Goal: Transaction & Acquisition: Obtain resource

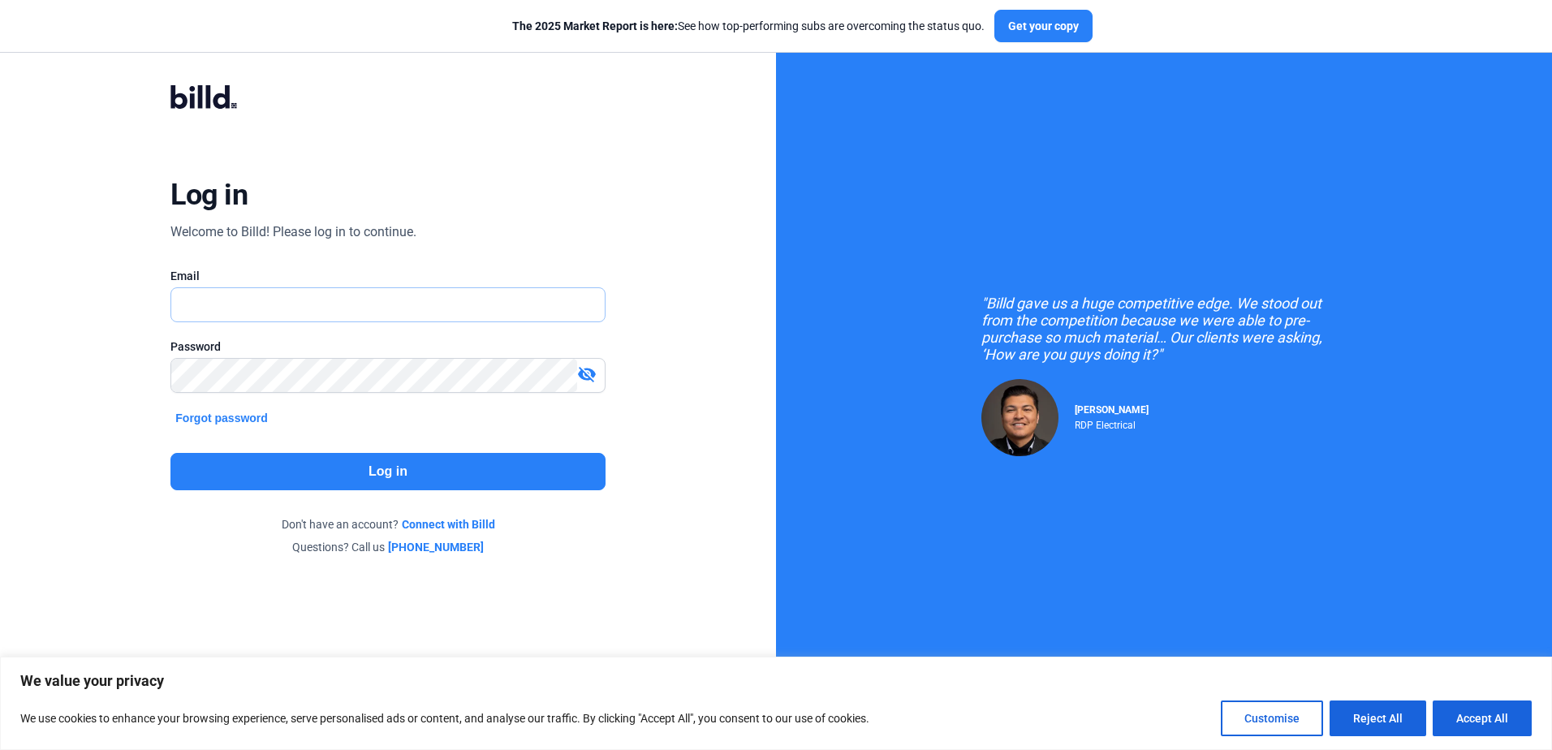
type input "caroline@pjpinstallers.com"
click at [308, 303] on input "caroline@pjpinstallers.com" at bounding box center [378, 304] width 415 height 33
click at [330, 472] on button "Log in" at bounding box center [387, 471] width 434 height 37
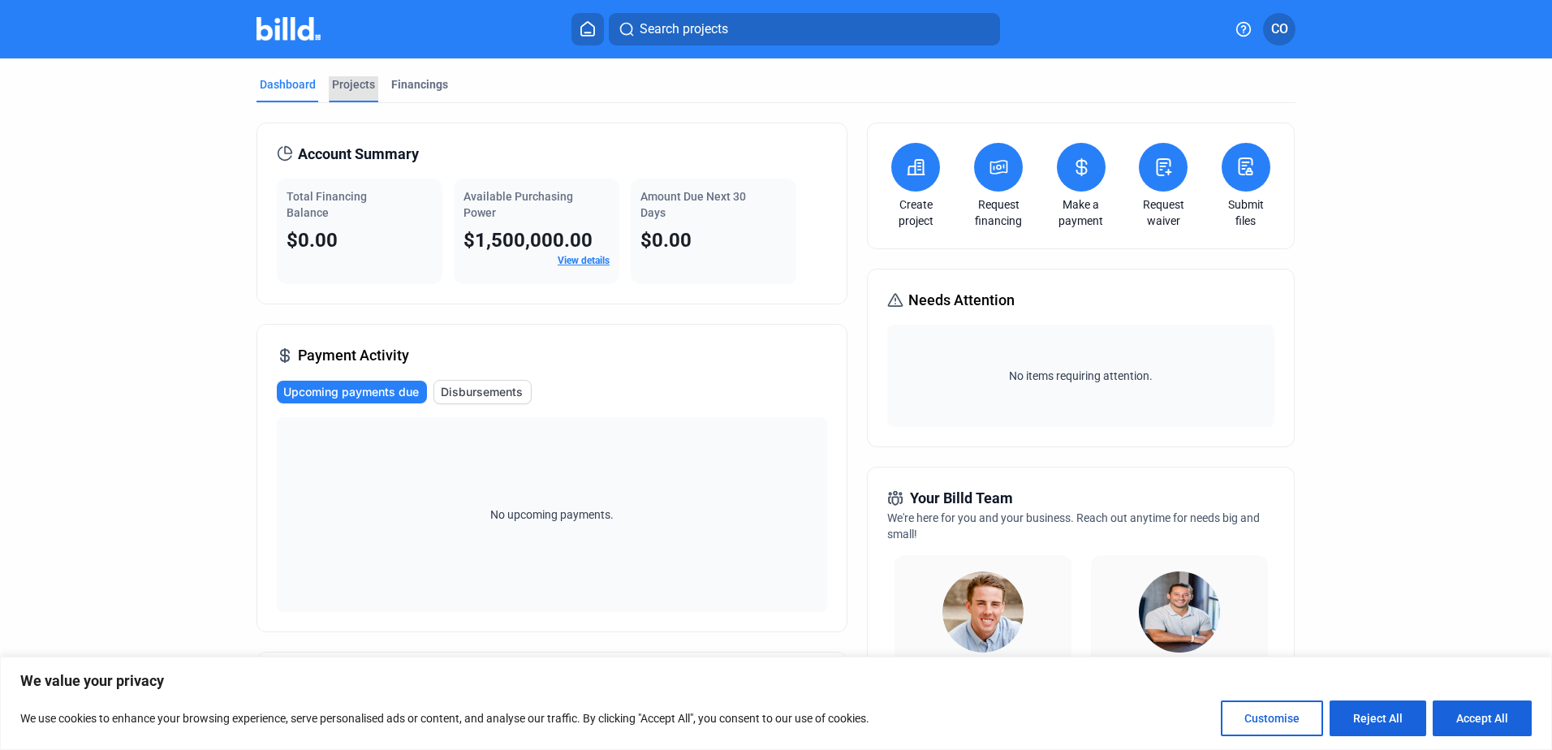
click at [354, 79] on div "Projects" at bounding box center [353, 84] width 43 height 16
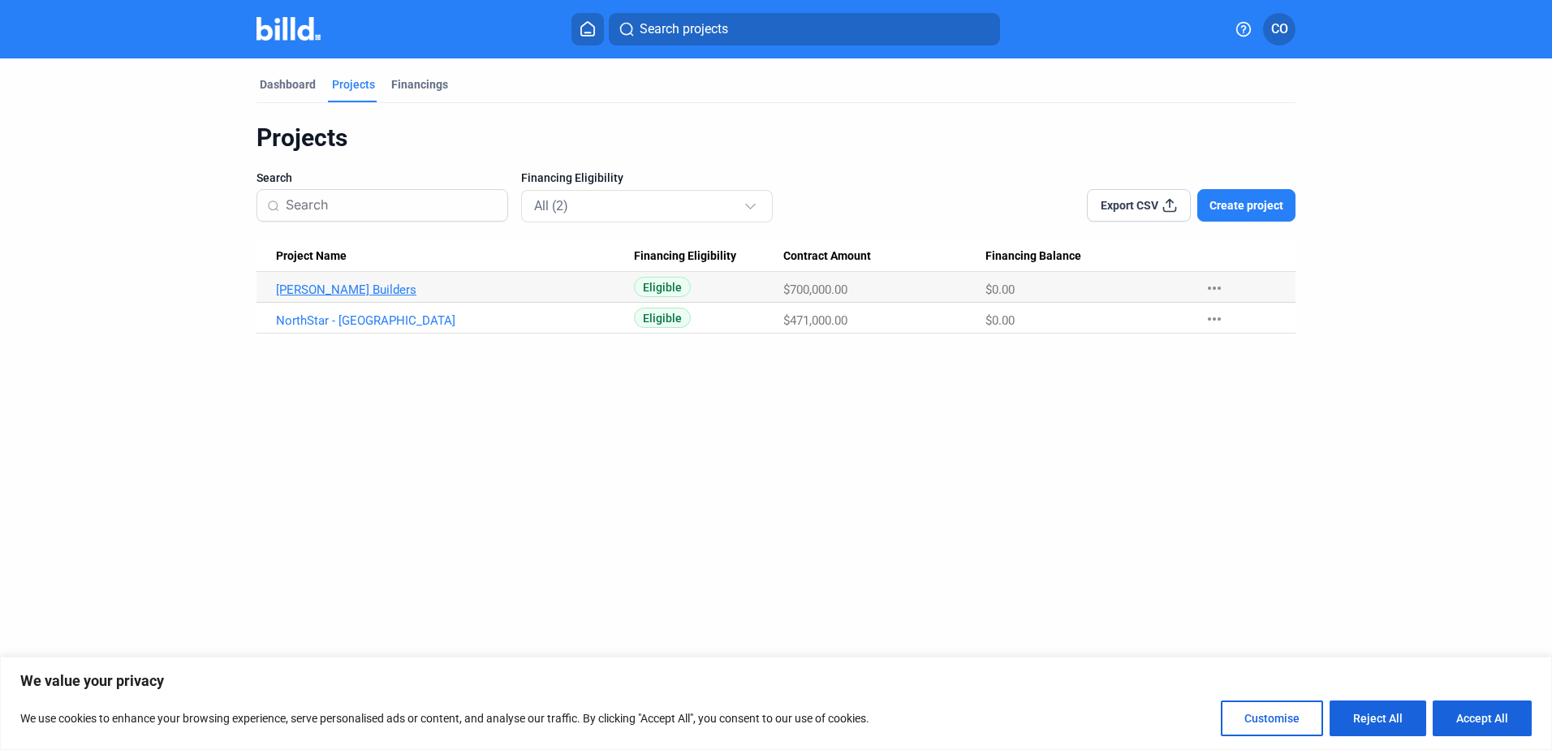
click at [324, 285] on link "Levine Builders" at bounding box center [455, 289] width 358 height 15
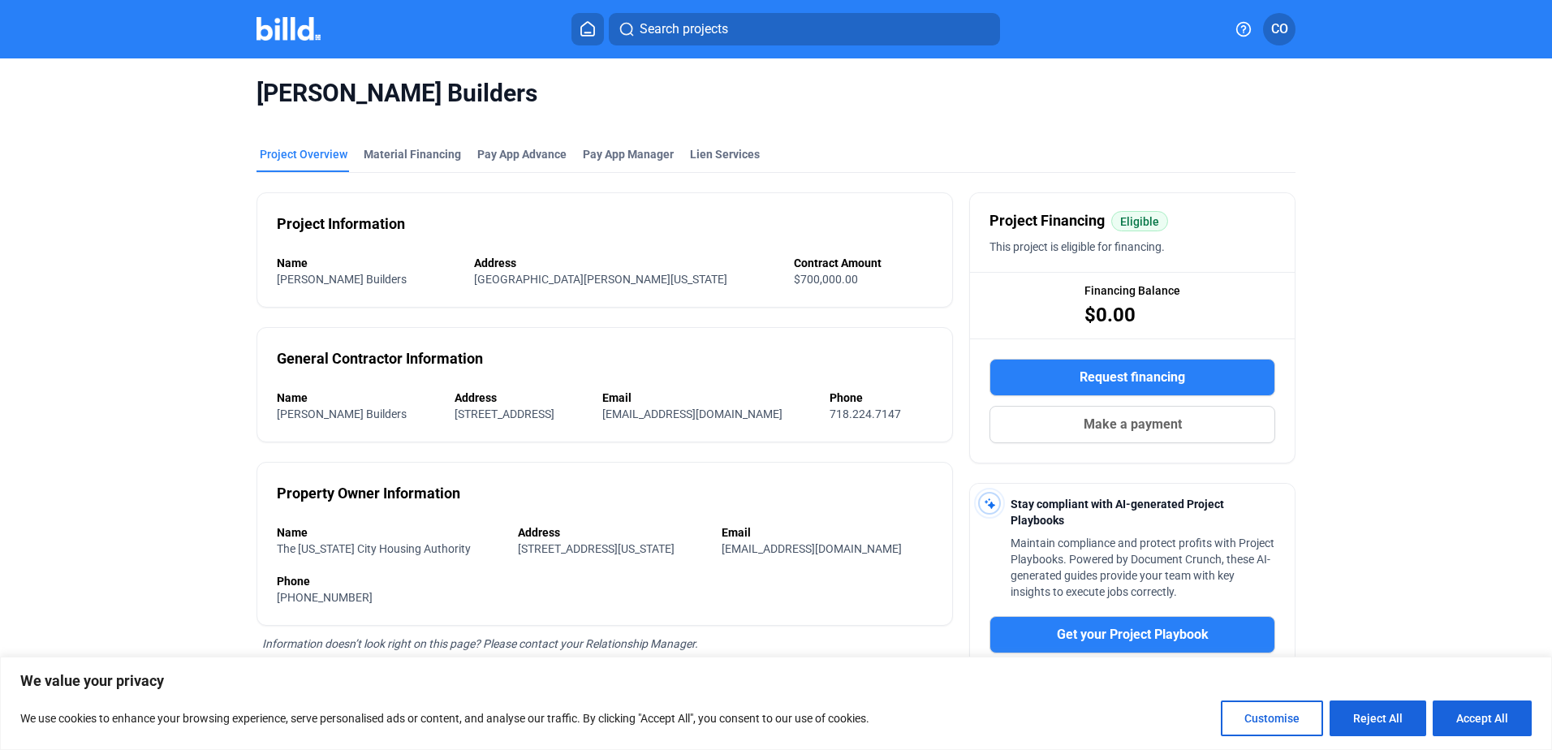
click at [1212, 378] on button "Request financing" at bounding box center [1132, 377] width 286 height 37
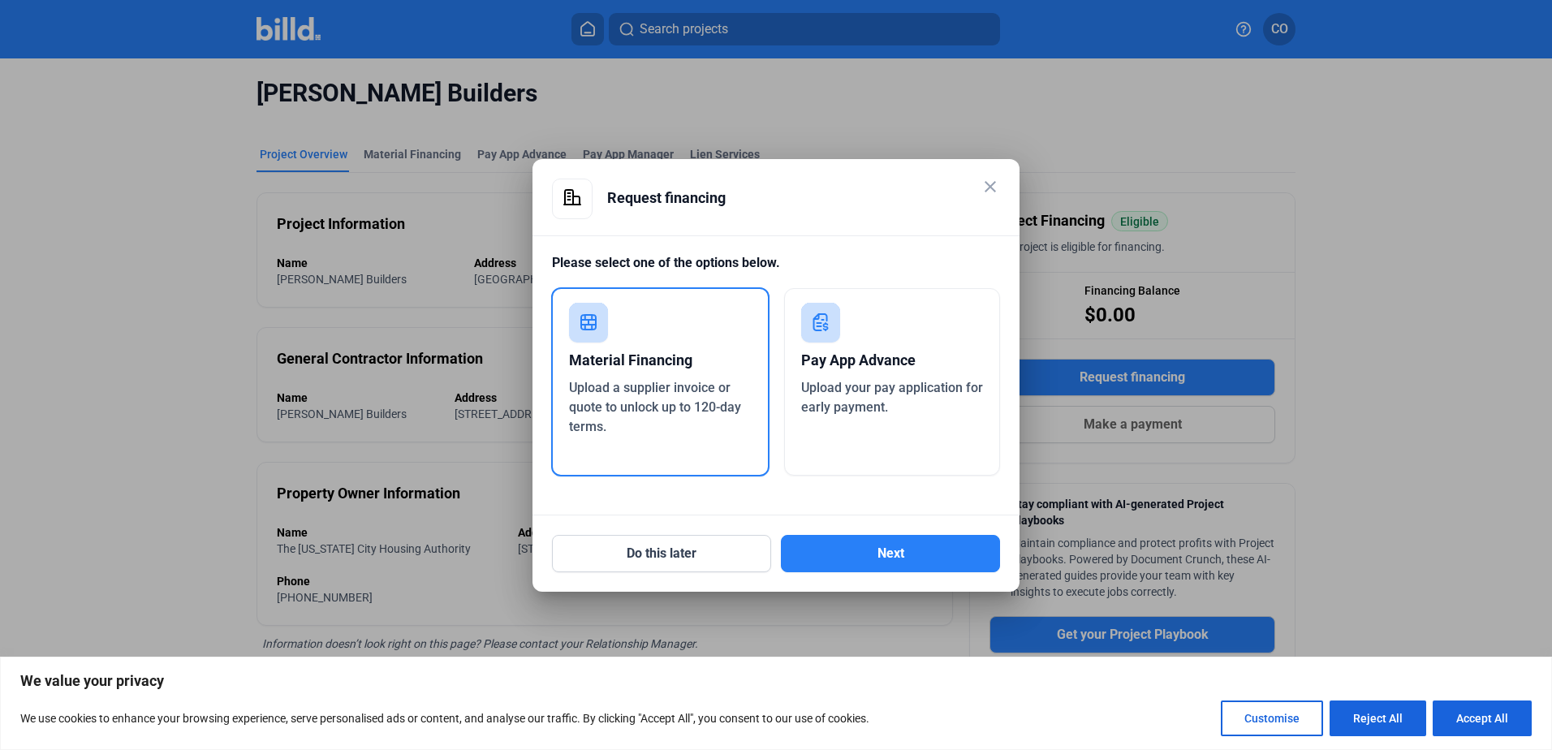
click at [892, 358] on div "Pay App Advance" at bounding box center [892, 361] width 183 height 36
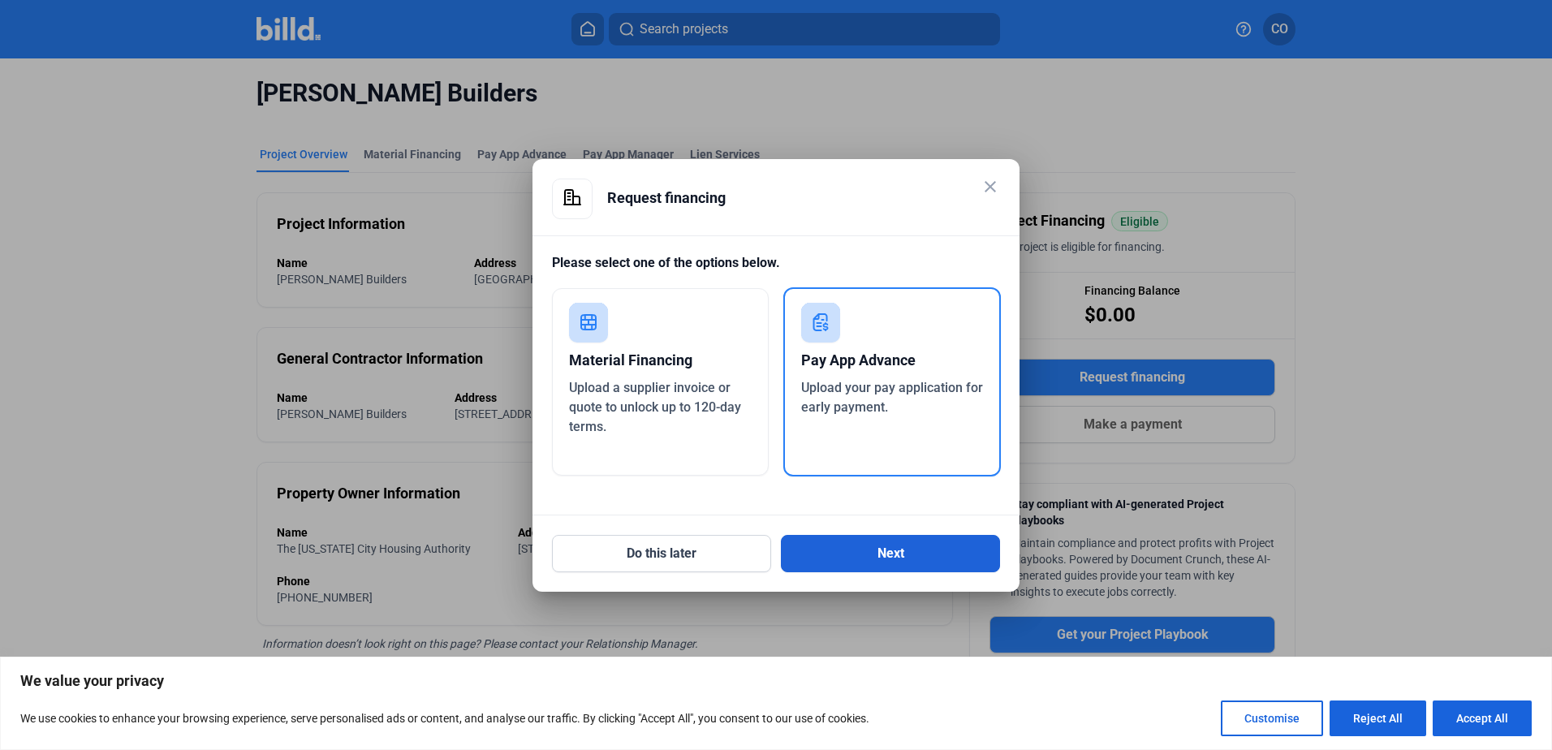
click at [929, 552] on button "Next" at bounding box center [890, 553] width 219 height 37
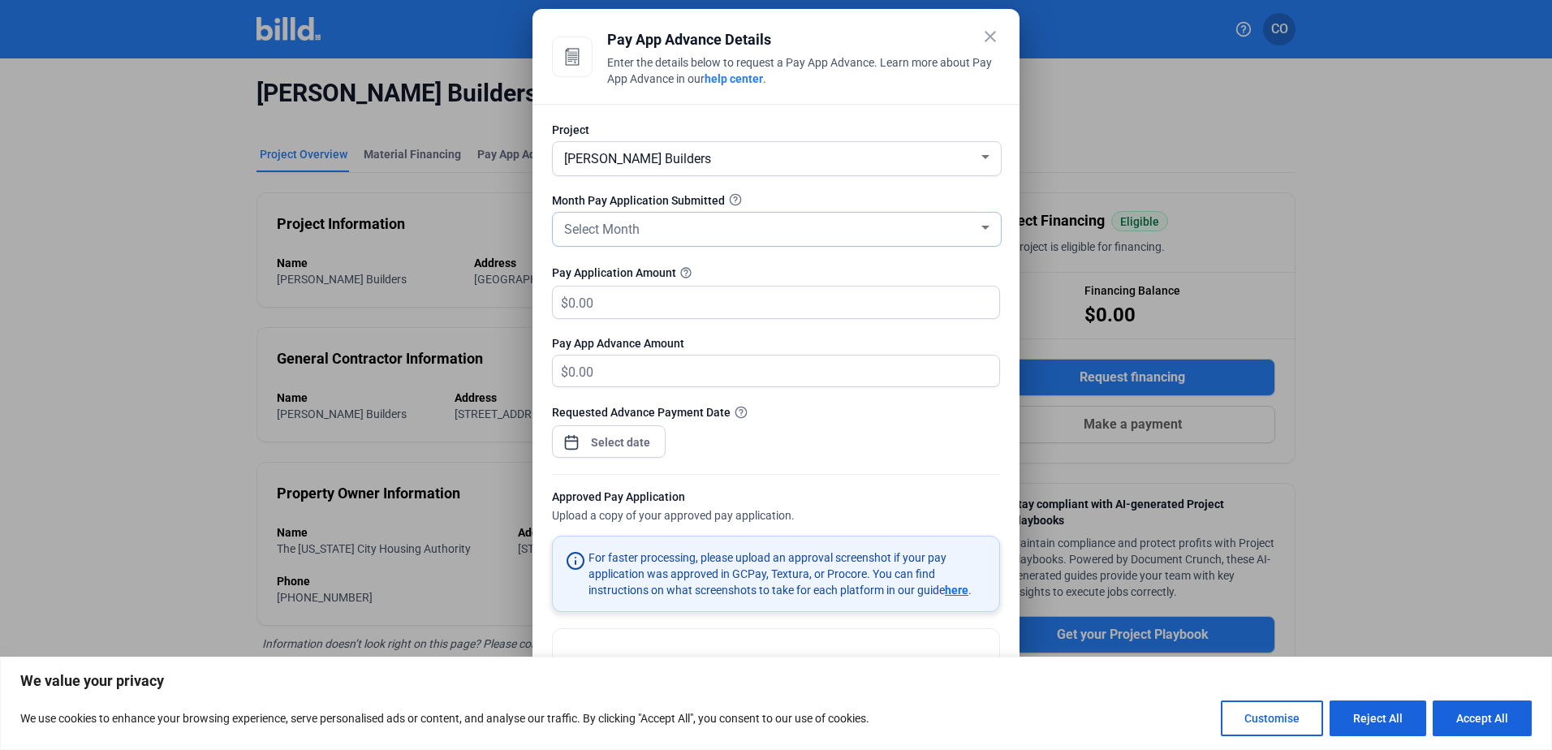
click at [775, 223] on div "Select Month" at bounding box center [769, 228] width 417 height 23
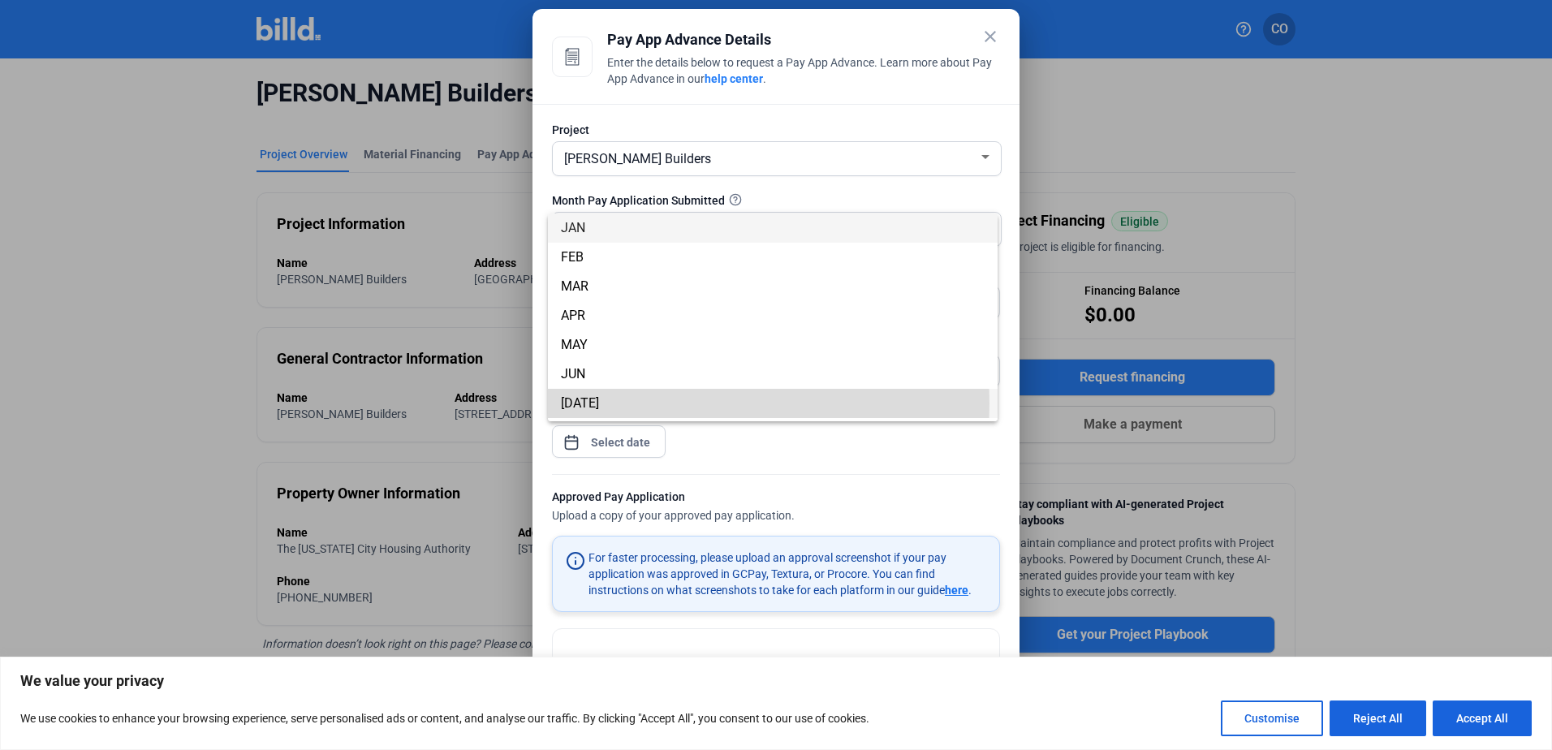
click at [637, 403] on span "JUL" at bounding box center [773, 403] width 424 height 29
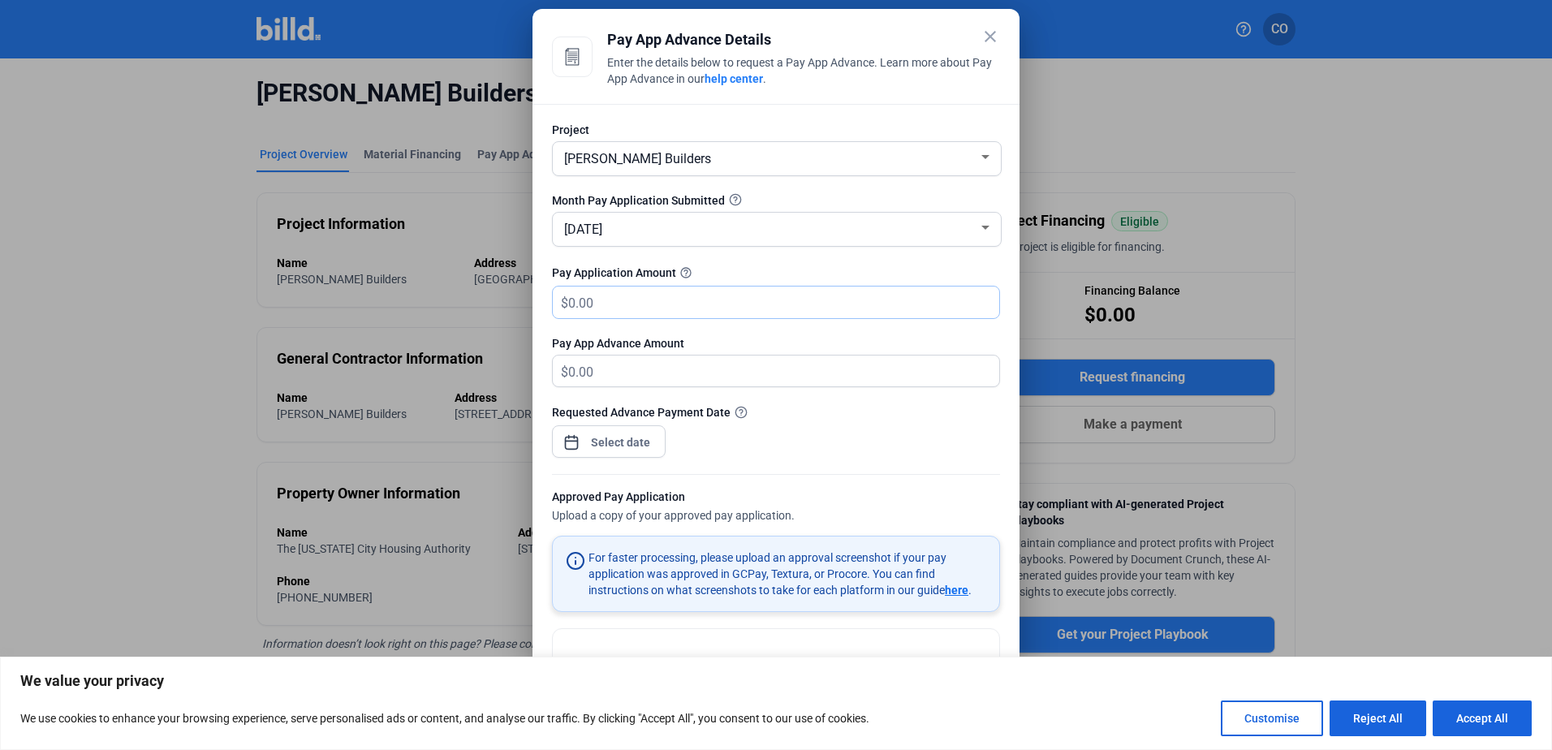
click at [822, 300] on input "text" at bounding box center [783, 303] width 431 height 32
drag, startPoint x: 634, startPoint y: 302, endPoint x: 532, endPoint y: 296, distance: 101.6
click at [532, 296] on div "Project Levine Builders Month Pay Application Submitted JUL Pay Application Amo…" at bounding box center [775, 384] width 487 height 561
type input "1"
type input "1.00"
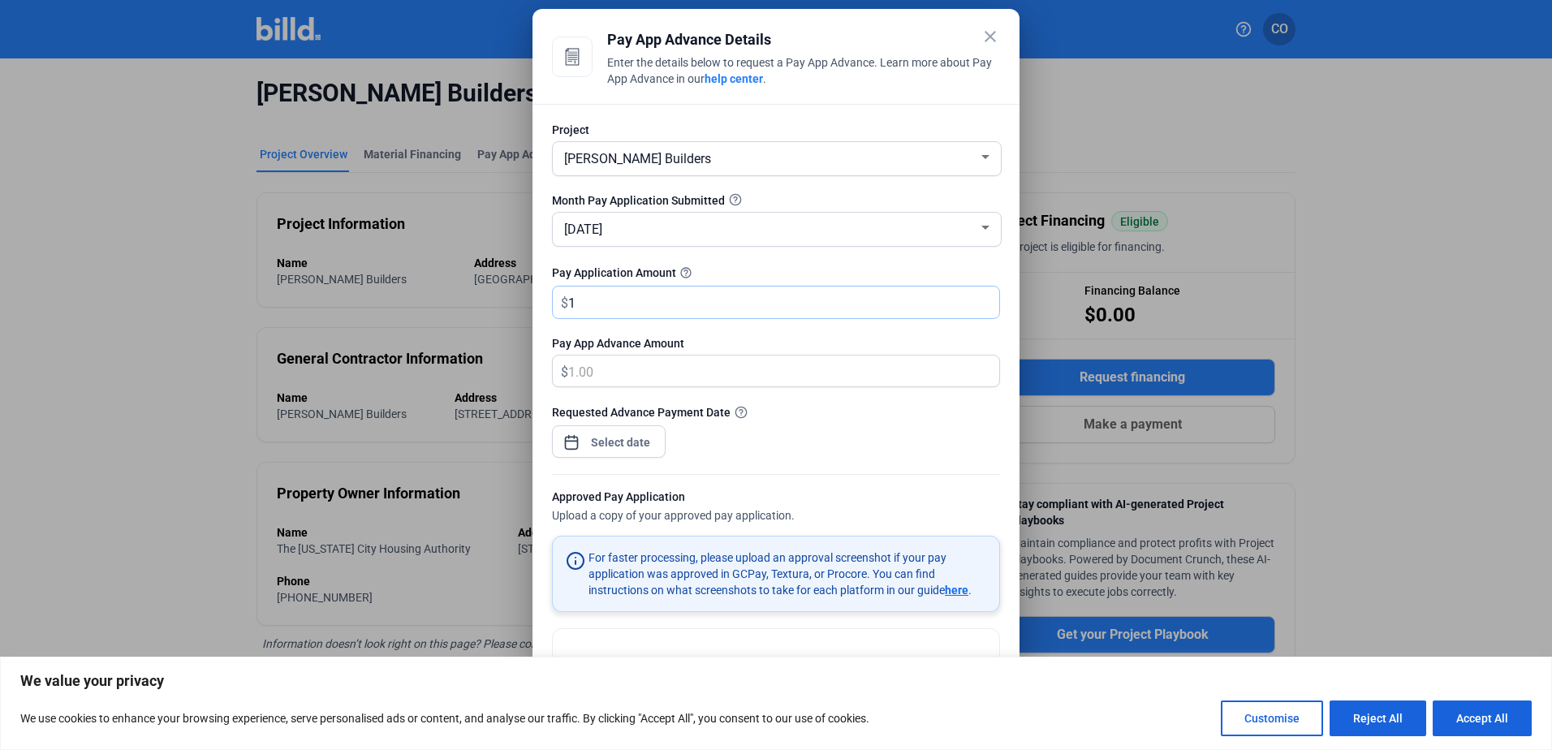
type input "17"
type input "17.00"
type input "175"
type input "175.00"
type input "1750"
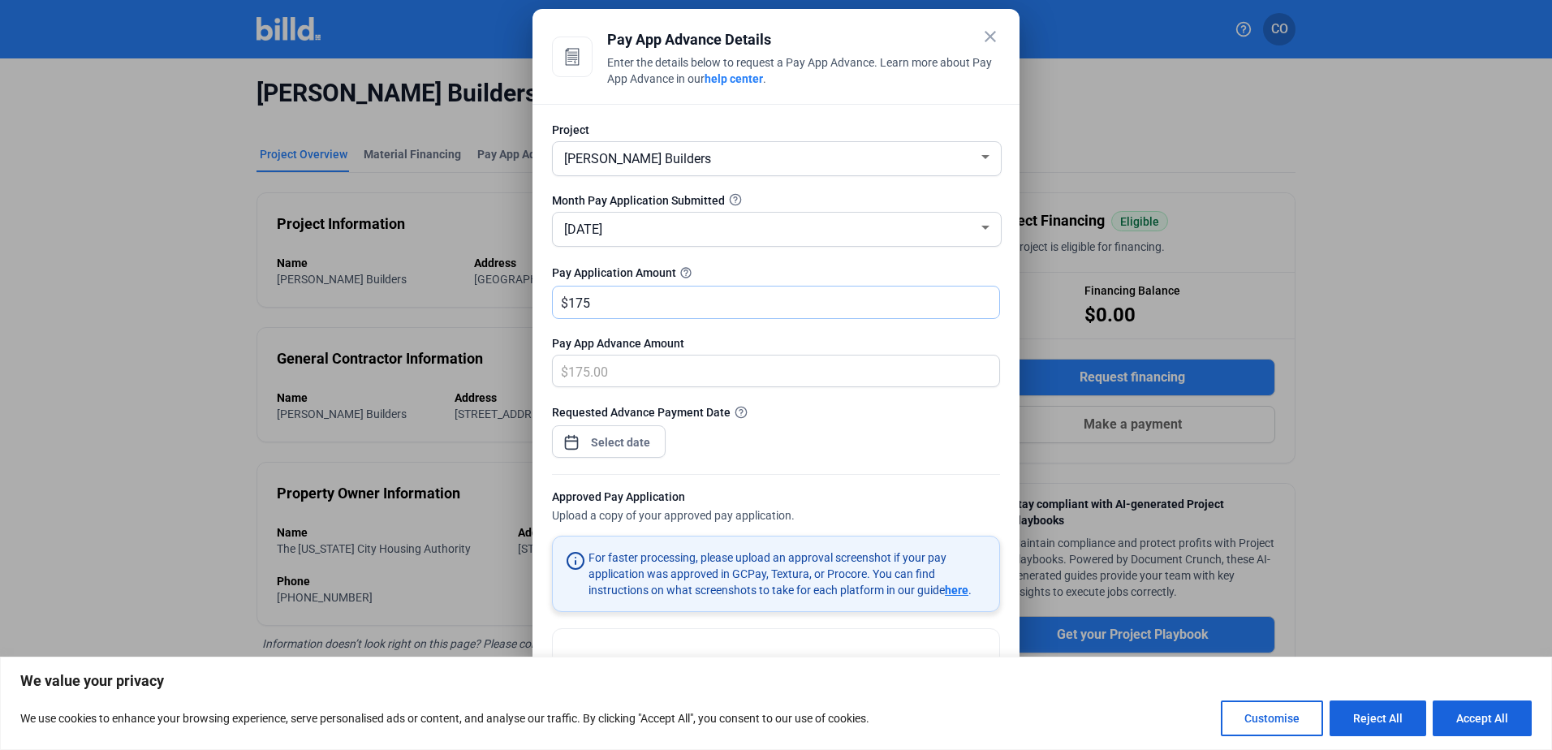
type input "1,750.00"
type input "1,7500"
type input "17,500.00"
type input "17,5000"
type input "175,000.00"
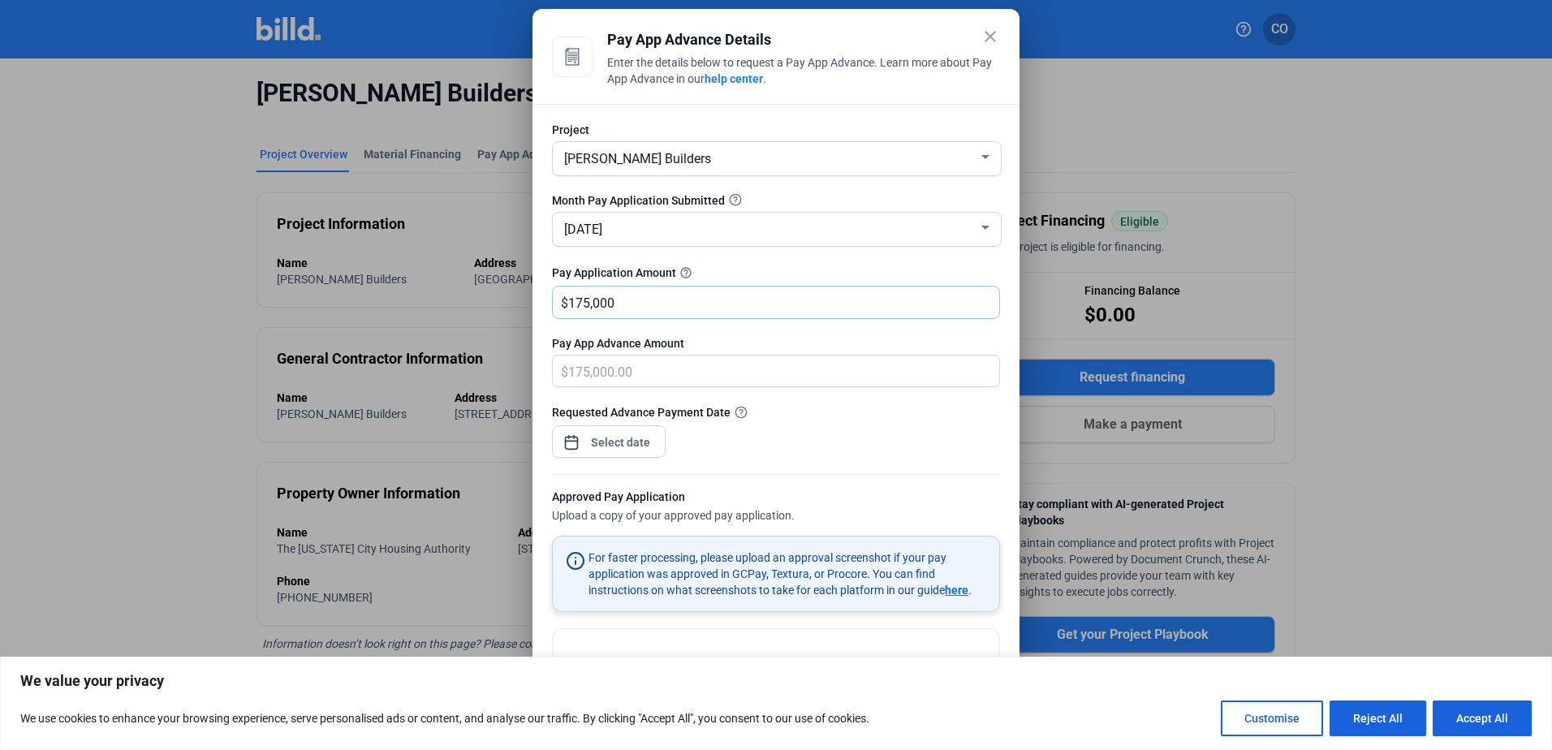
type input "175,000"
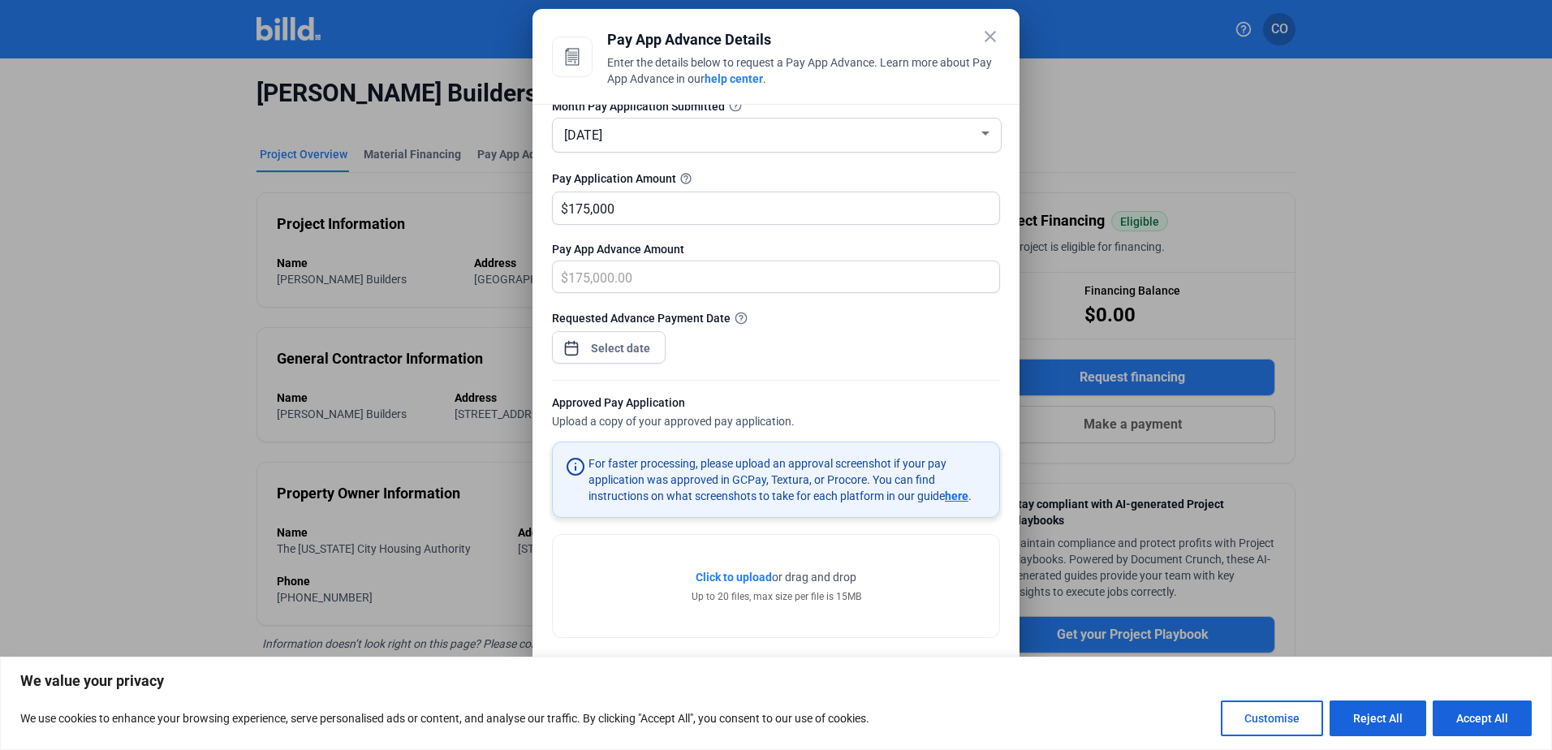
scroll to position [96, 0]
click at [623, 348] on div "close Pay App Advance Details Enter the details below to request a Pay App Adva…" at bounding box center [776, 375] width 1552 height 750
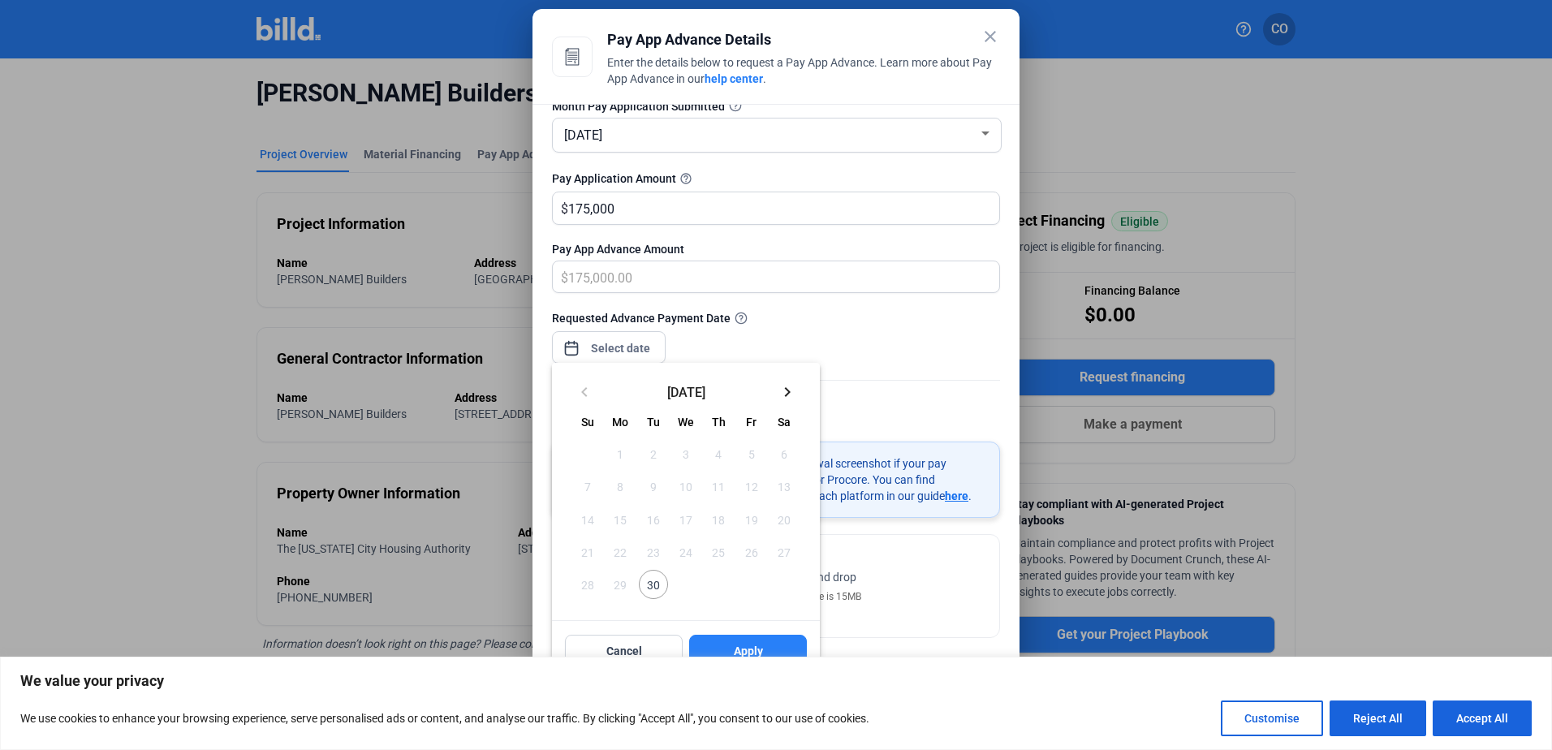
click at [656, 591] on span "30" at bounding box center [653, 584] width 29 height 29
click at [898, 331] on div at bounding box center [776, 375] width 1552 height 750
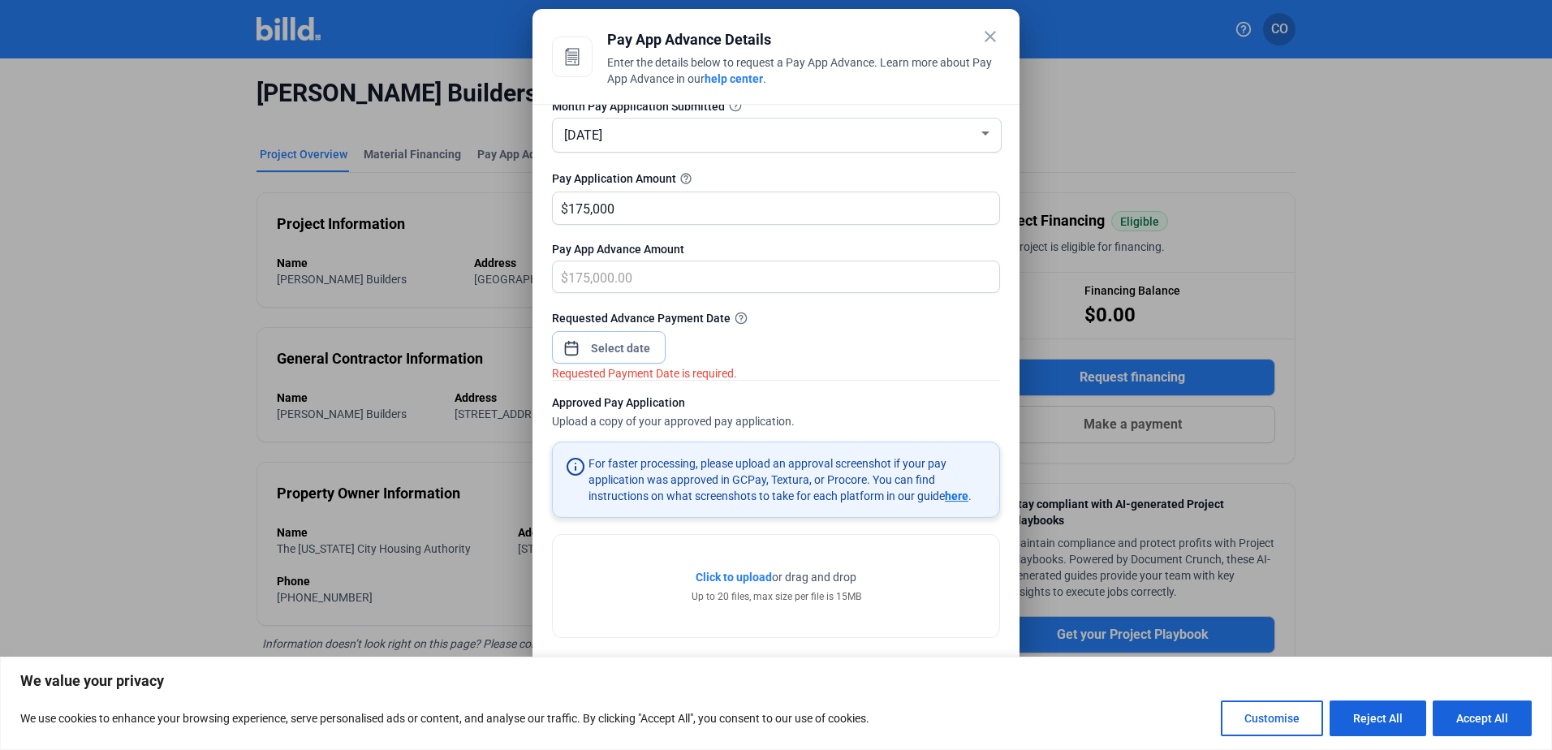
click at [567, 343] on span "Open calendar" at bounding box center [571, 340] width 39 height 39
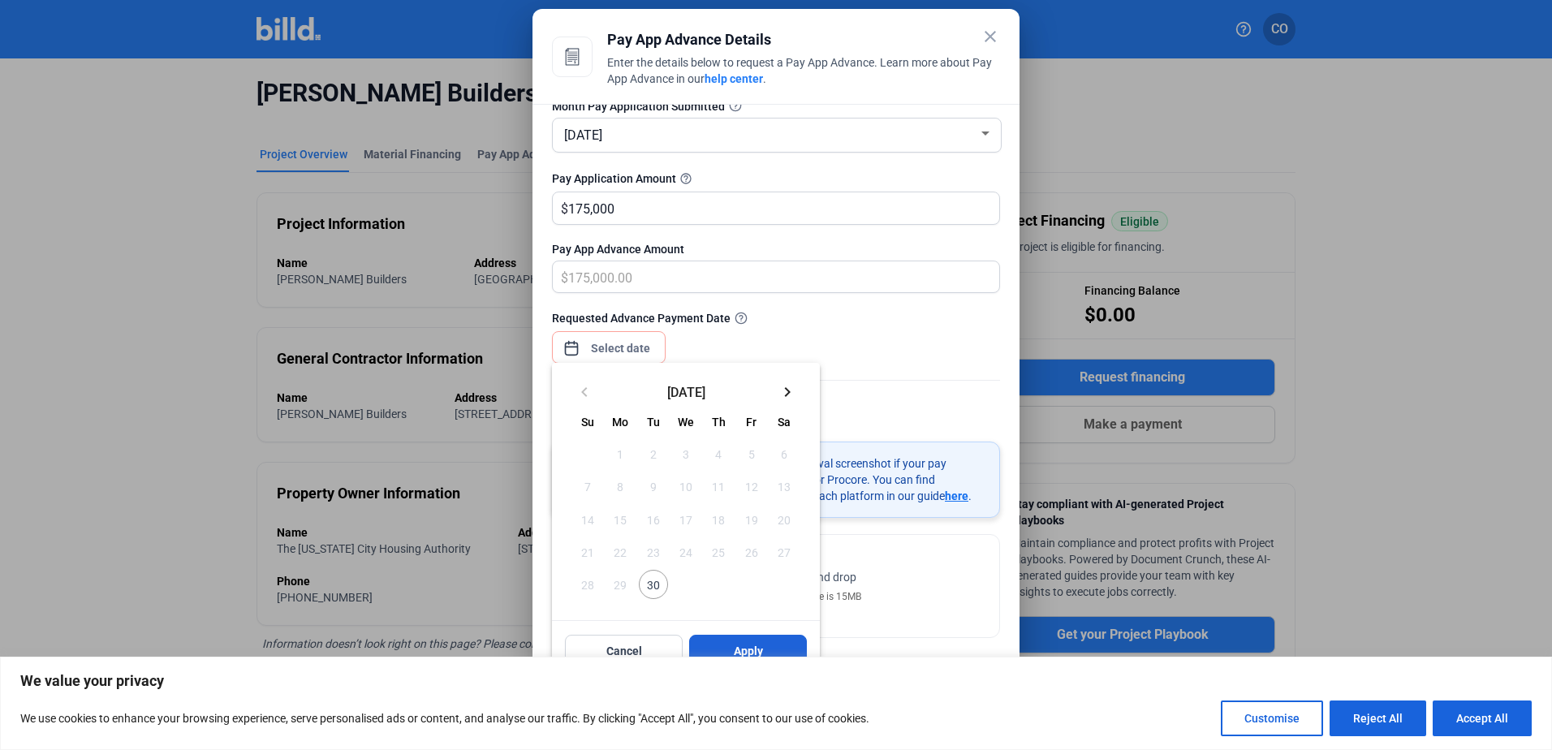
click at [746, 645] on span "Apply" at bounding box center [748, 651] width 29 height 16
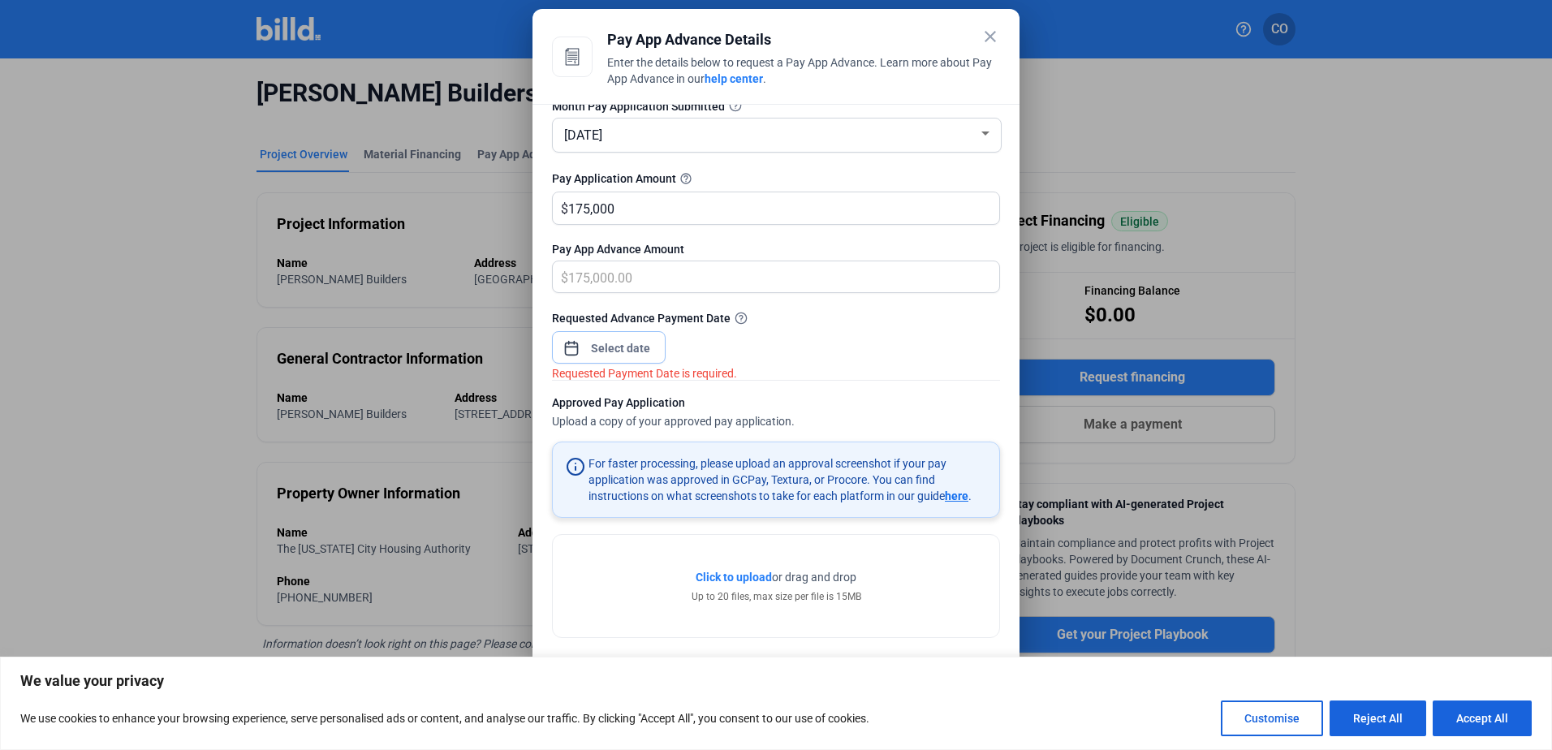
click at [564, 342] on span "Open calendar" at bounding box center [571, 340] width 39 height 39
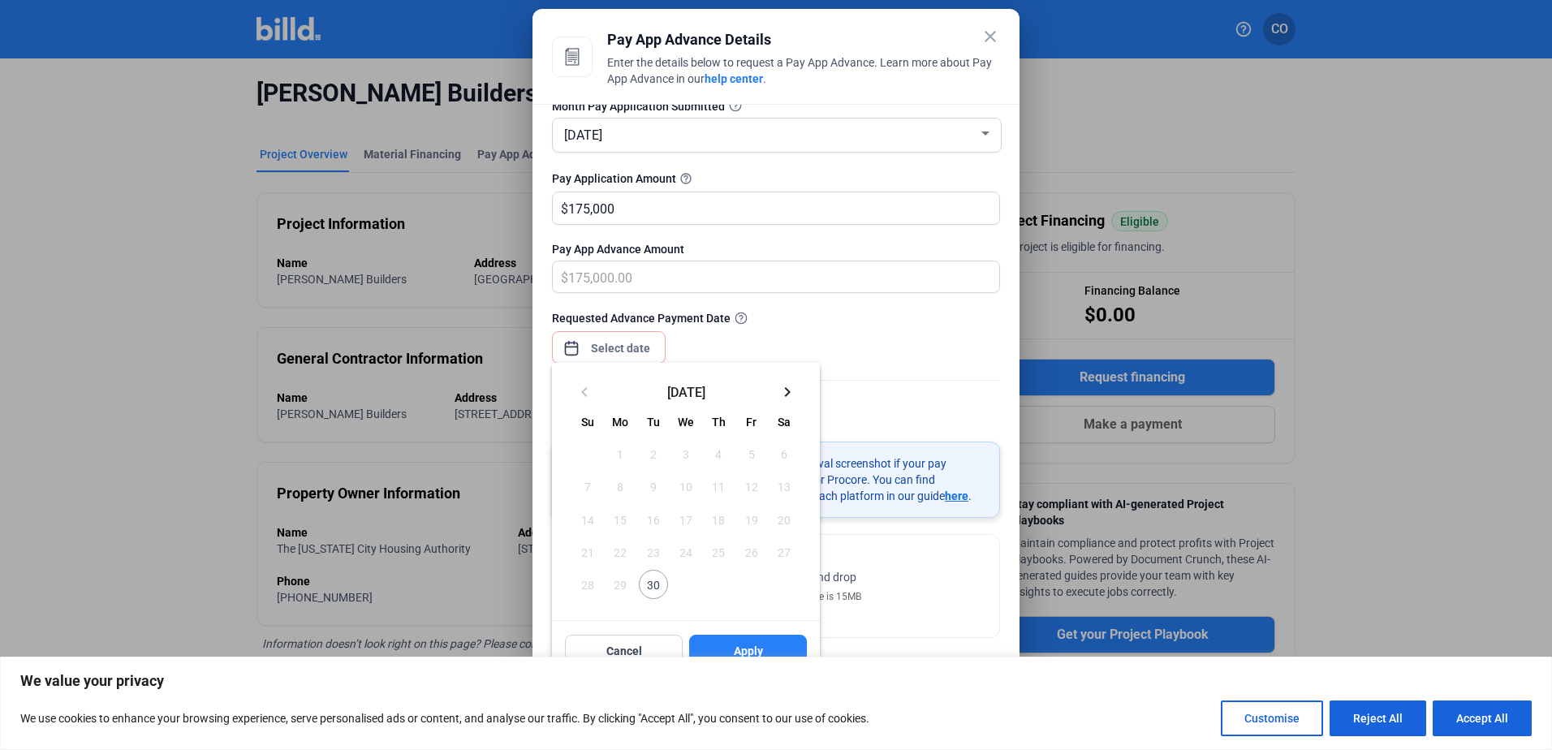
click at [786, 393] on mat-icon "keyboard_arrow_right" at bounding box center [787, 391] width 19 height 19
click at [687, 448] on span "1" at bounding box center [685, 453] width 29 height 29
click at [833, 325] on div at bounding box center [776, 375] width 1552 height 750
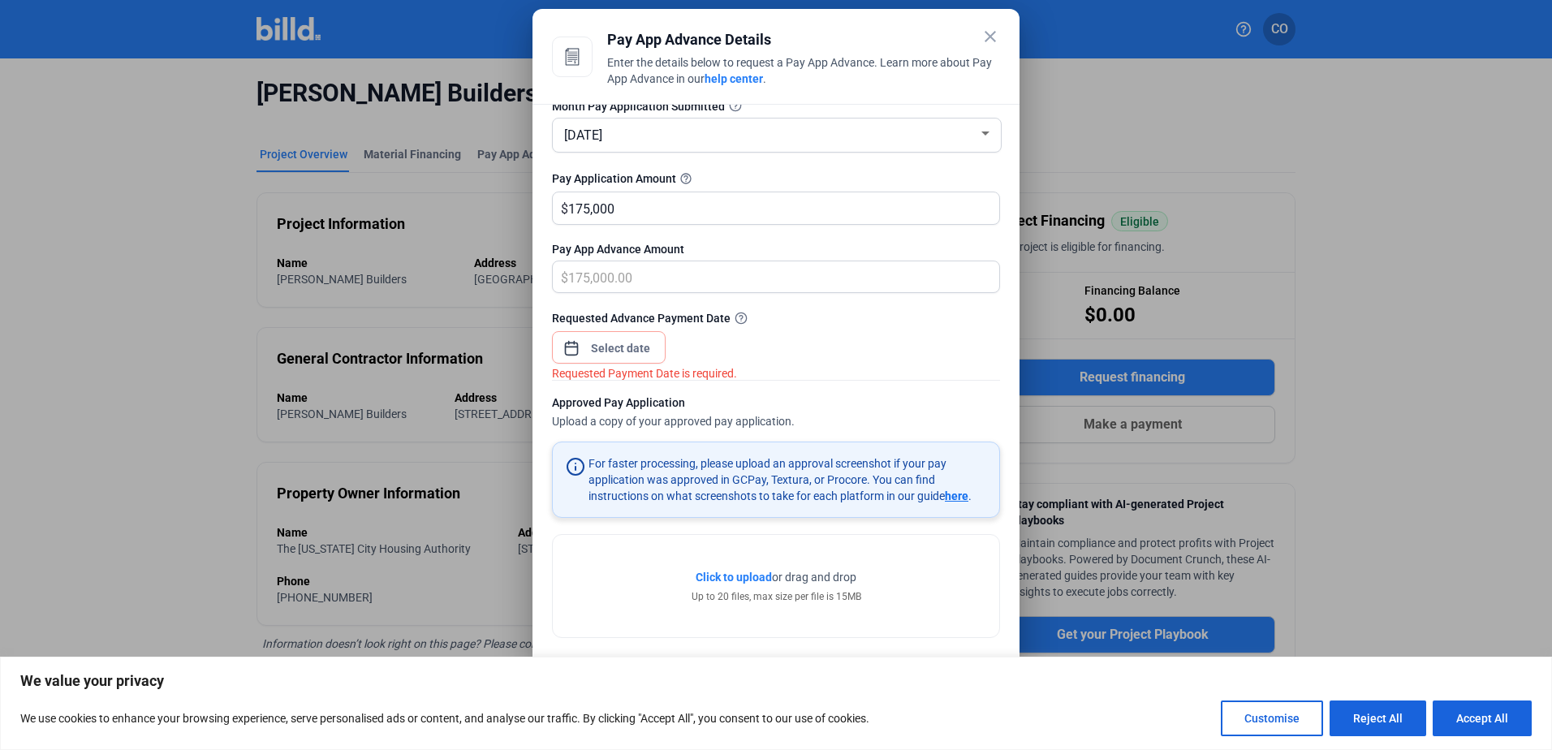
click at [629, 343] on div "close Pay App Advance Details Enter the details below to request a Pay App Adva…" at bounding box center [776, 375] width 1552 height 750
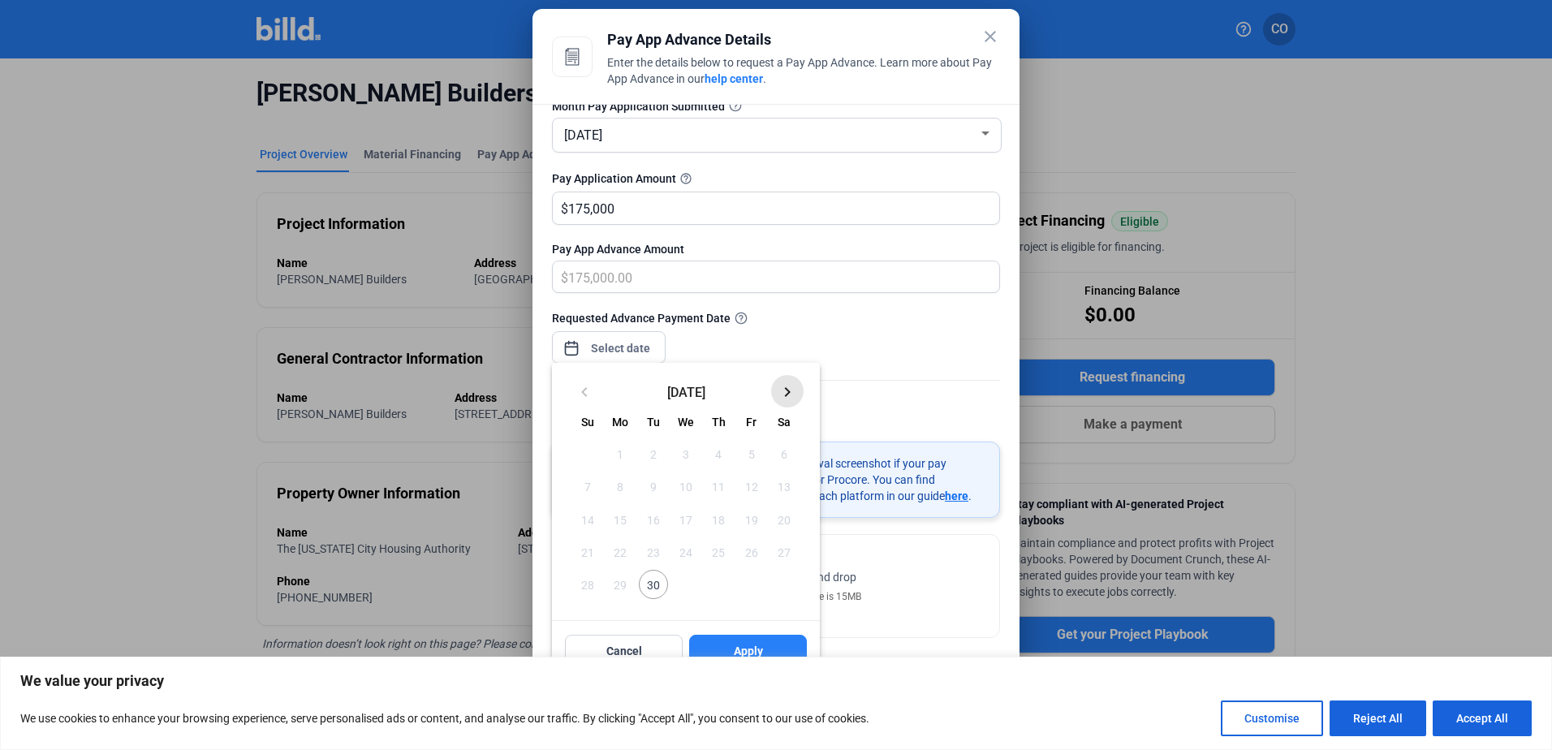
click at [786, 391] on mat-icon "keyboard_arrow_right" at bounding box center [787, 391] width 19 height 19
click at [685, 454] on span "1" at bounding box center [685, 453] width 29 height 29
click at [724, 447] on span "2" at bounding box center [718, 453] width 29 height 29
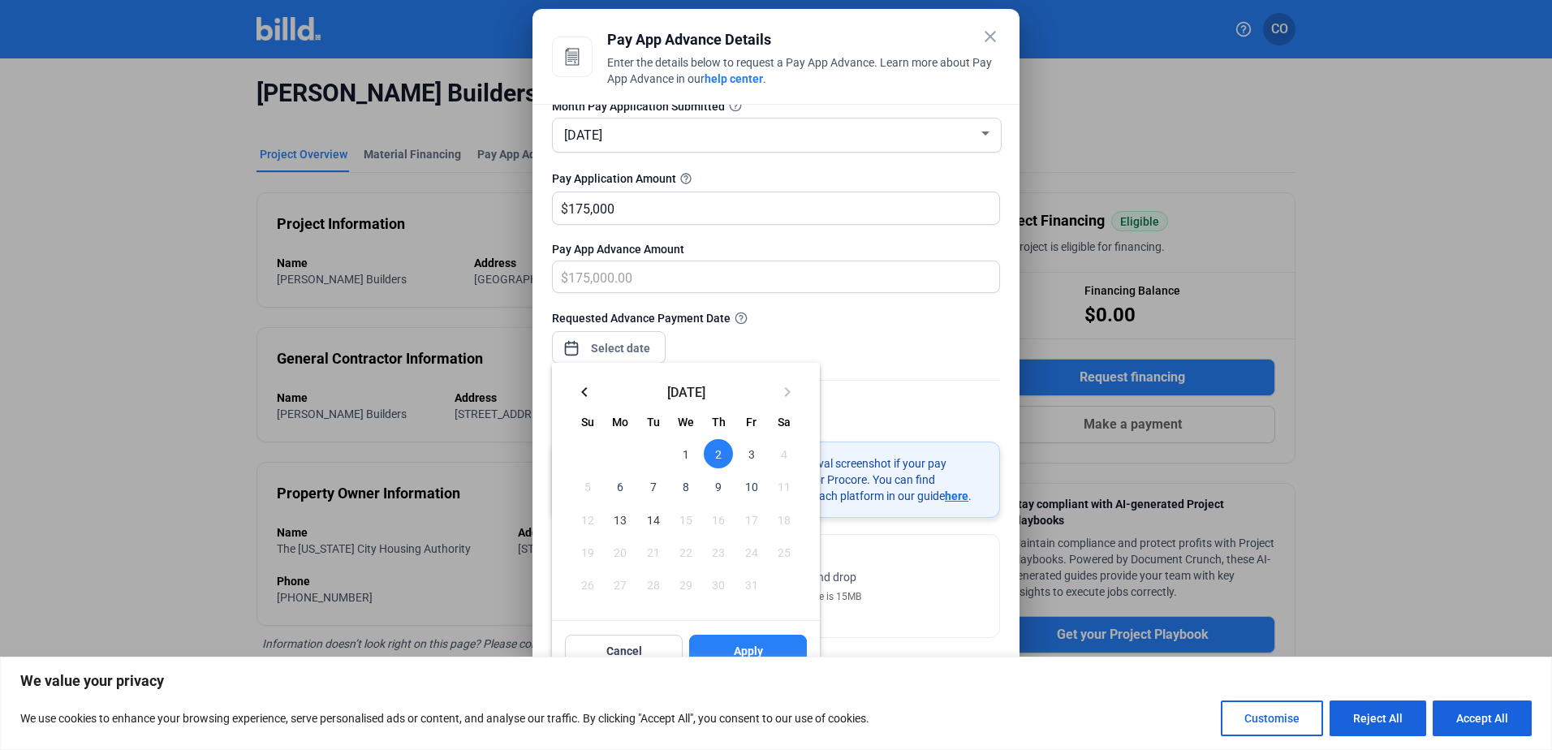
click at [864, 311] on div at bounding box center [776, 375] width 1552 height 750
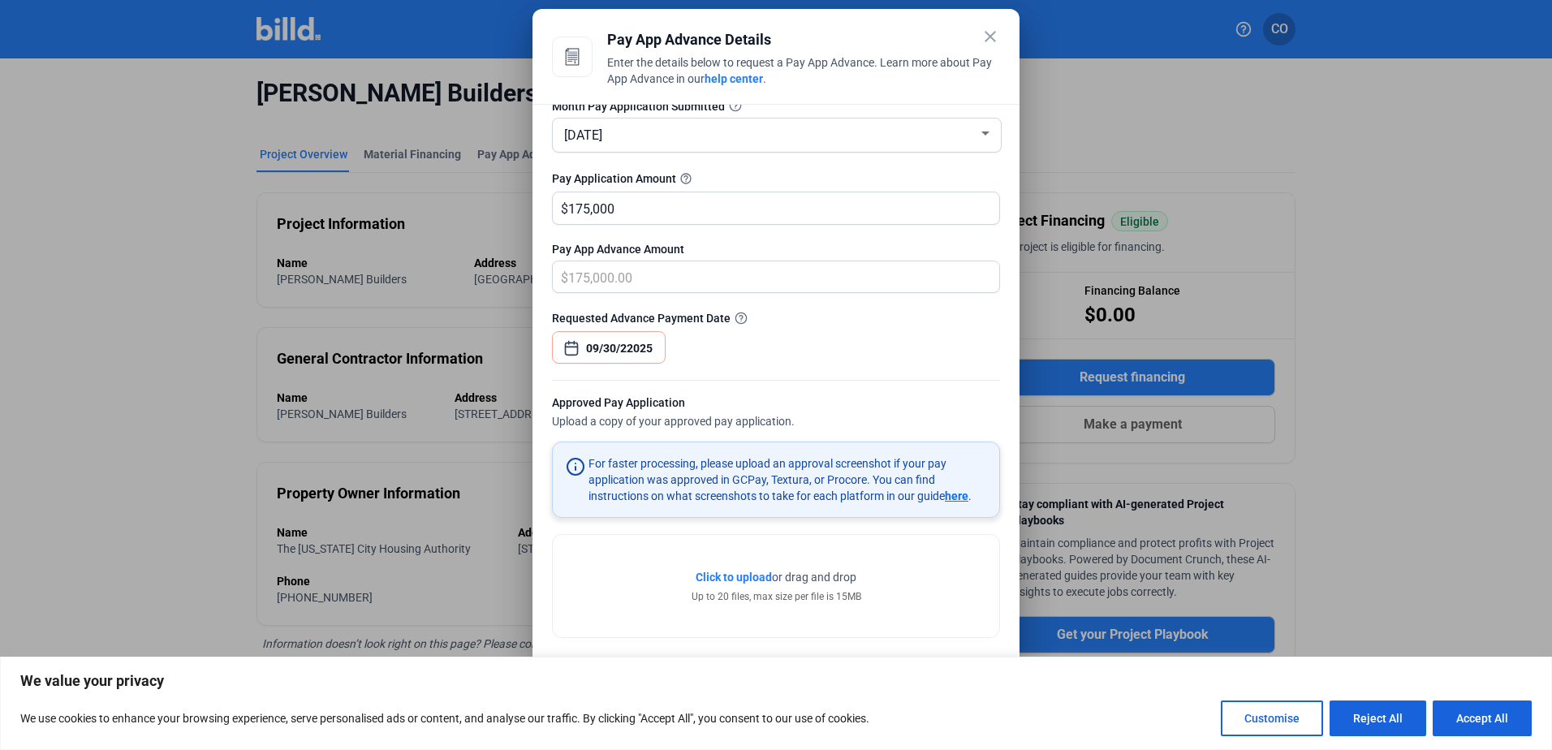
type input "Jan 09, 2030"
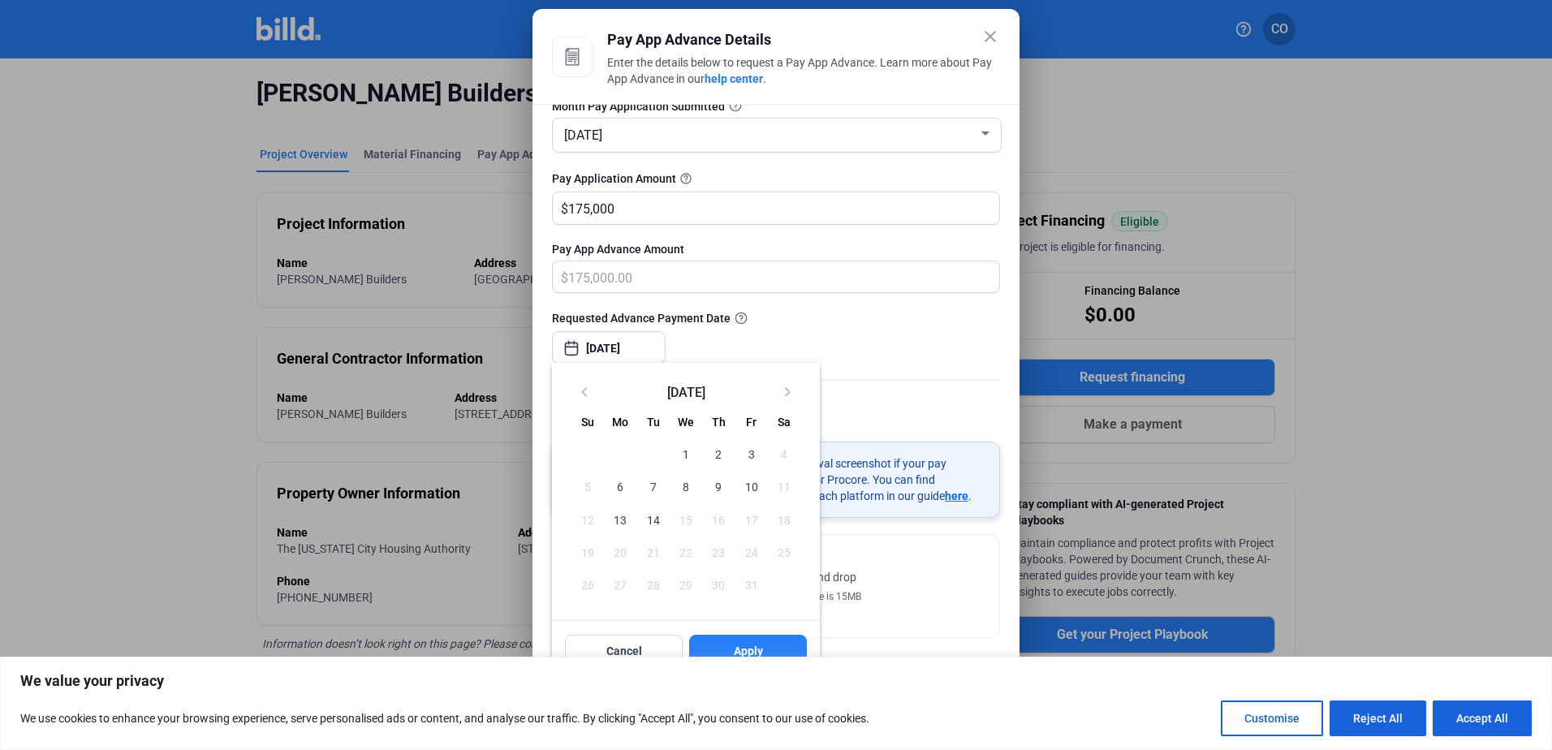
click at [648, 347] on div "close Pay App Advance Details Enter the details below to request a Pay App Adva…" at bounding box center [776, 375] width 1552 height 750
click at [688, 453] on span "1" at bounding box center [685, 453] width 29 height 29
click at [759, 636] on button "Apply" at bounding box center [748, 651] width 118 height 32
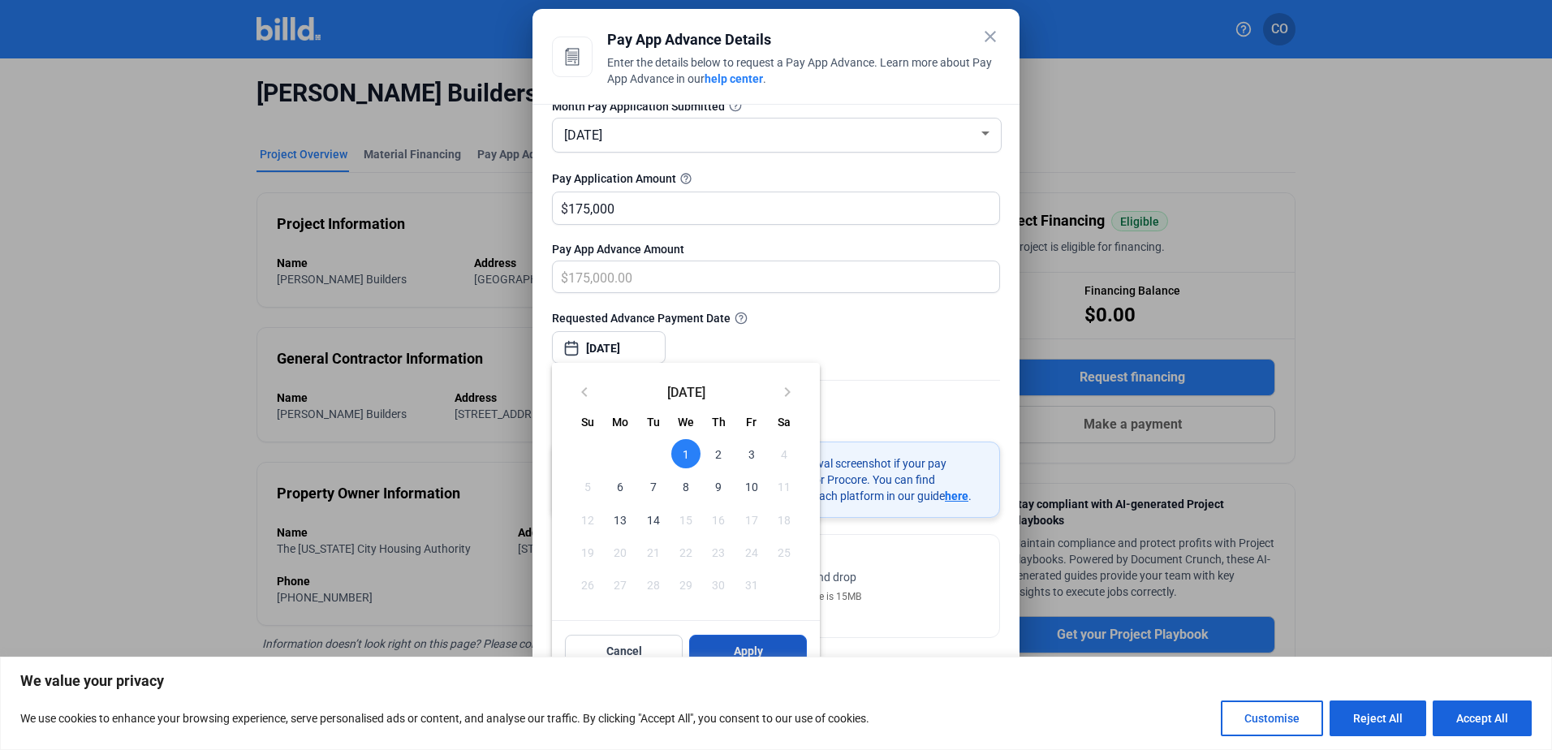
type input "Oct 01, 2025"
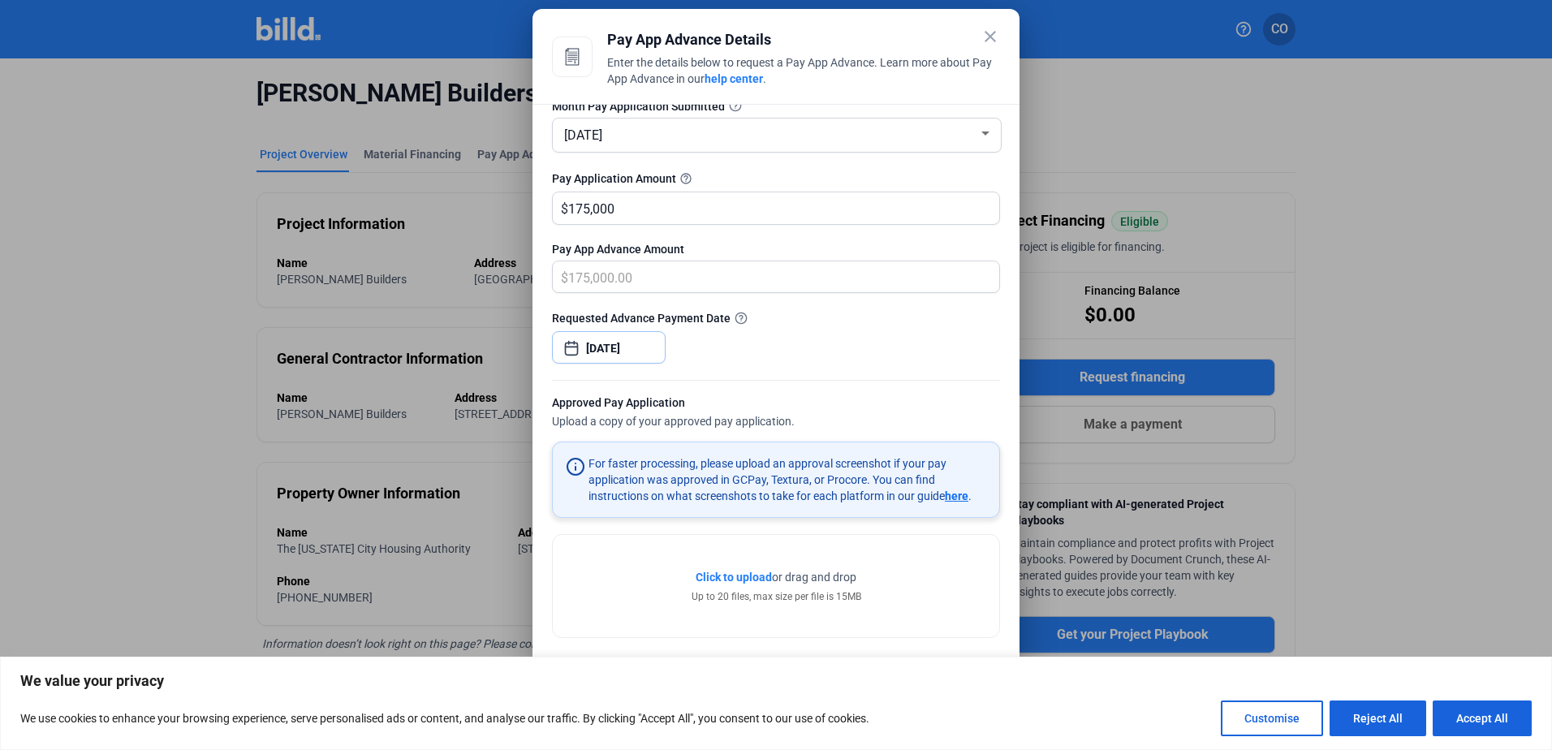
click at [646, 340] on input "Oct 01, 2025" at bounding box center [621, 347] width 70 height 19
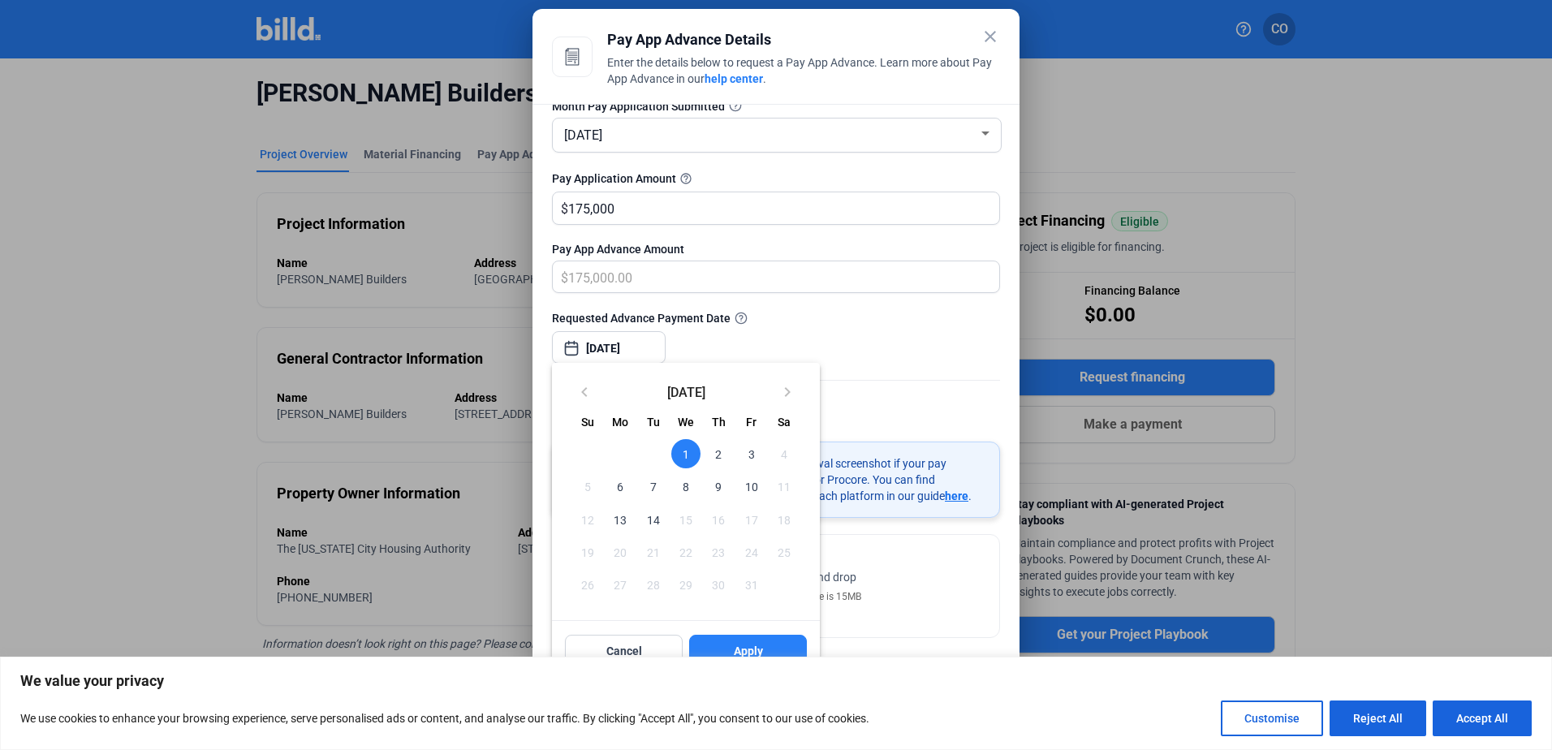
drag, startPoint x: 751, startPoint y: 642, endPoint x: 748, endPoint y: 442, distance: 199.7
click at [751, 640] on button "Apply" at bounding box center [748, 651] width 118 height 32
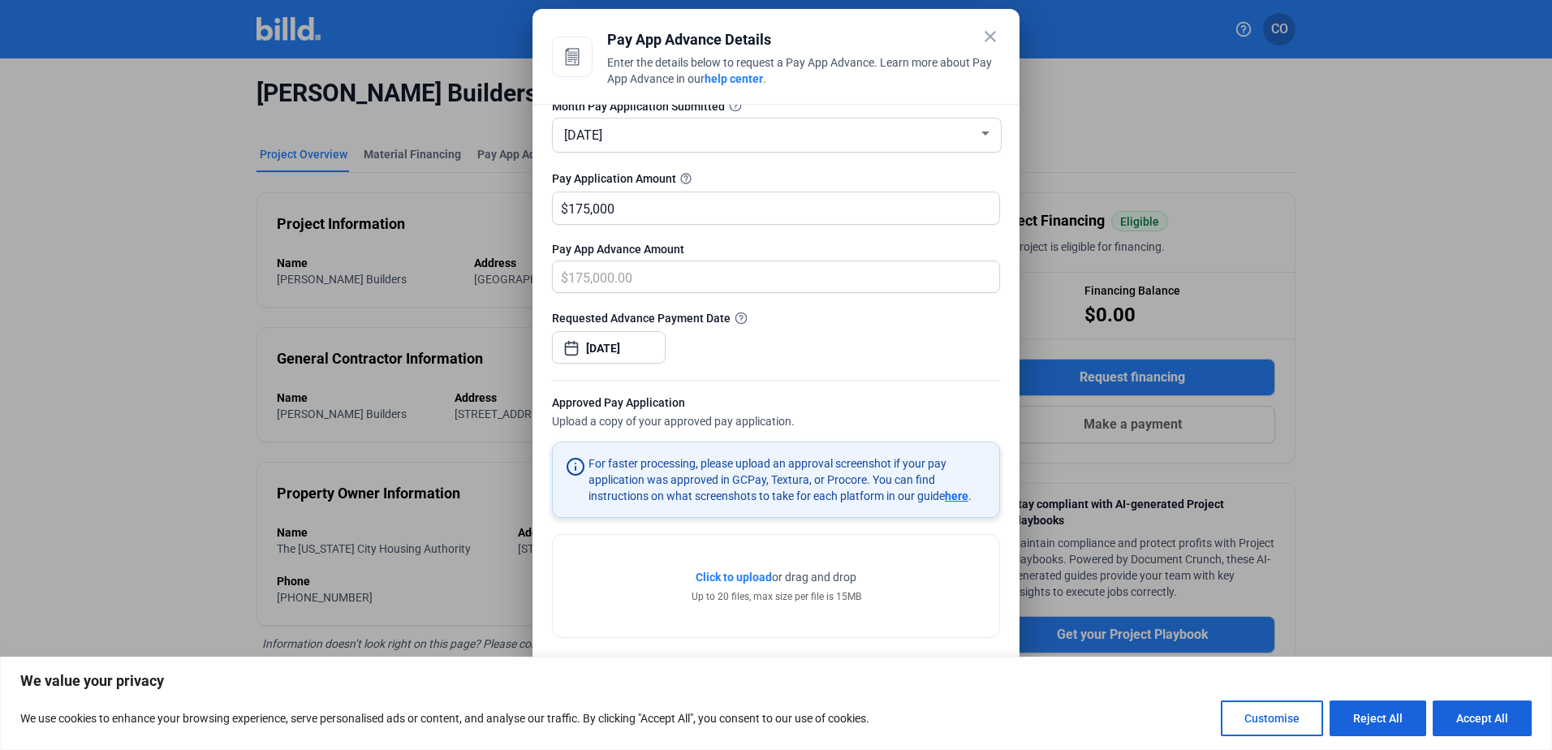
click at [853, 334] on div "Requested Advance Payment Date Oct 01, 2025" at bounding box center [776, 344] width 448 height 71
click at [1372, 711] on button "Reject All" at bounding box center [1377, 718] width 97 height 36
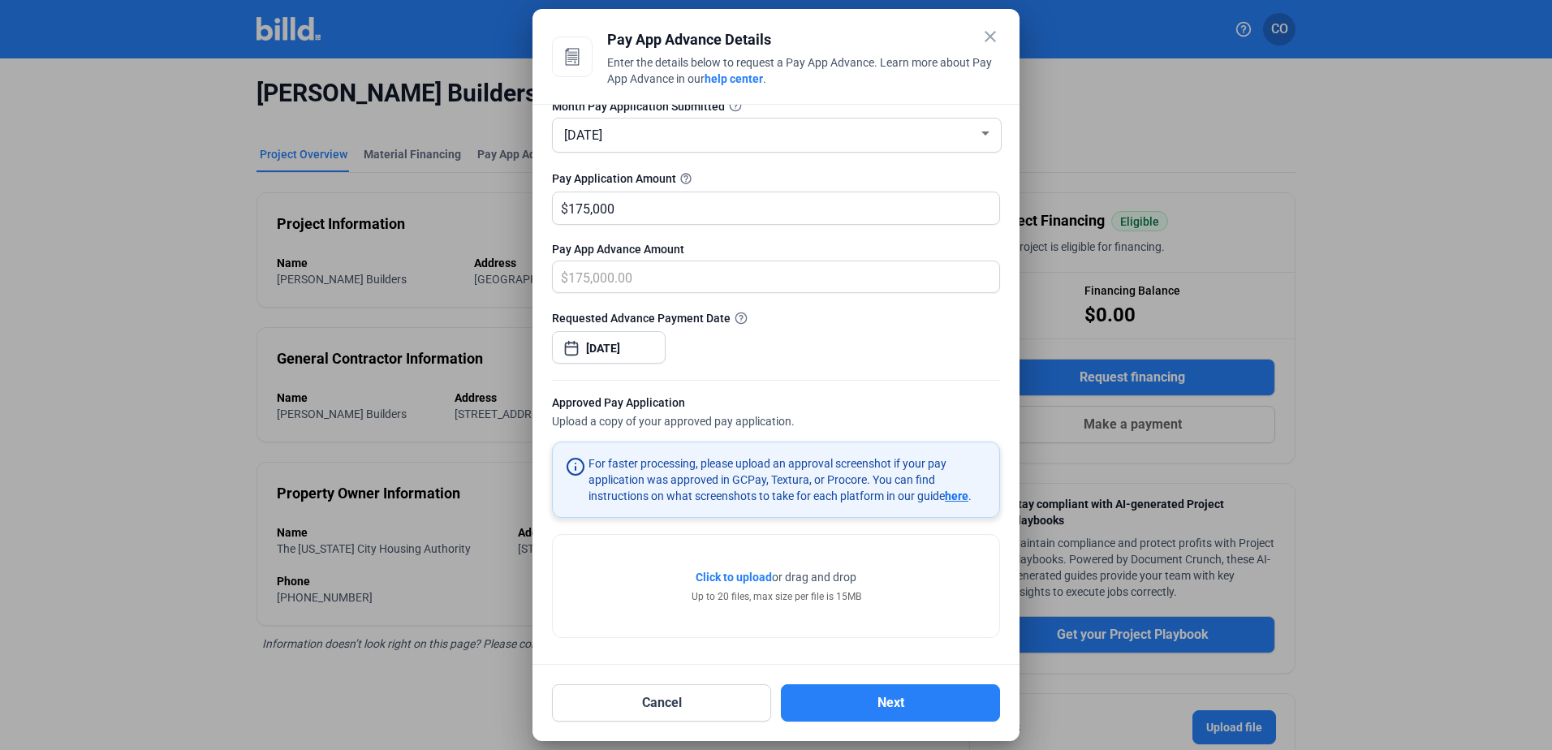
click at [719, 571] on span "Click to upload" at bounding box center [734, 577] width 76 height 13
click at [727, 573] on span "Click to upload" at bounding box center [734, 577] width 76 height 13
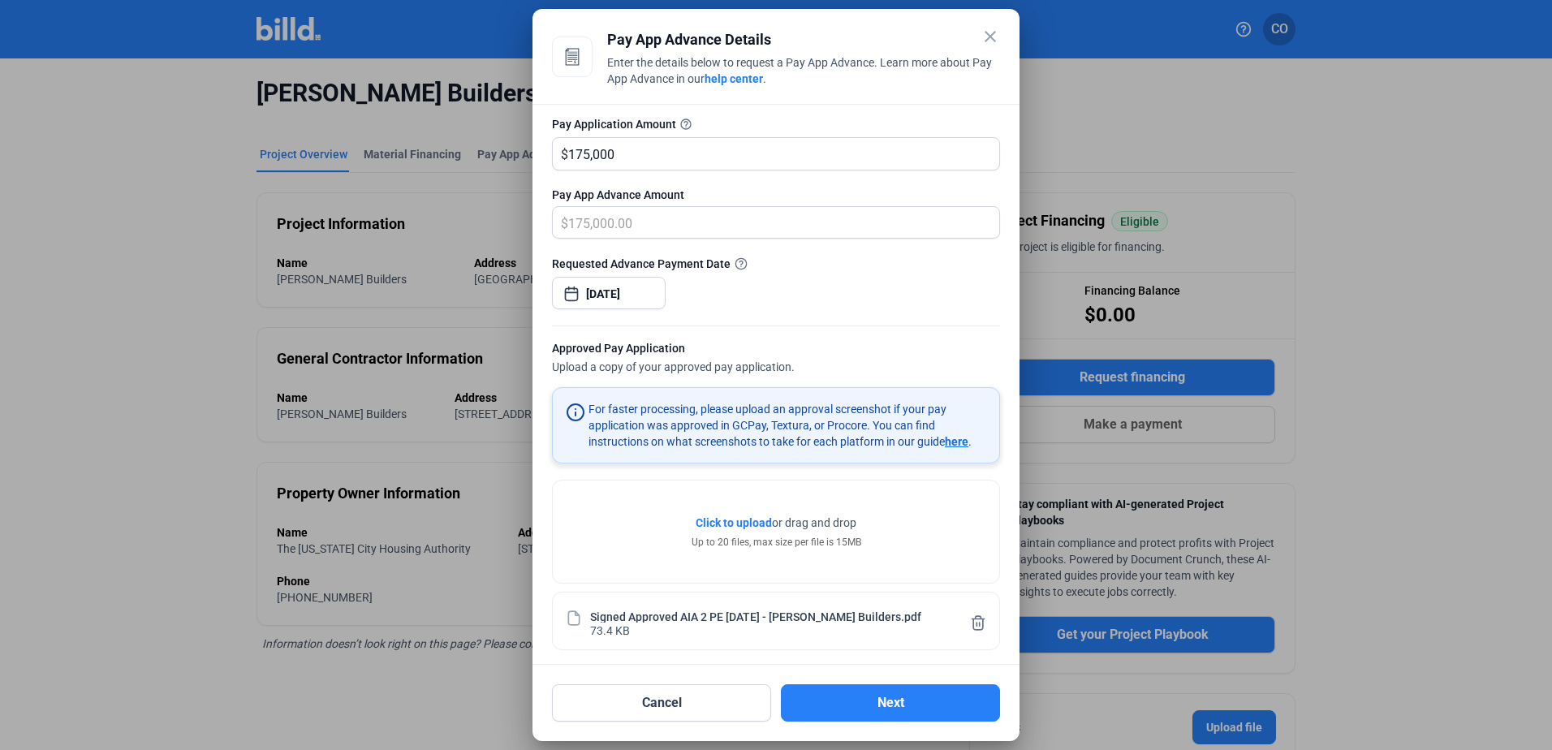
scroll to position [156, 0]
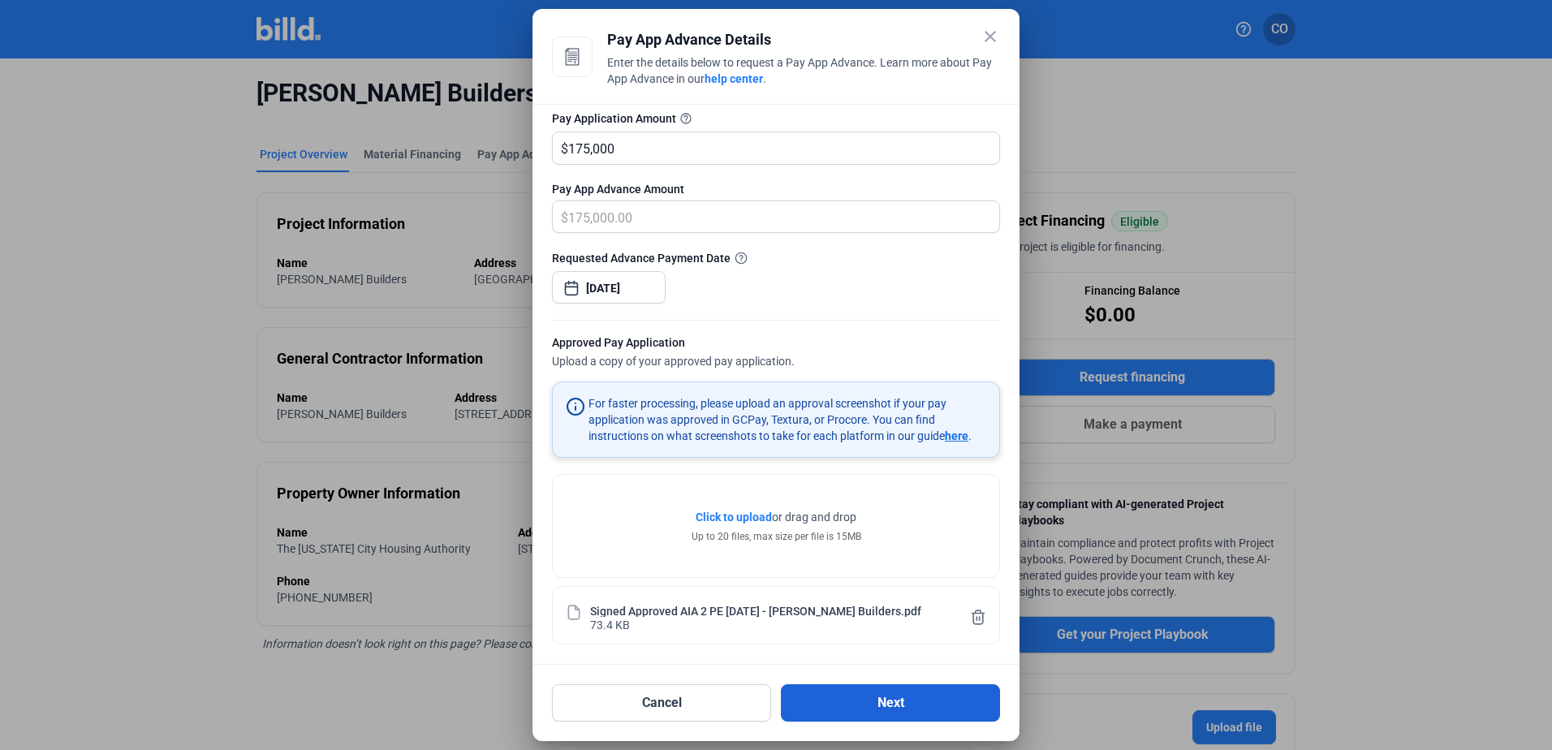
click at [909, 699] on button "Next" at bounding box center [890, 702] width 219 height 37
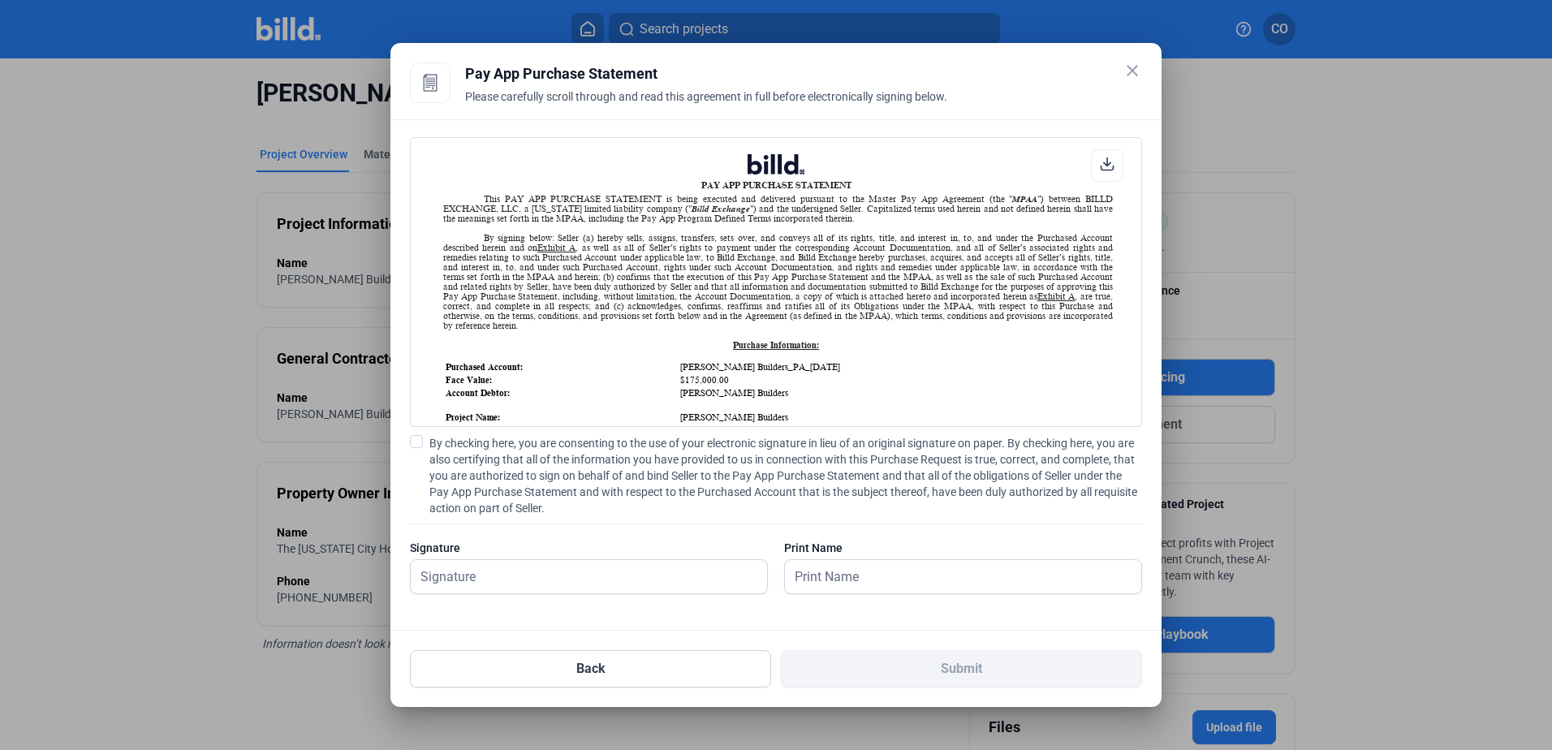
scroll to position [1, 0]
click at [523, 577] on input "text" at bounding box center [589, 576] width 356 height 33
type input "Pablo Perrone"
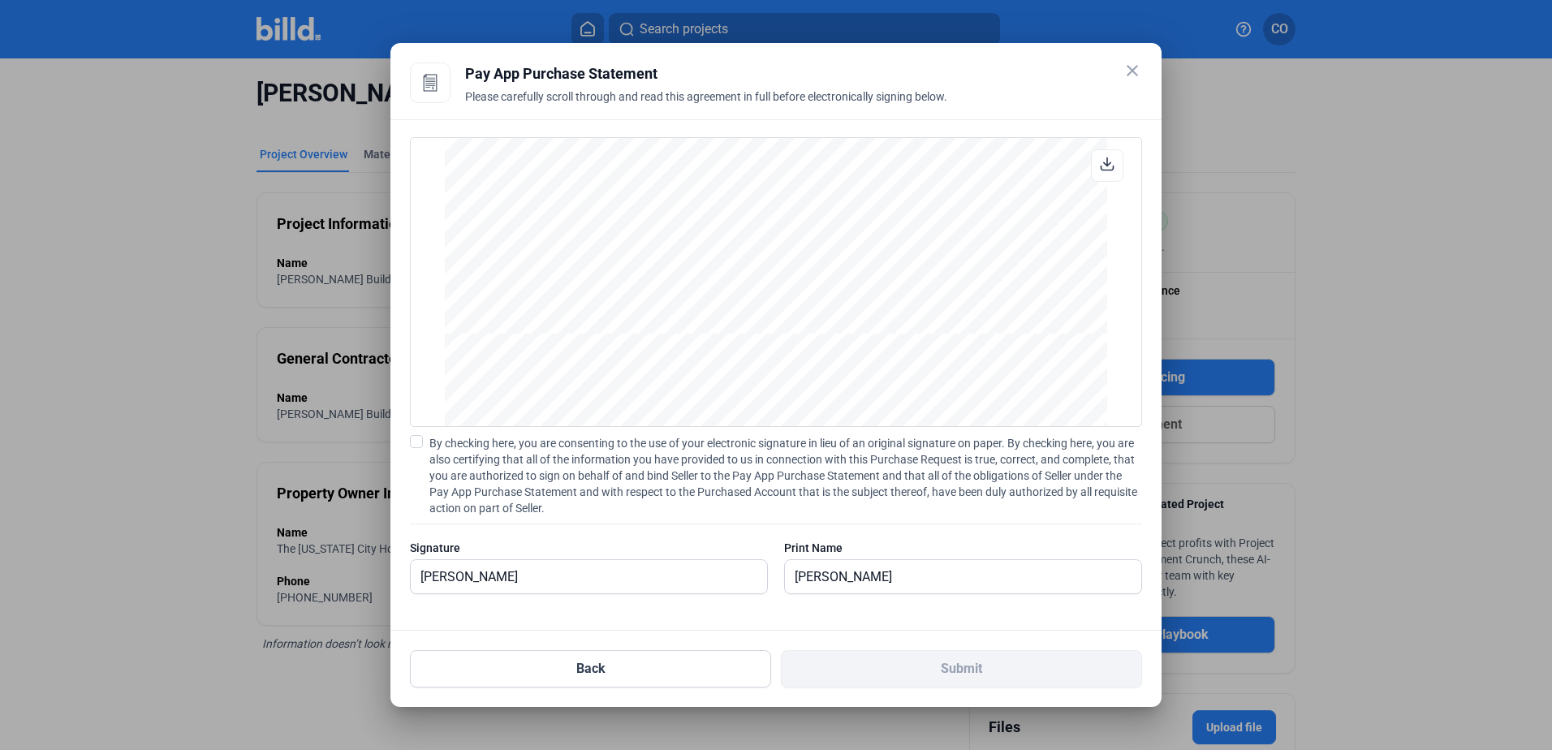
scroll to position [3752, 0]
click at [942, 482] on span "By checking here, you are consenting to the use of your electronic signature in…" at bounding box center [785, 475] width 713 height 81
click at [0, 0] on input "By checking here, you are consenting to the use of your electronic signature in…" at bounding box center [0, 0] width 0 height 0
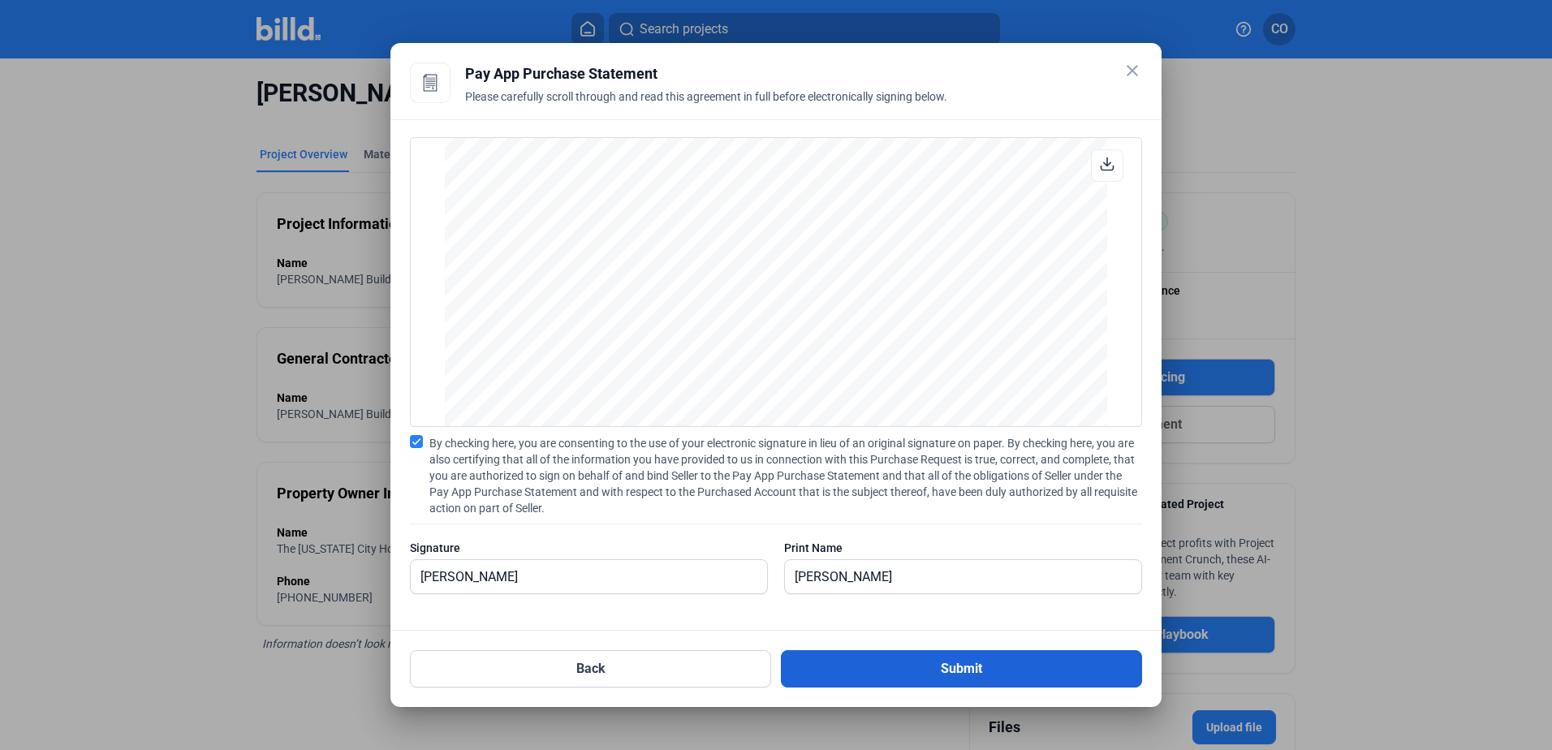
click at [965, 670] on button "Submit" at bounding box center [961, 668] width 361 height 37
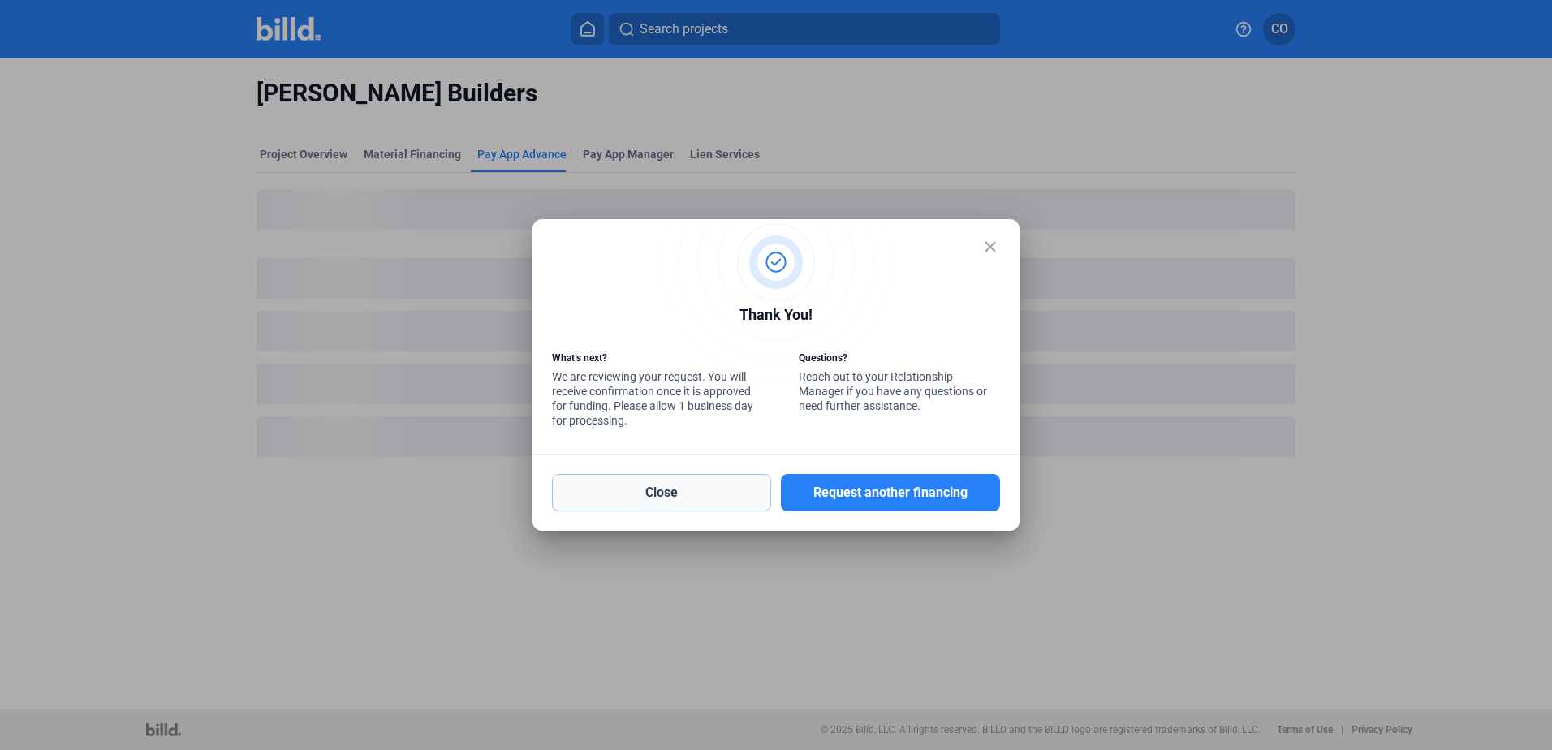
click at [683, 497] on button "Close" at bounding box center [661, 492] width 219 height 37
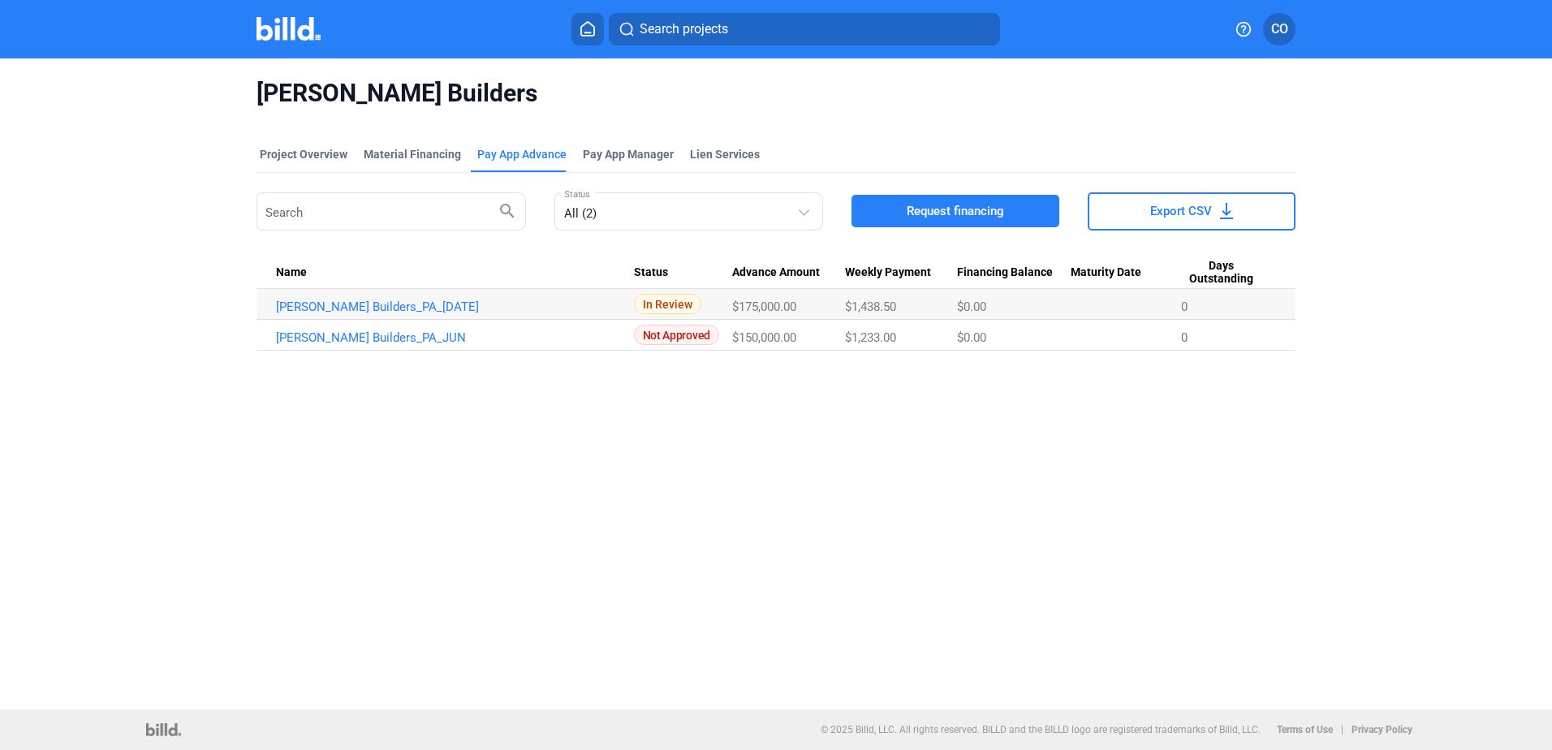
click at [982, 519] on div "Levine Builders Project Overview Material Financing Pay App Advance Pay App Man…" at bounding box center [776, 383] width 1552 height 651
click at [377, 299] on link "Levine Builders_PA_JUL" at bounding box center [455, 306] width 358 height 15
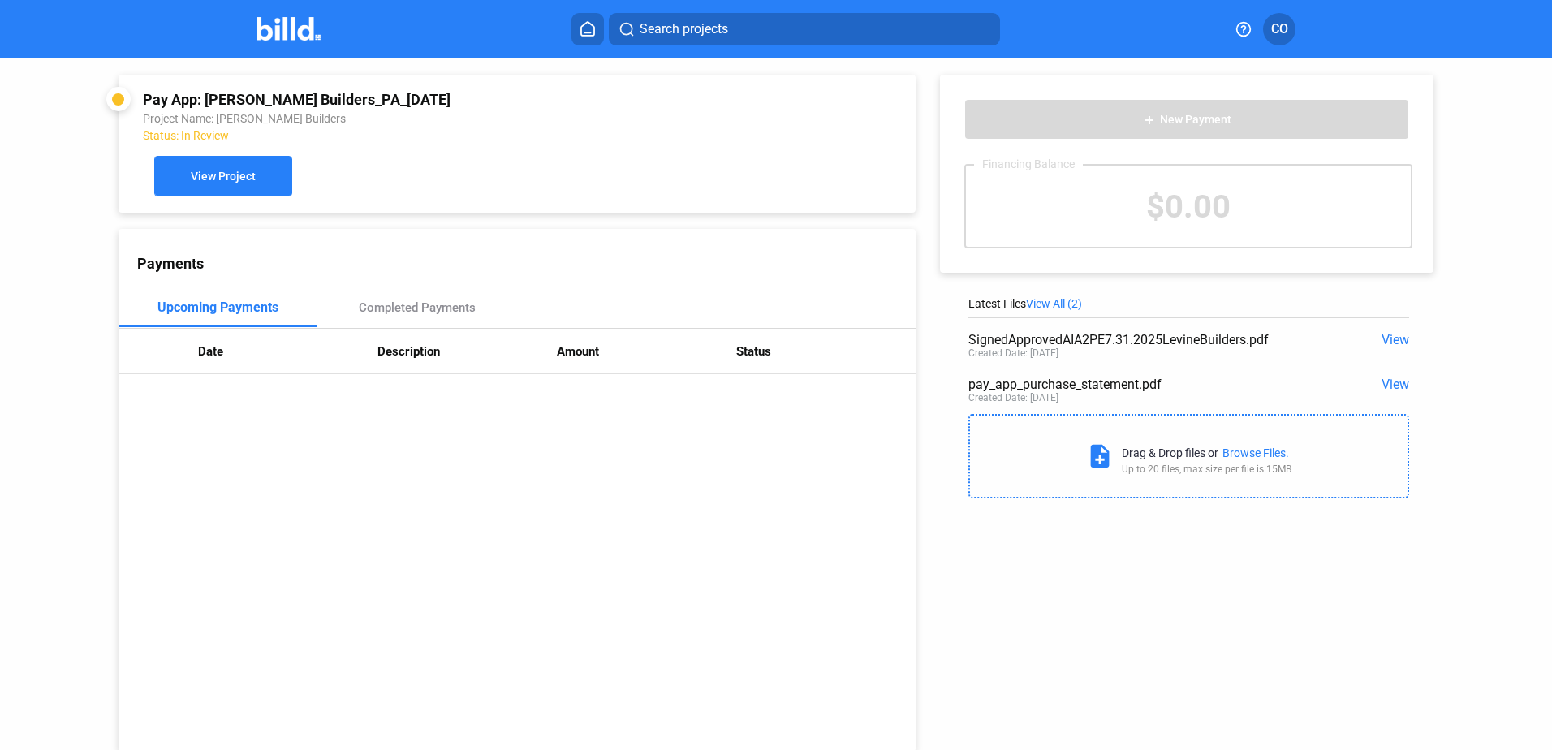
click at [249, 177] on span "View Project" at bounding box center [223, 176] width 65 height 13
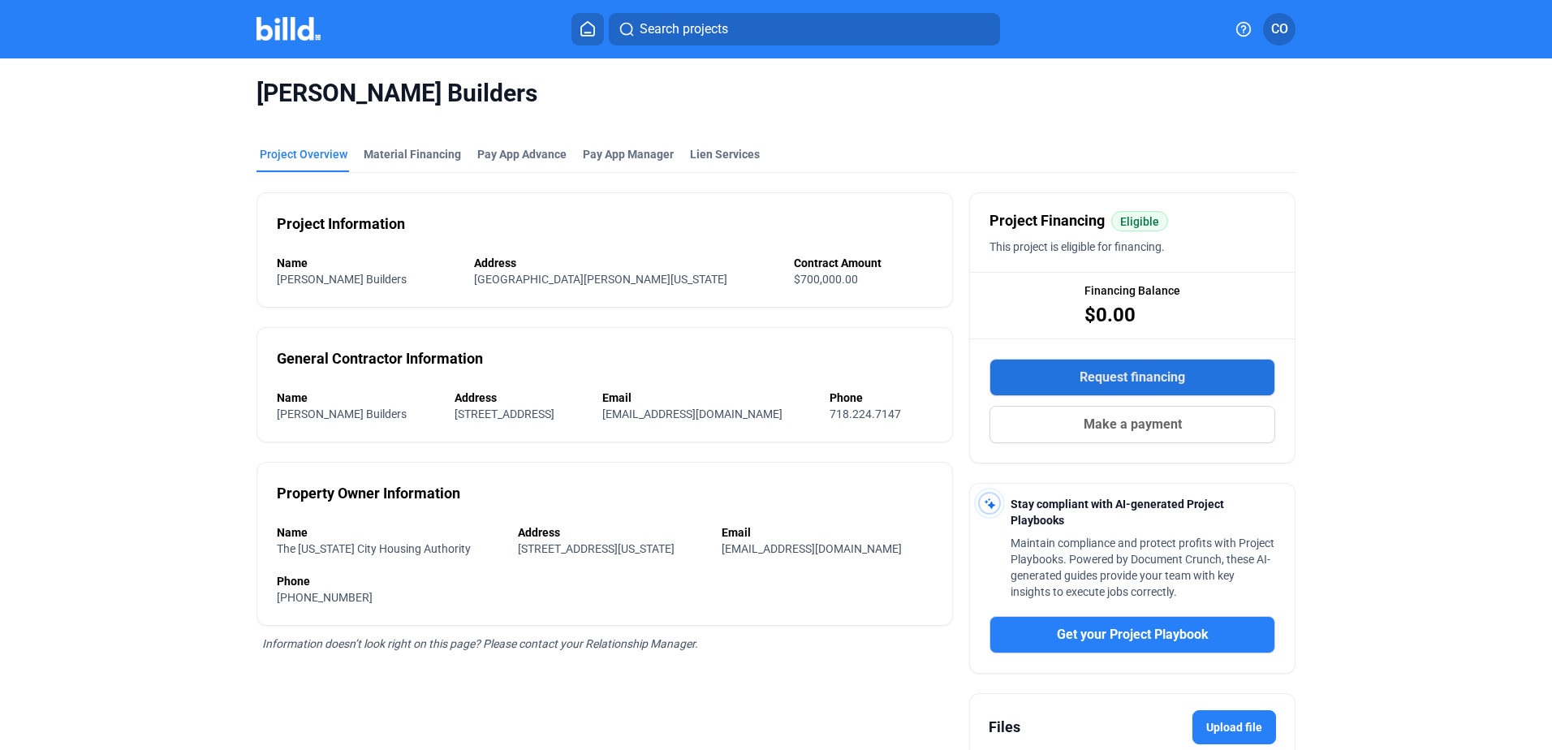
click at [1179, 368] on span "Request financing" at bounding box center [1132, 377] width 106 height 19
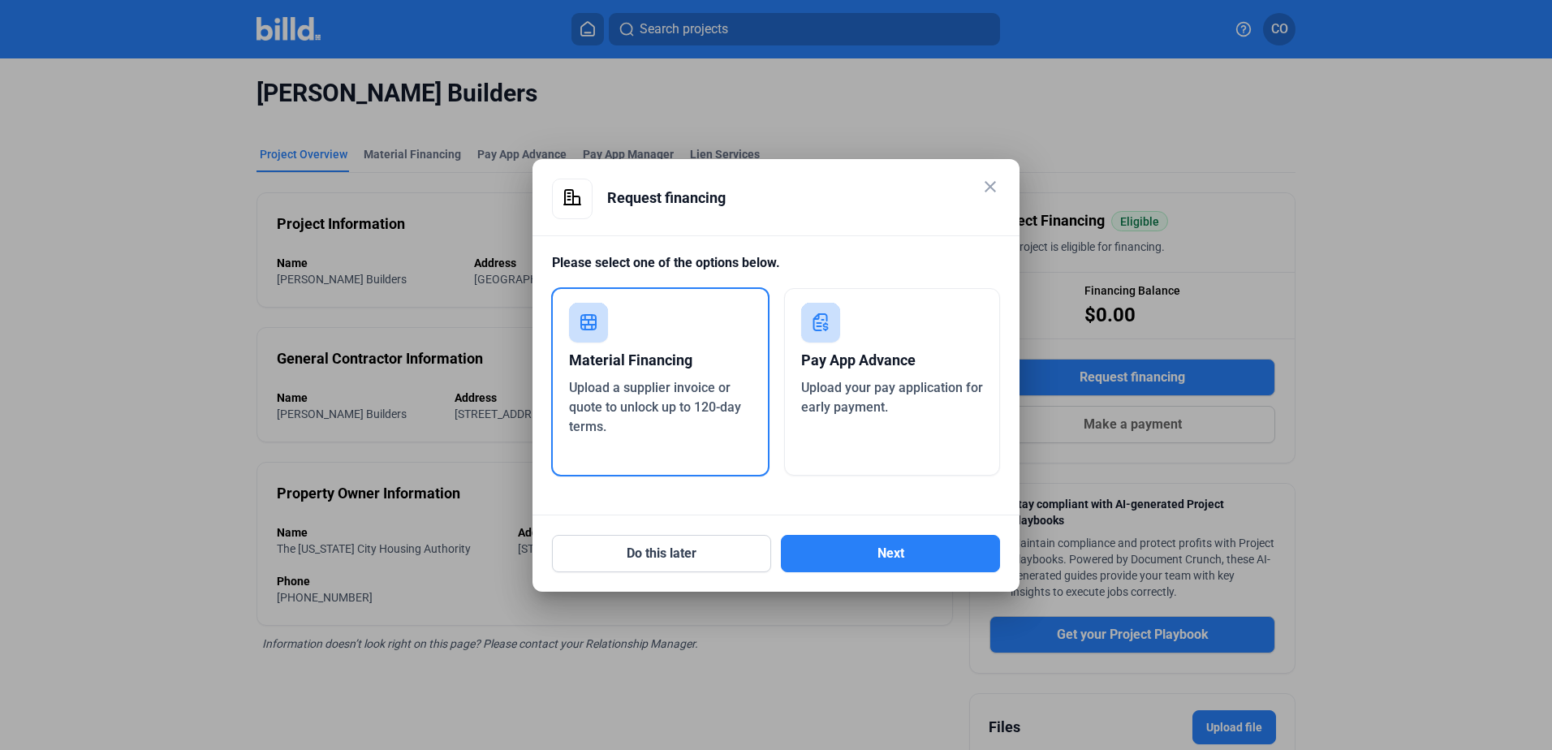
click at [920, 361] on div "Pay App Advance" at bounding box center [892, 361] width 183 height 36
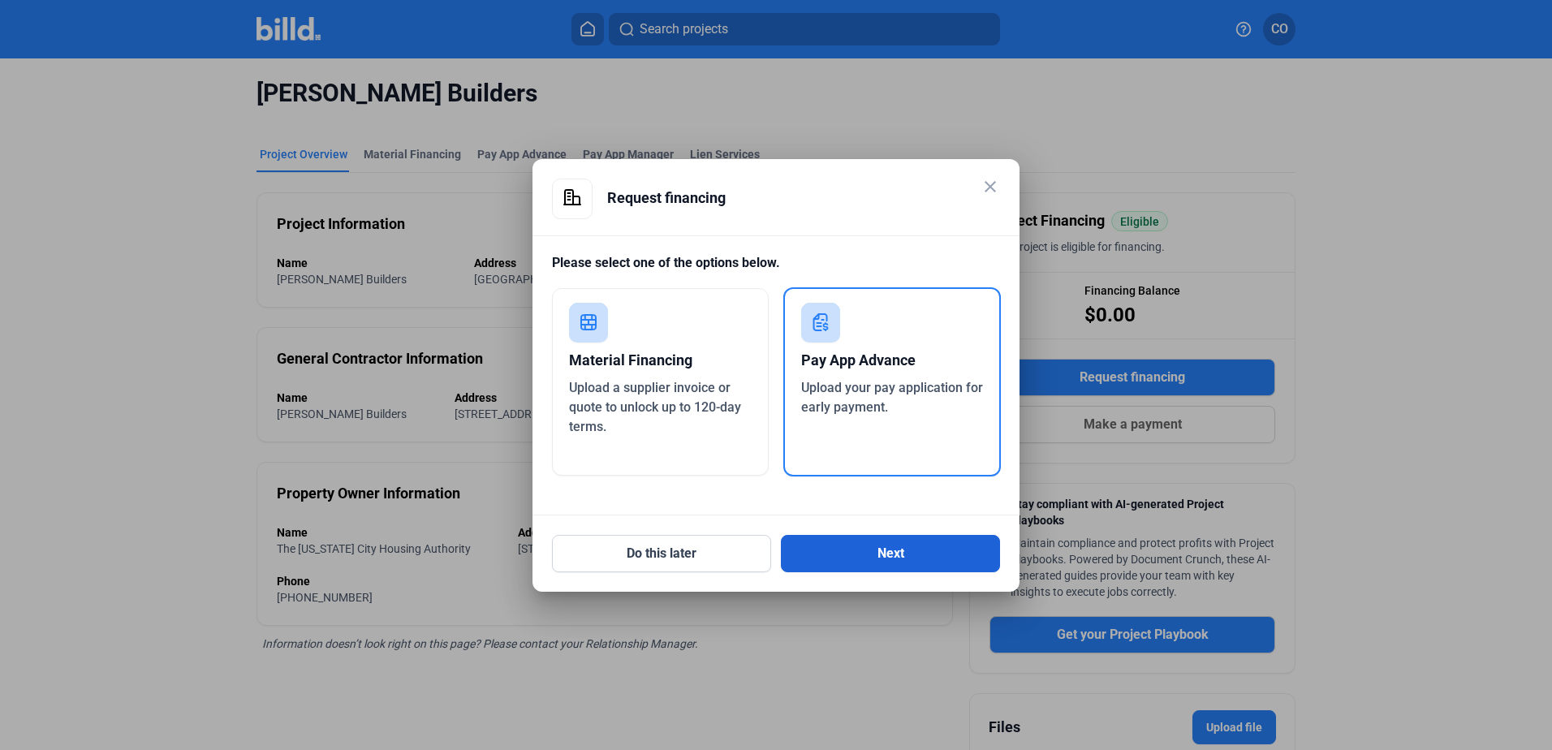
click at [906, 544] on button "Next" at bounding box center [890, 553] width 219 height 37
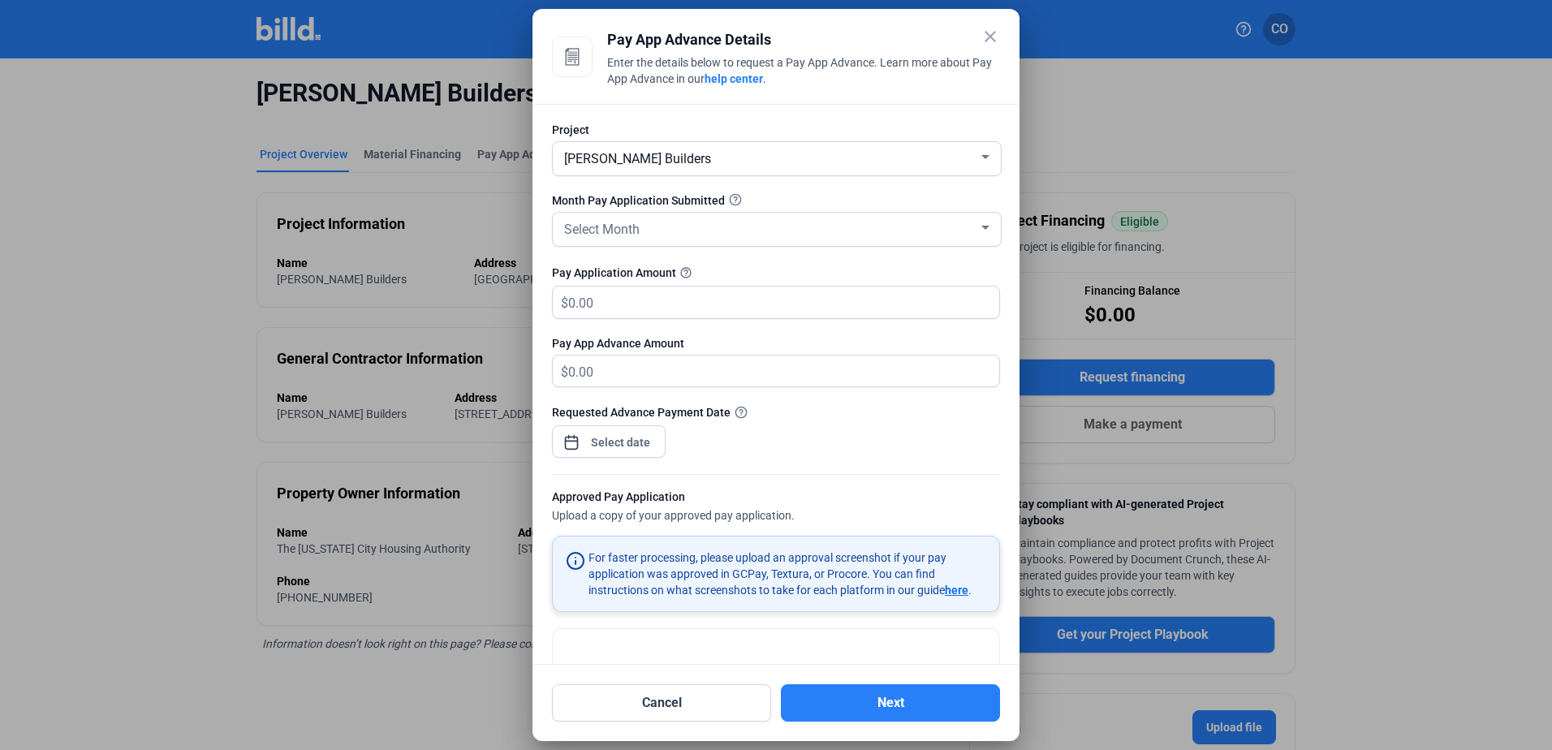
click at [829, 146] on div "Levine Builders" at bounding box center [769, 157] width 417 height 23
click at [829, 145] on span "Levine Builders" at bounding box center [773, 157] width 424 height 29
click at [737, 150] on div "Levine Builders" at bounding box center [769, 157] width 417 height 23
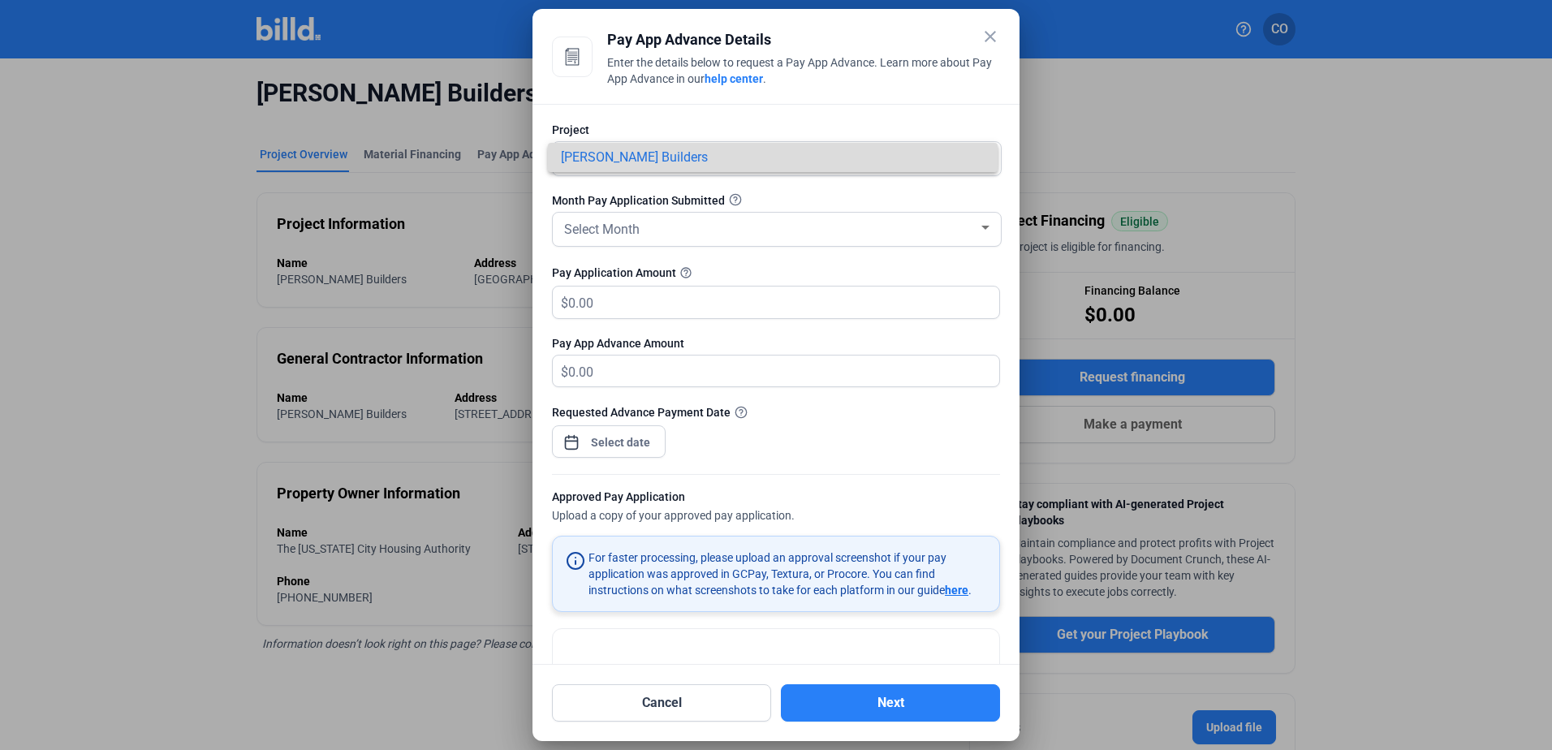
click at [737, 150] on span "Levine Builders" at bounding box center [773, 157] width 424 height 29
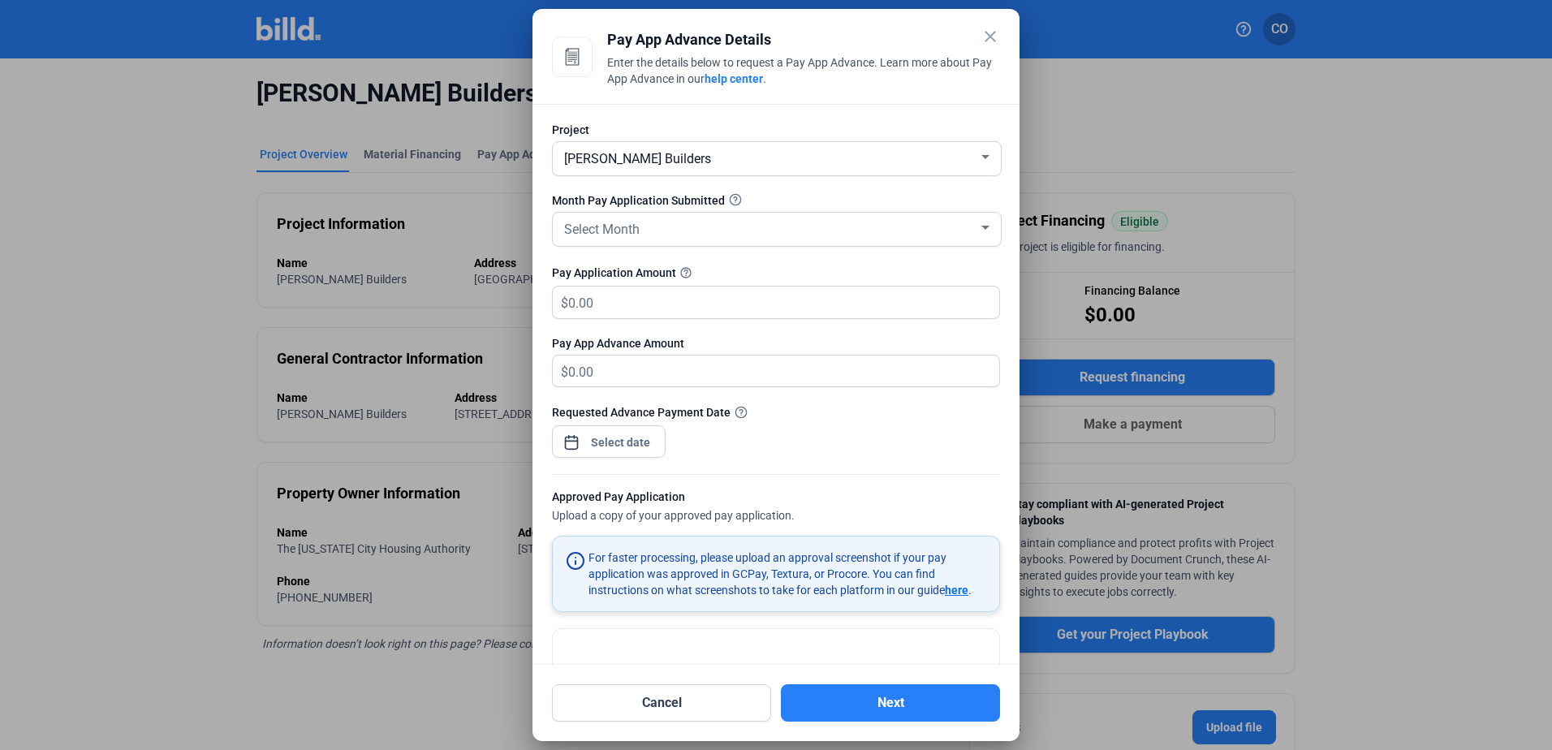
click at [985, 32] on mat-icon "close" at bounding box center [989, 36] width 19 height 19
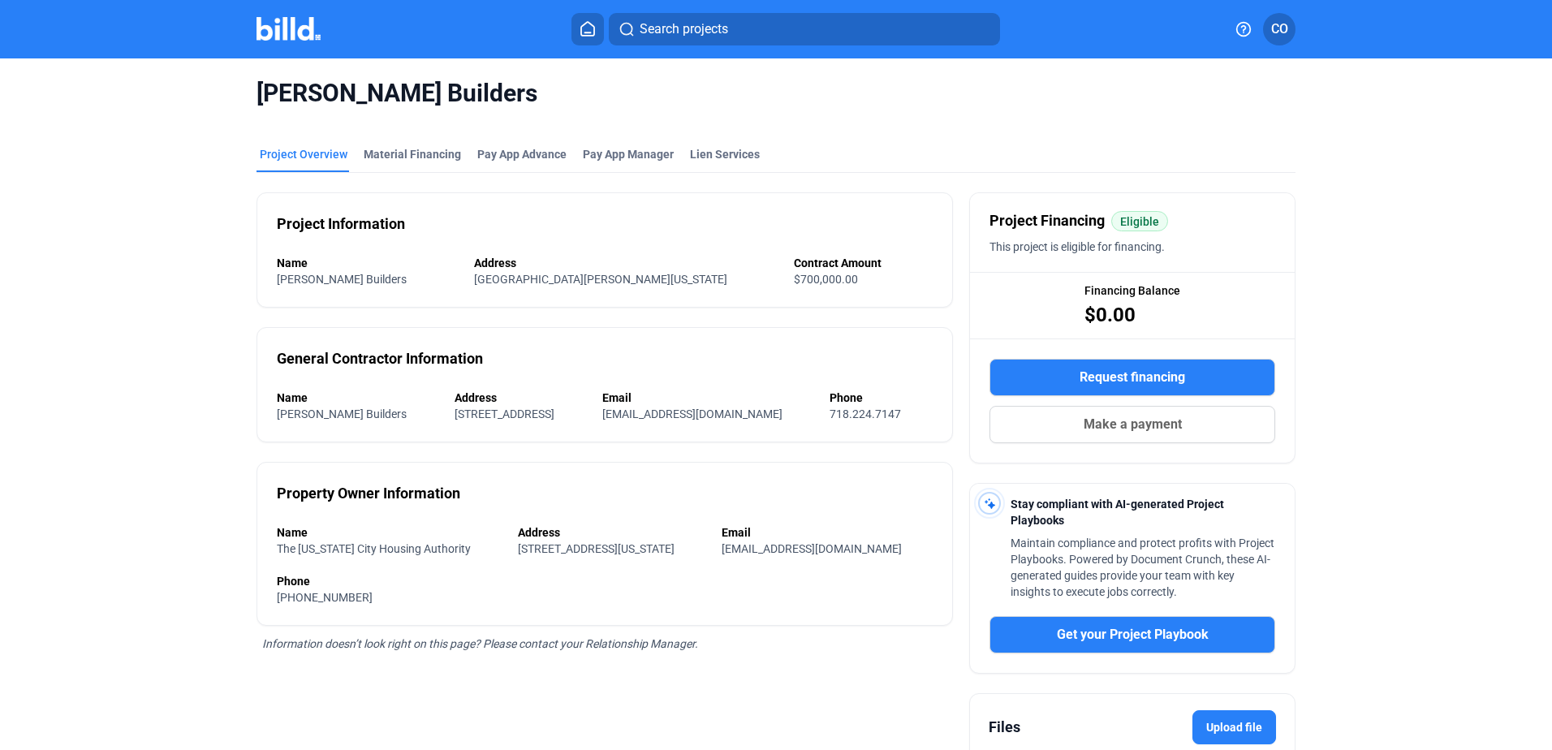
click at [77, 351] on div "Levine Builders Project Overview Material Financing Pay App Advance Pay App Man…" at bounding box center [776, 467] width 1552 height 818
click at [315, 149] on div "Project Overview" at bounding box center [304, 154] width 88 height 16
click at [645, 153] on span "Pay App Manager" at bounding box center [628, 154] width 91 height 16
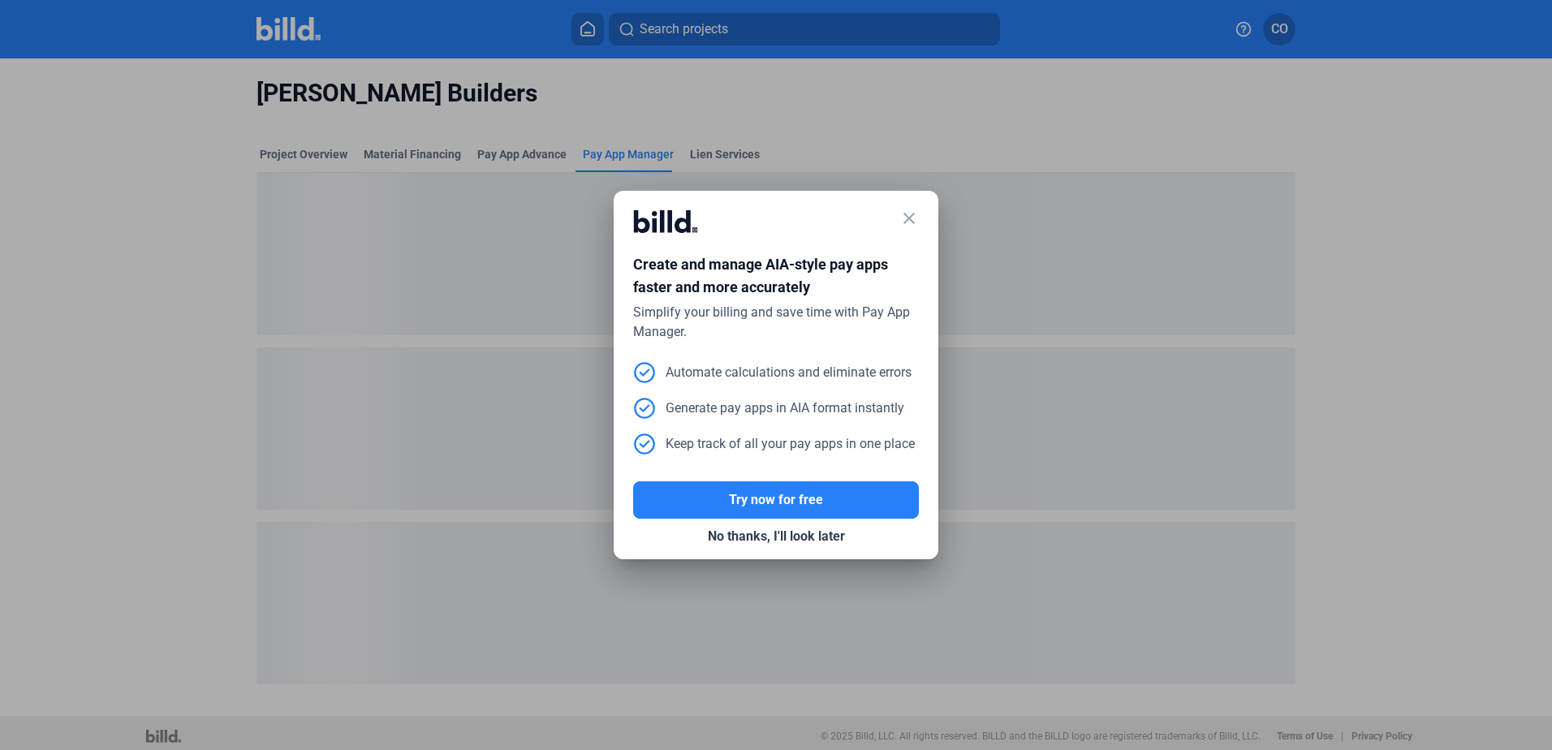
click at [910, 216] on mat-icon "close" at bounding box center [908, 218] width 19 height 19
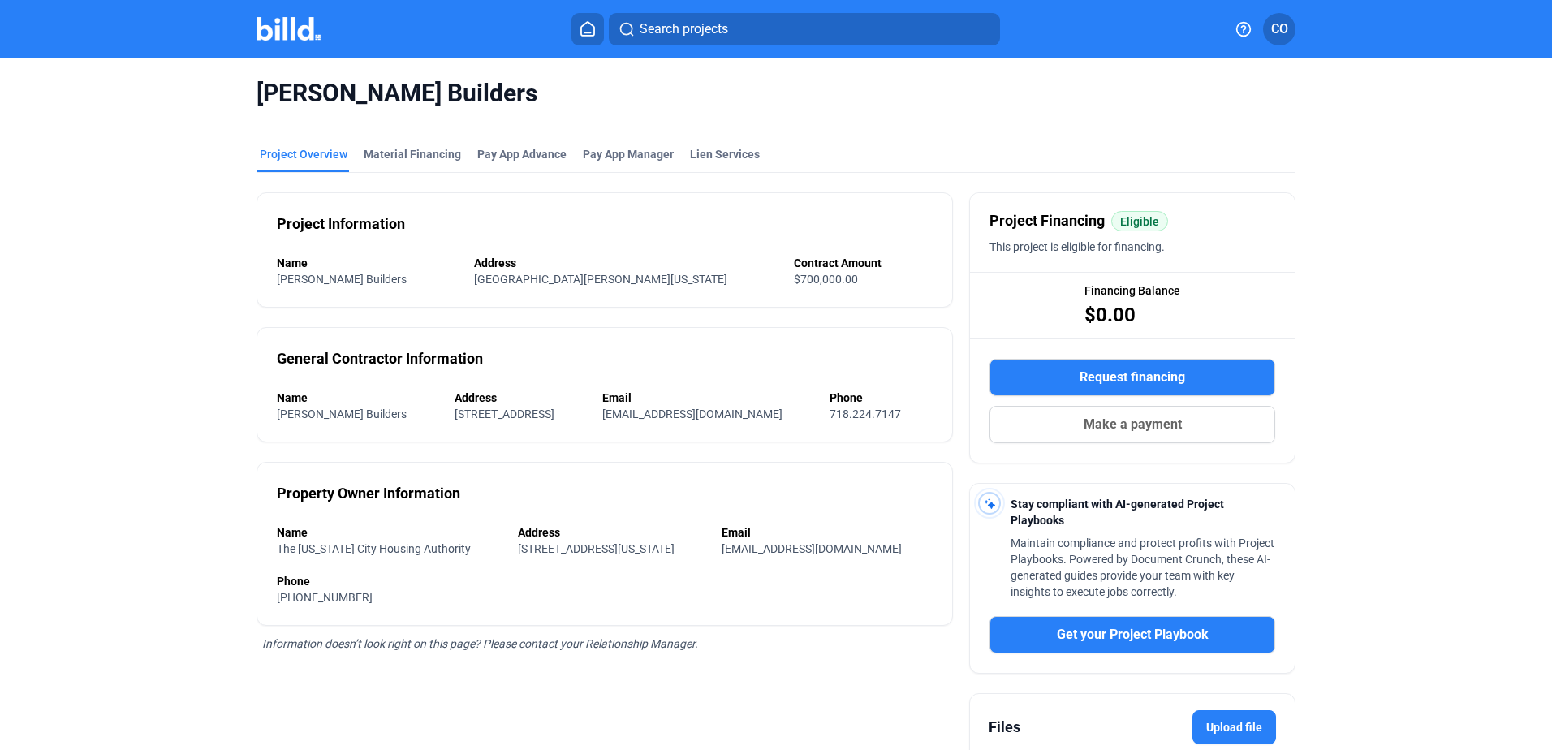
click at [298, 144] on mat-tab-group "Project Overview Material Financing Pay App Advance Pay App Manager Lien Servic…" at bounding box center [775, 492] width 1039 height 729
click at [588, 24] on icon at bounding box center [588, 28] width 16 height 15
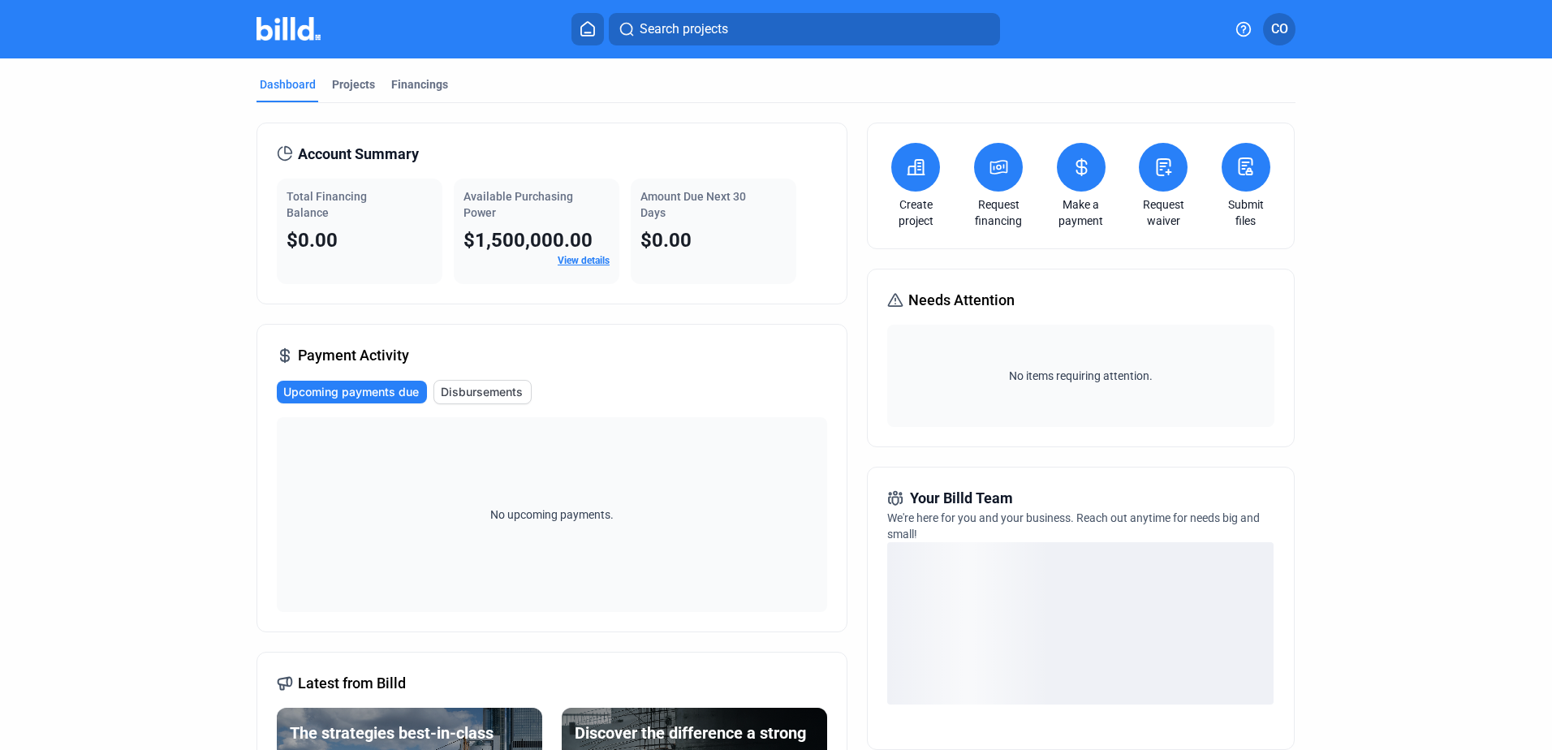
click at [918, 177] on create-project-icon at bounding box center [915, 166] width 19 height 19
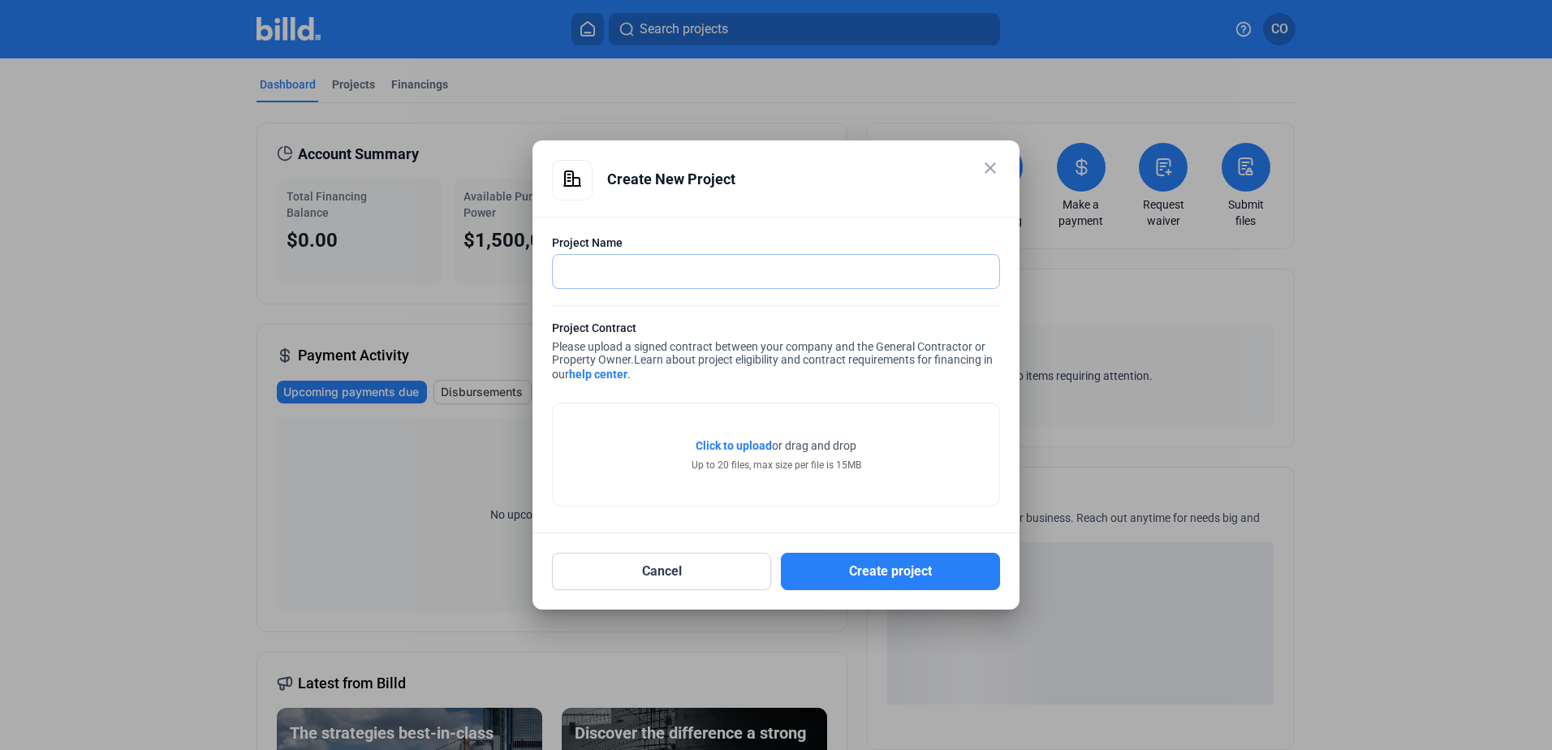
click at [585, 274] on input "text" at bounding box center [776, 271] width 446 height 33
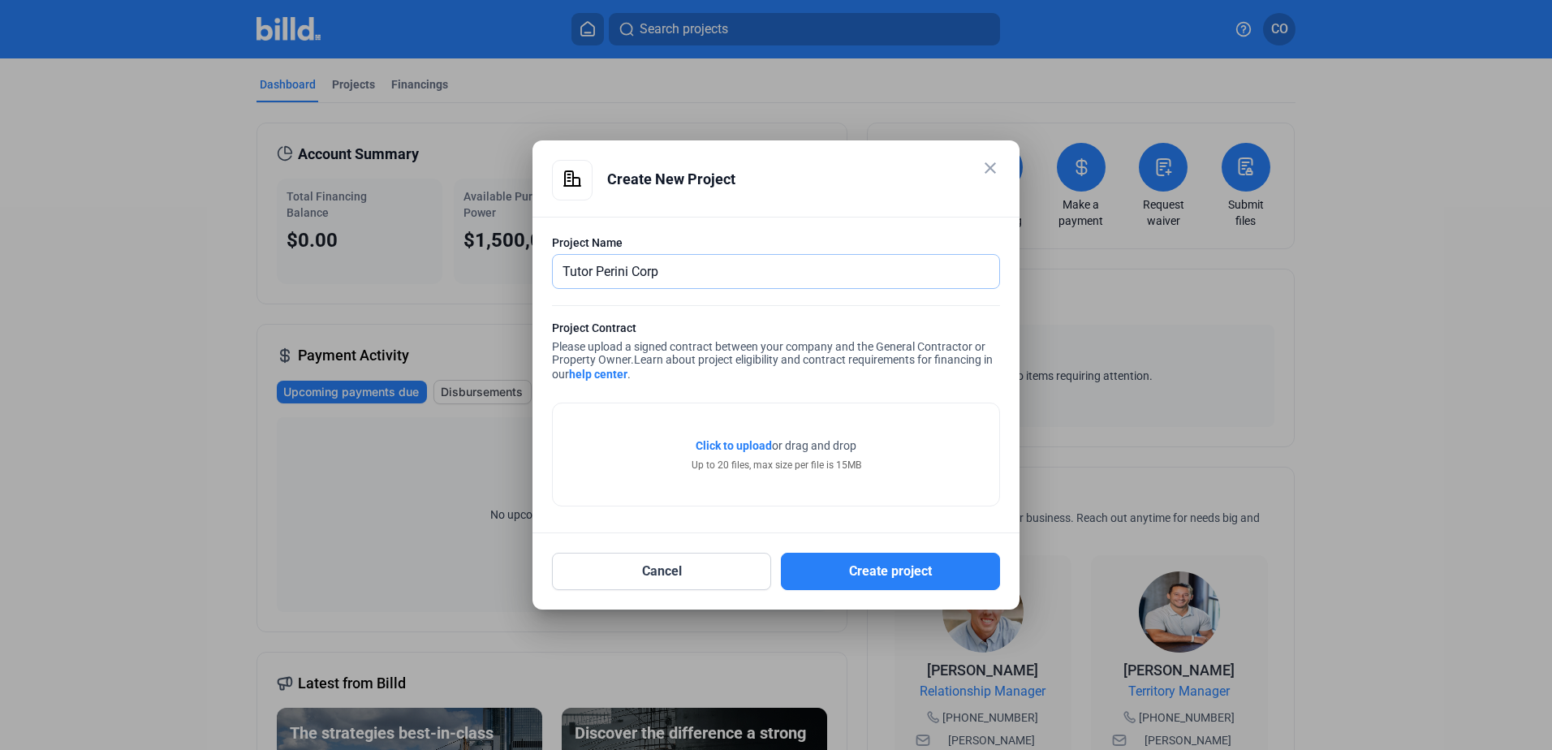
type input "Tutor Perini Corp"
click at [741, 443] on span "Click to upload" at bounding box center [734, 445] width 76 height 13
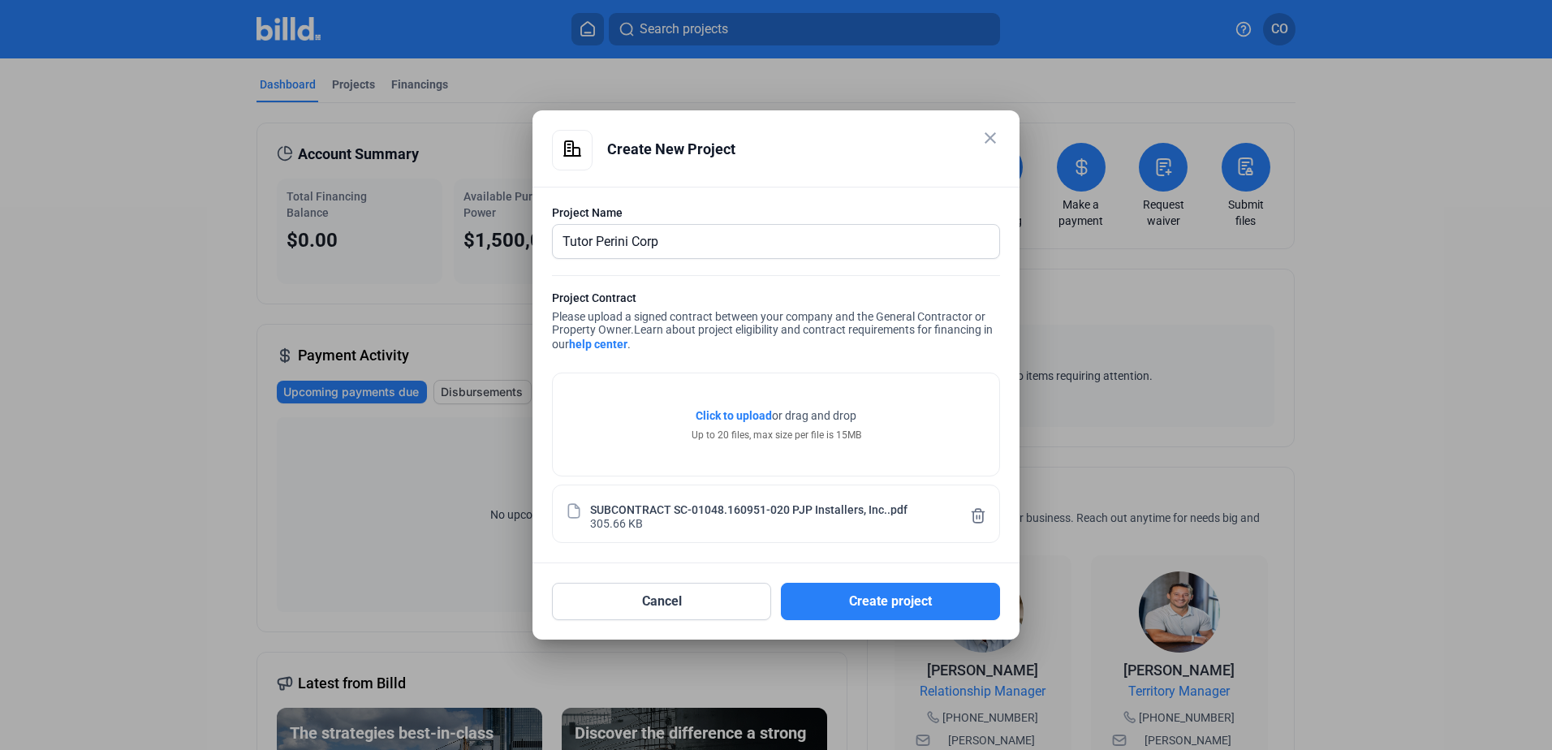
click at [666, 521] on div "SUBCONTRACT SC-01048.160951-020 PJP Installers, Inc..pdf 305.66 KB" at bounding box center [776, 513] width 388 height 31
click at [666, 511] on div "SUBCONTRACT SC-01048.160951-020 PJP Installers, Inc..pdf" at bounding box center [748, 509] width 317 height 14
click at [979, 514] on icon at bounding box center [978, 515] width 16 height 17
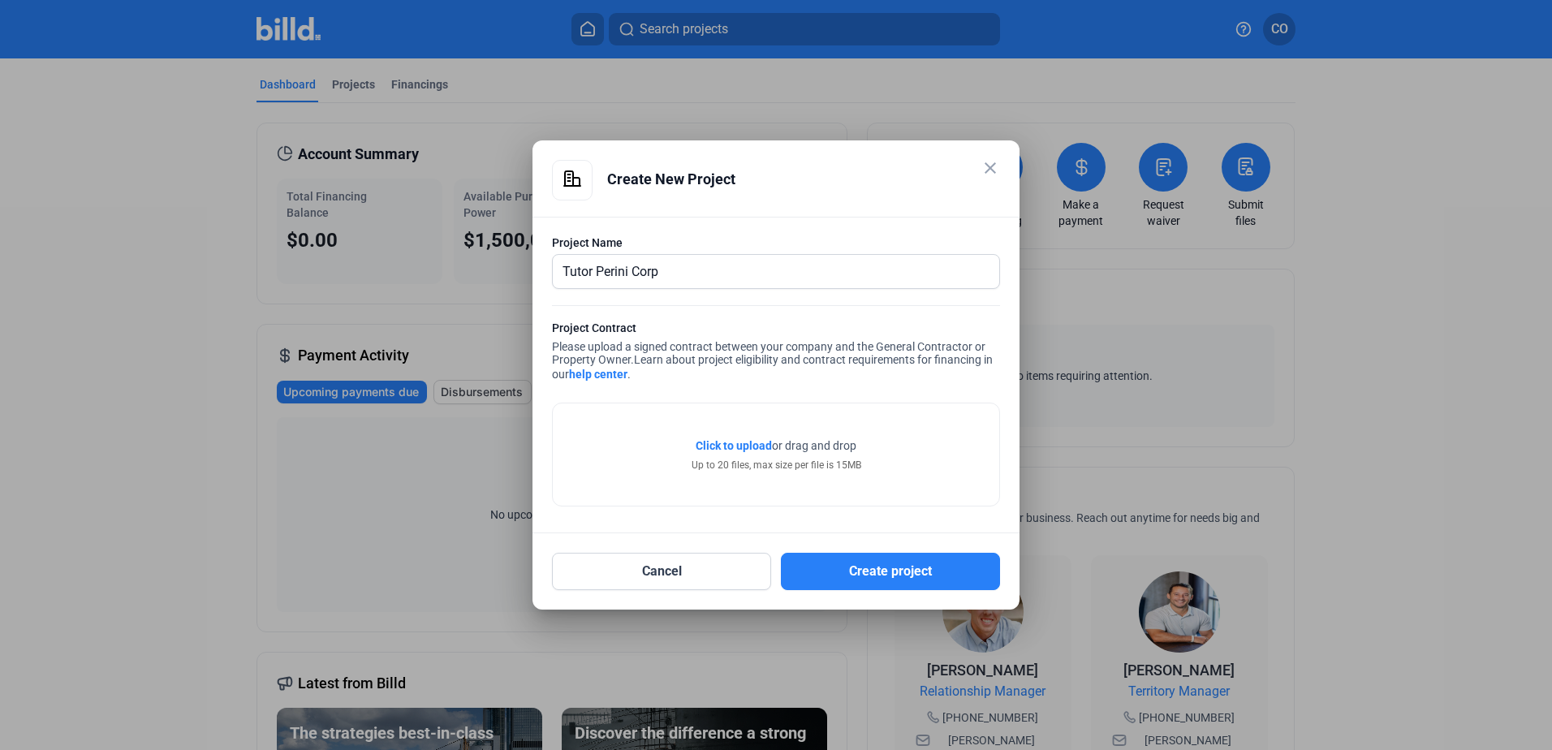
click at [743, 443] on span "Click to upload" at bounding box center [734, 445] width 76 height 13
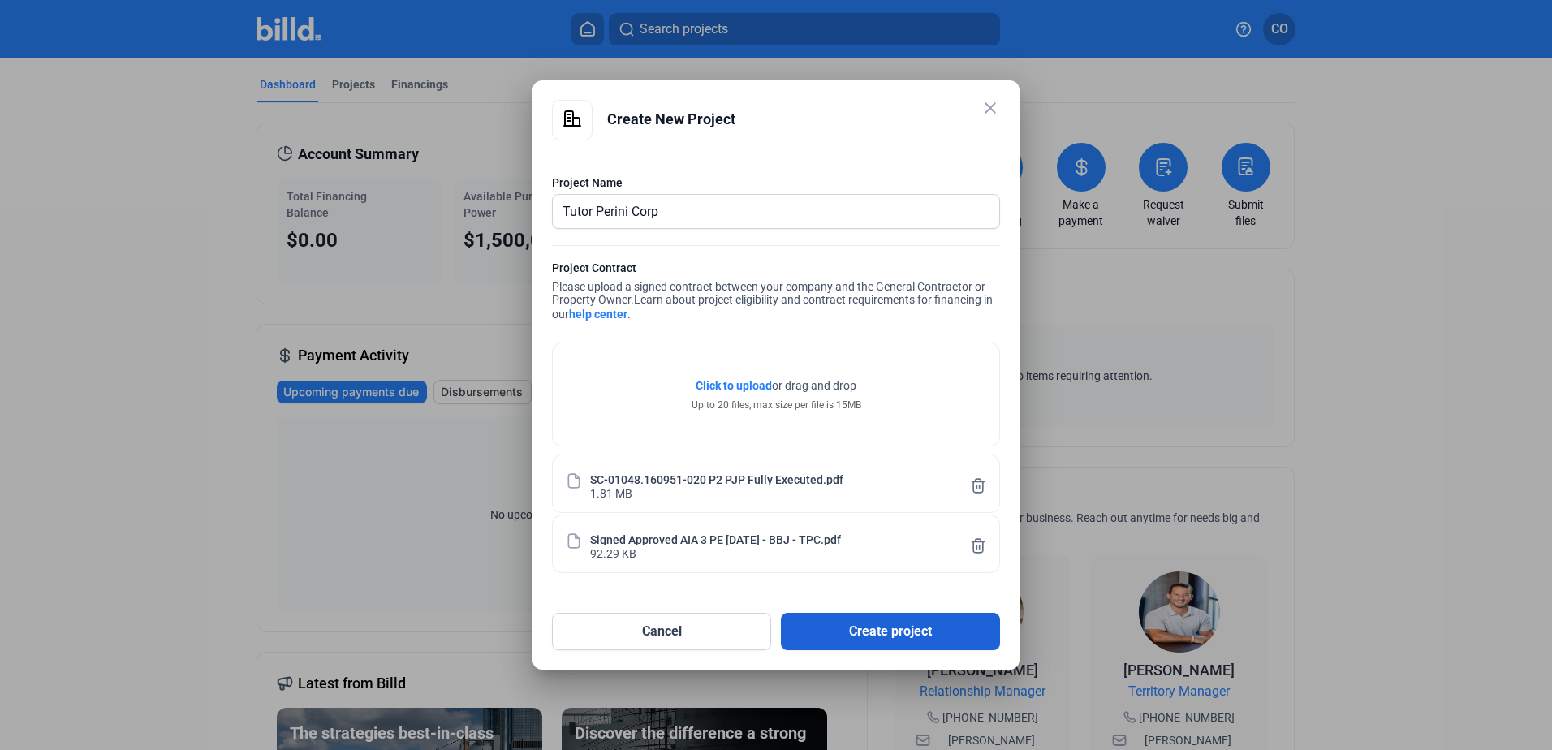
click at [901, 629] on button "Create project" at bounding box center [890, 631] width 219 height 37
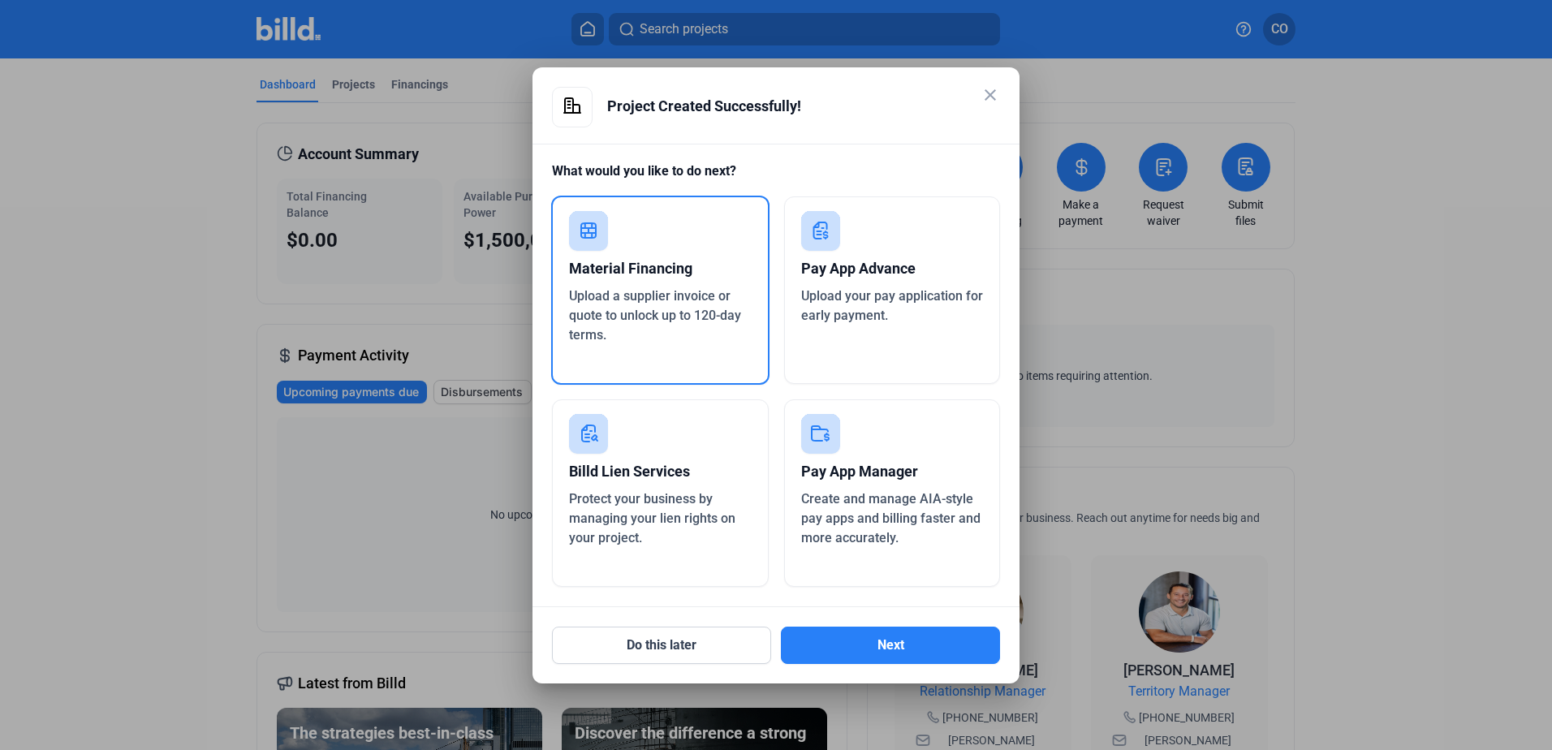
click at [876, 285] on div "Pay App Advance" at bounding box center [892, 269] width 183 height 36
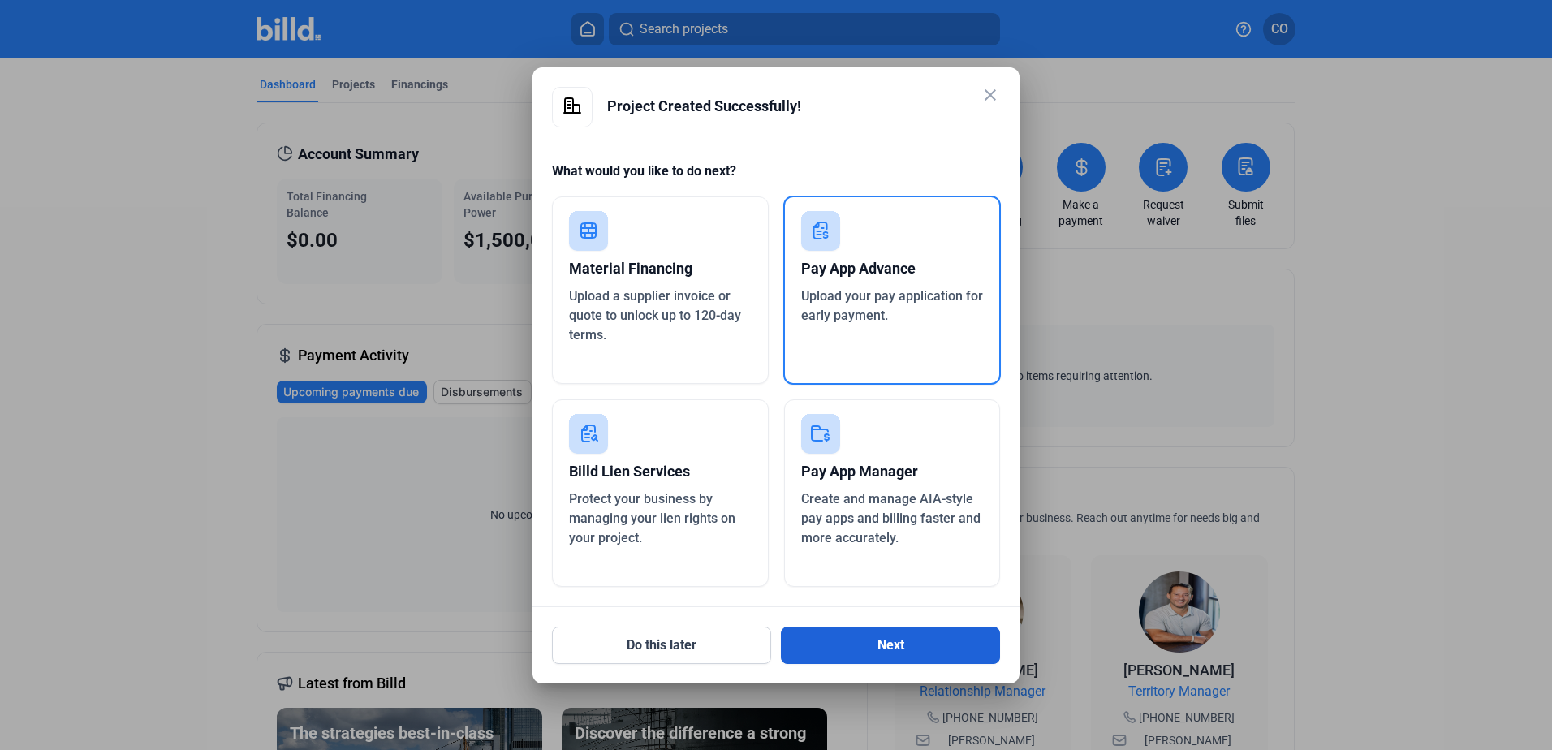
click at [917, 636] on button "Next" at bounding box center [890, 645] width 219 height 37
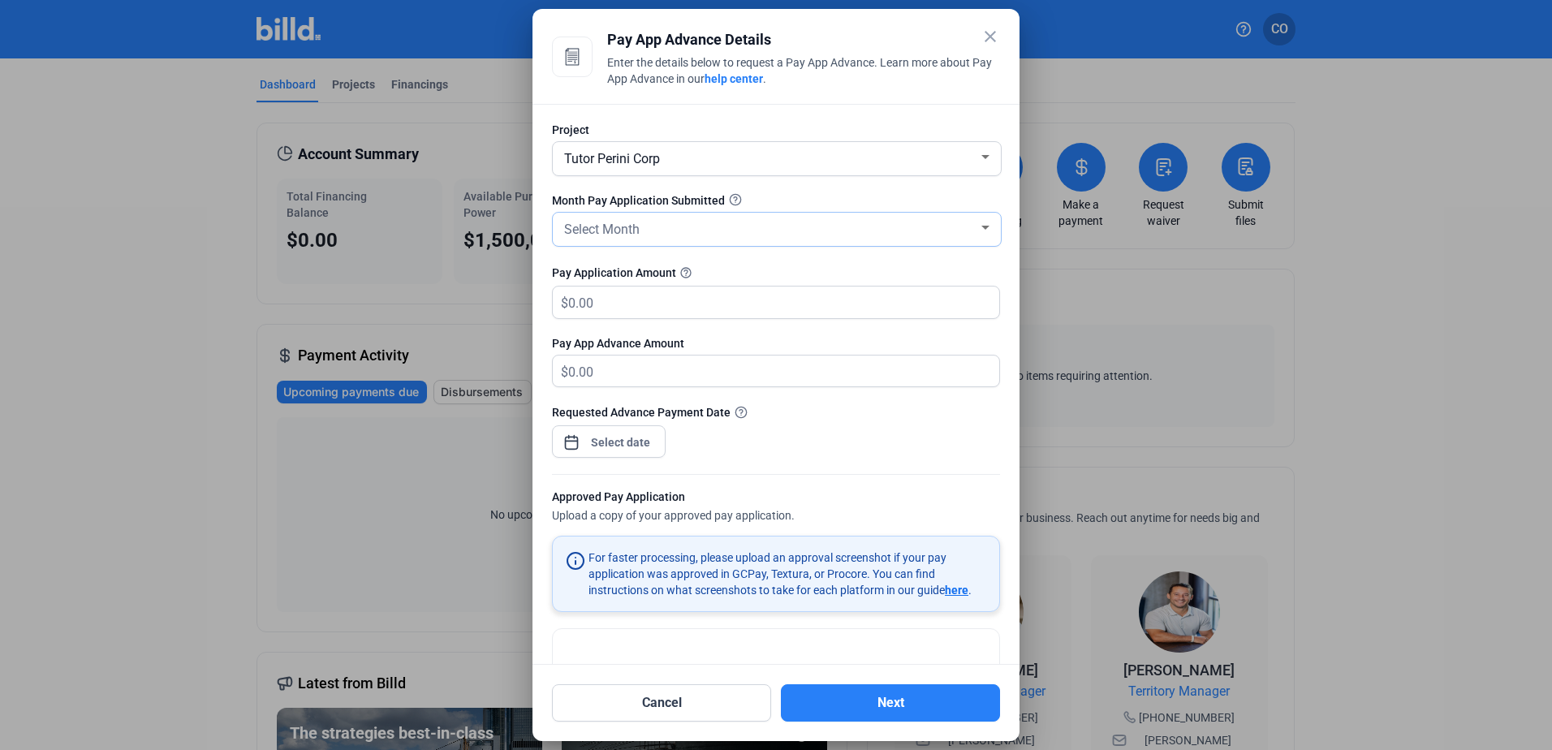
click at [934, 233] on div "Select Month" at bounding box center [769, 228] width 417 height 23
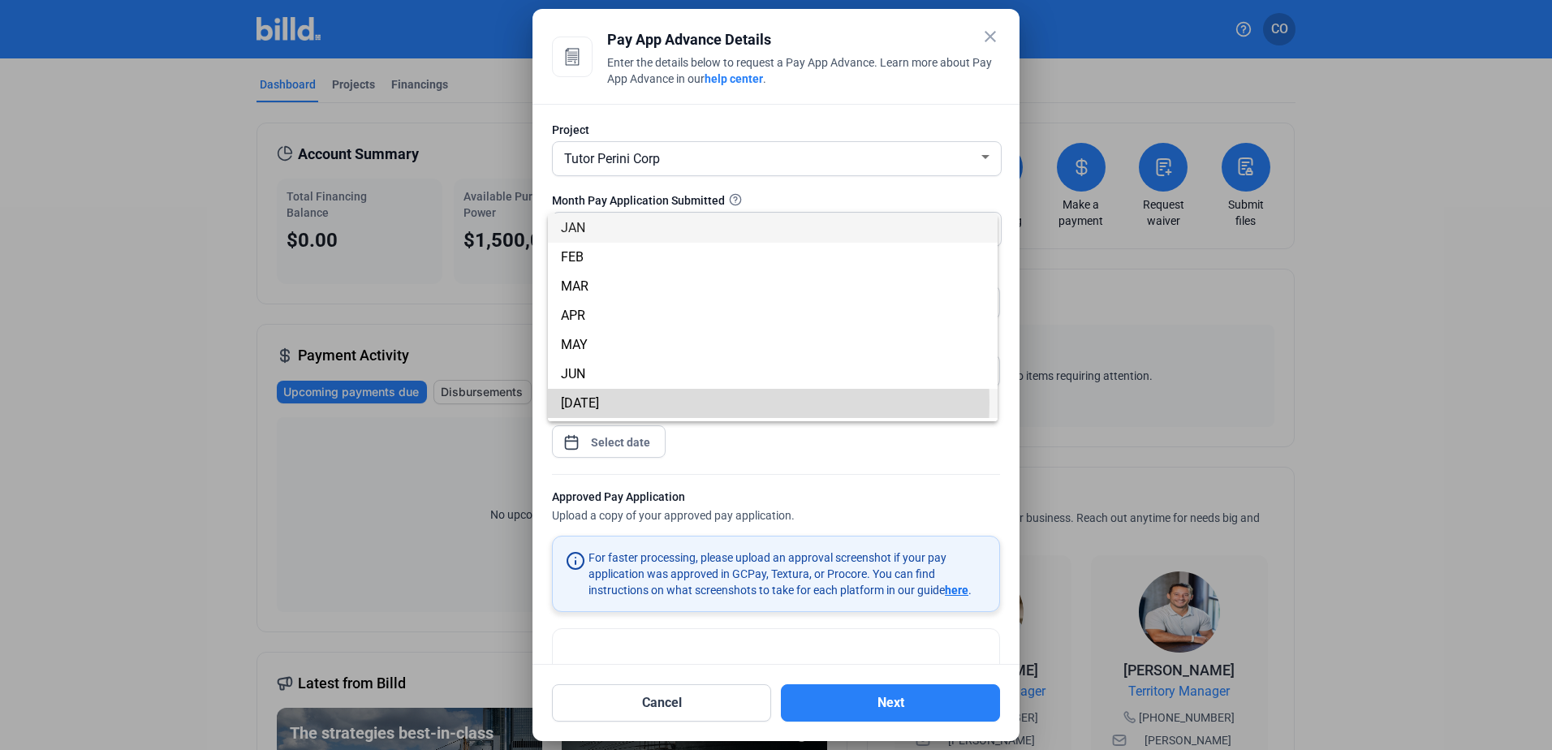
click at [626, 403] on span "JUL" at bounding box center [773, 403] width 424 height 29
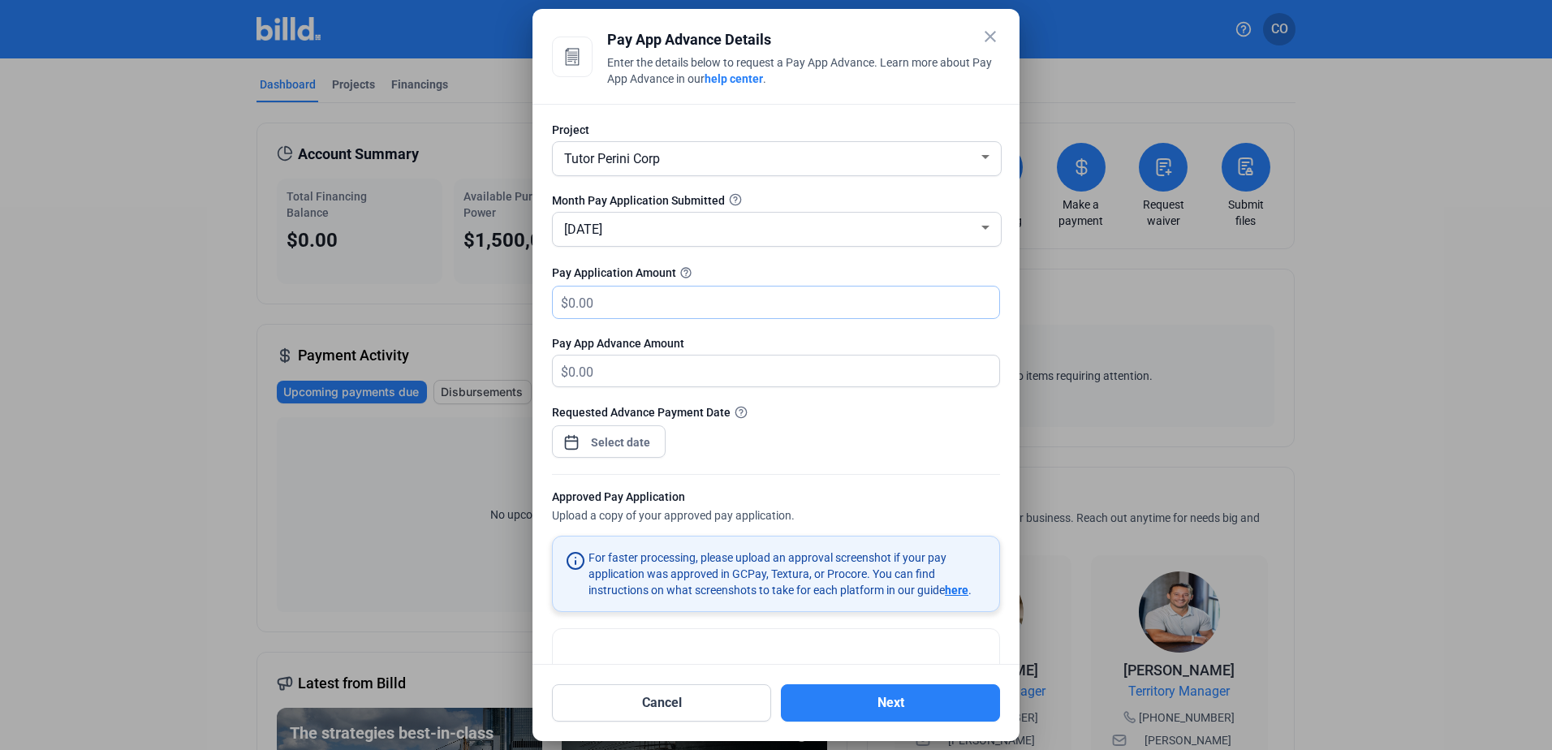
click at [586, 299] on input "text" at bounding box center [774, 303] width 412 height 32
type input "1"
type input "1.00"
type input "19"
type input "19.00"
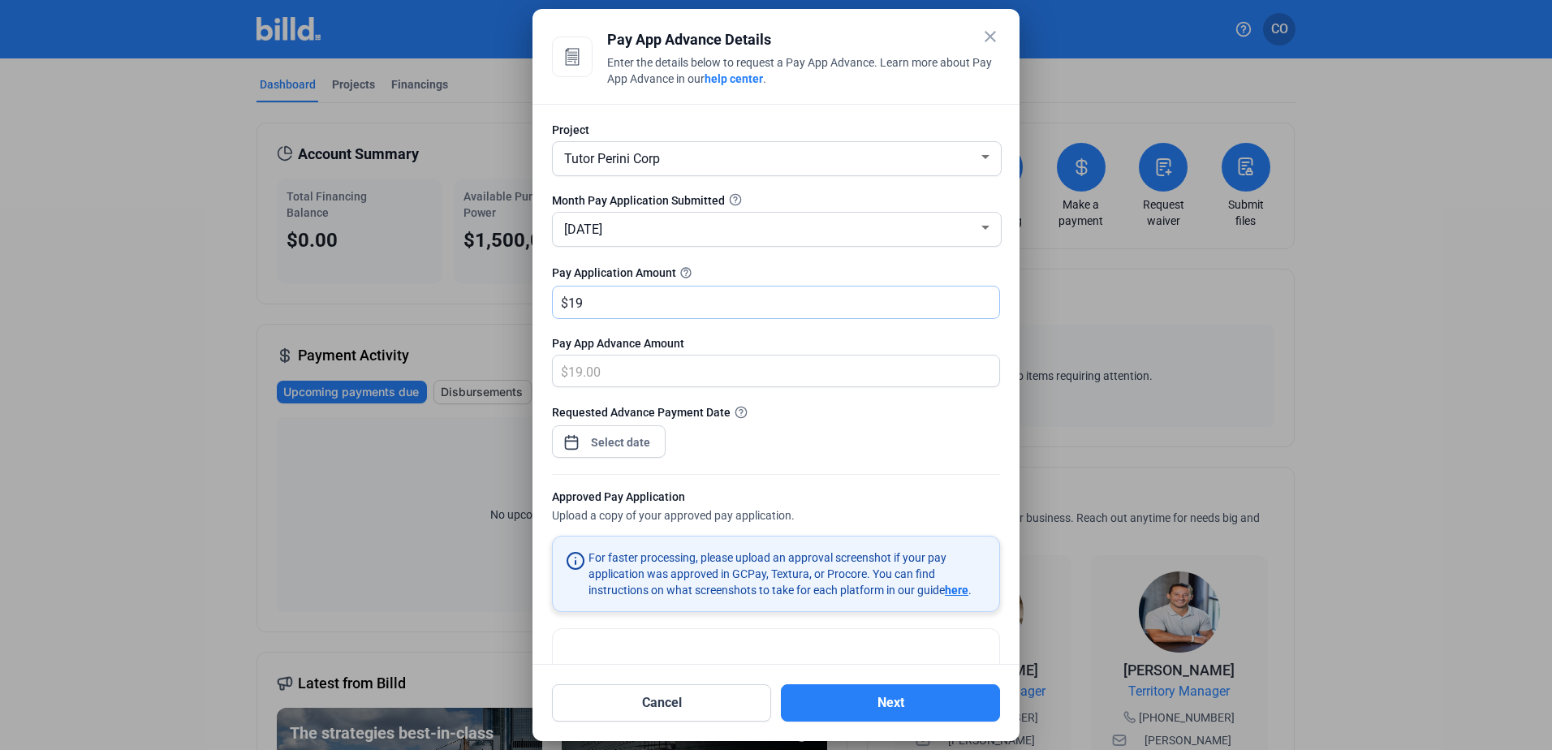
type input "195"
type input "195.00"
type input "1950"
type input "1,950.00"
type input "1,9500"
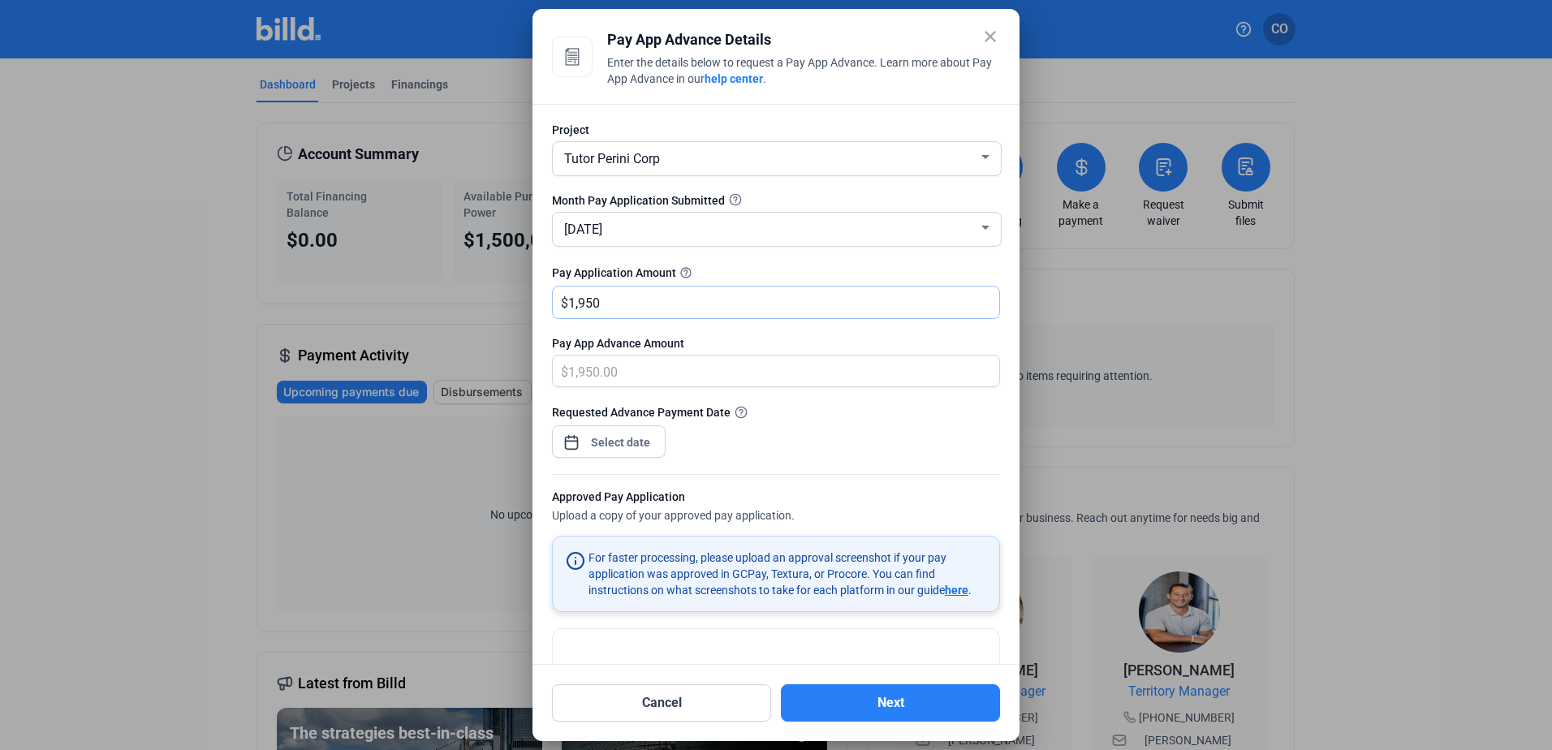
type input "19,500.00"
type input "19,5000"
type input "195,000.00"
type input "195,000"
click at [692, 305] on input "195,000" at bounding box center [783, 303] width 431 height 32
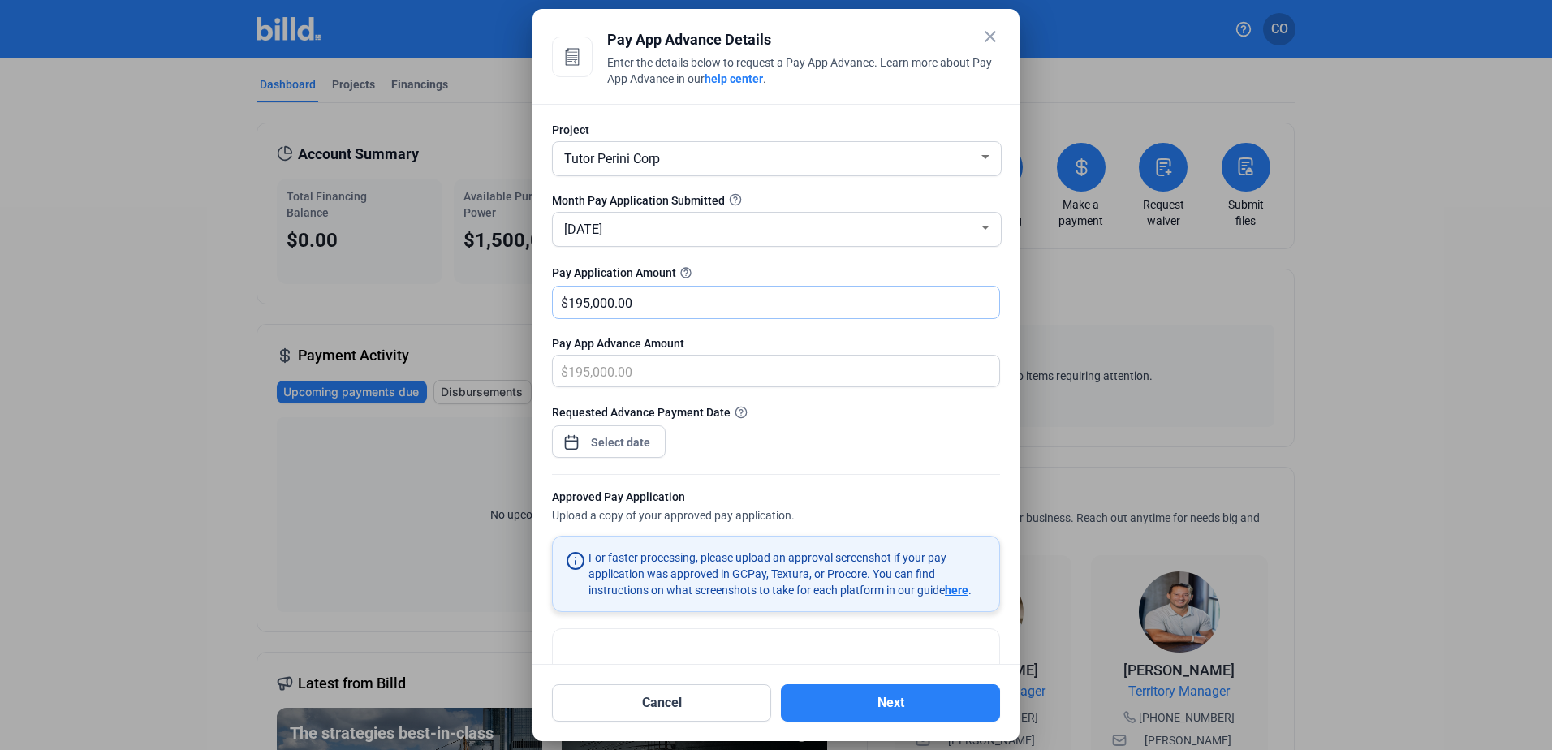
type input "195,000.00"
click at [630, 438] on div "close Pay App Advance Details Enter the details below to request a Pay App Adva…" at bounding box center [776, 375] width 1552 height 750
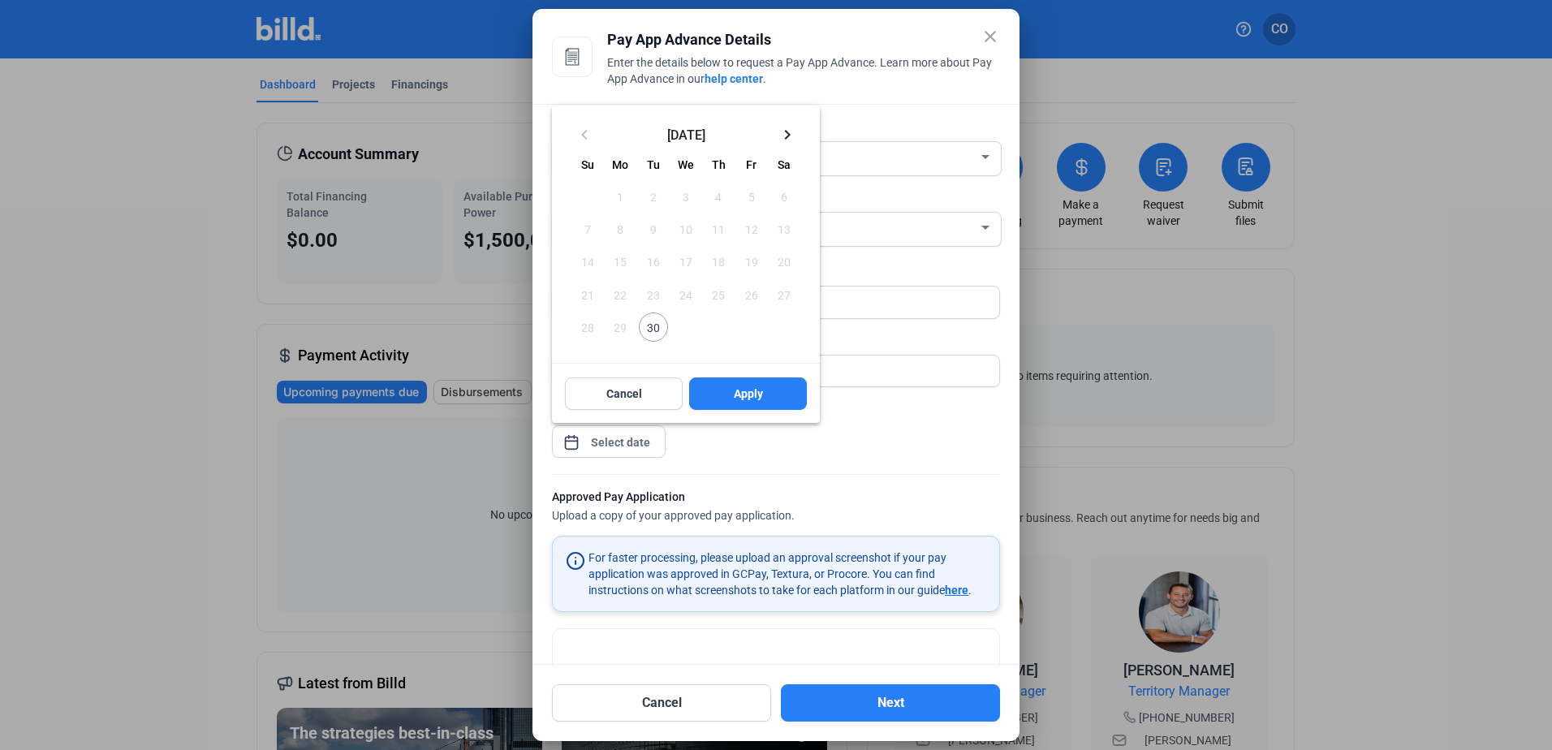
click at [652, 320] on span "30" at bounding box center [653, 326] width 29 height 29
click at [769, 394] on button "Apply" at bounding box center [748, 393] width 118 height 32
type input "Sep 30, 2025"
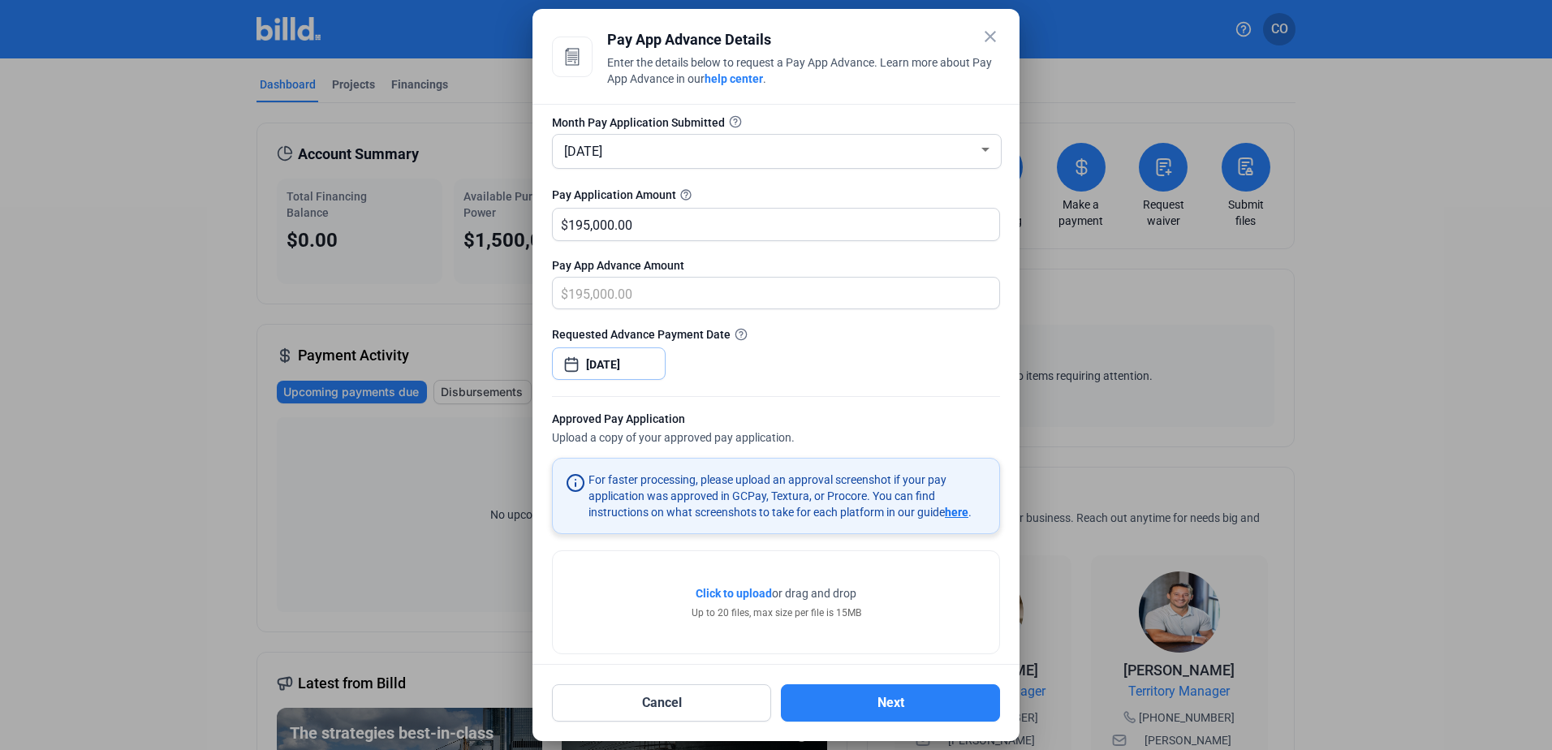
scroll to position [96, 0]
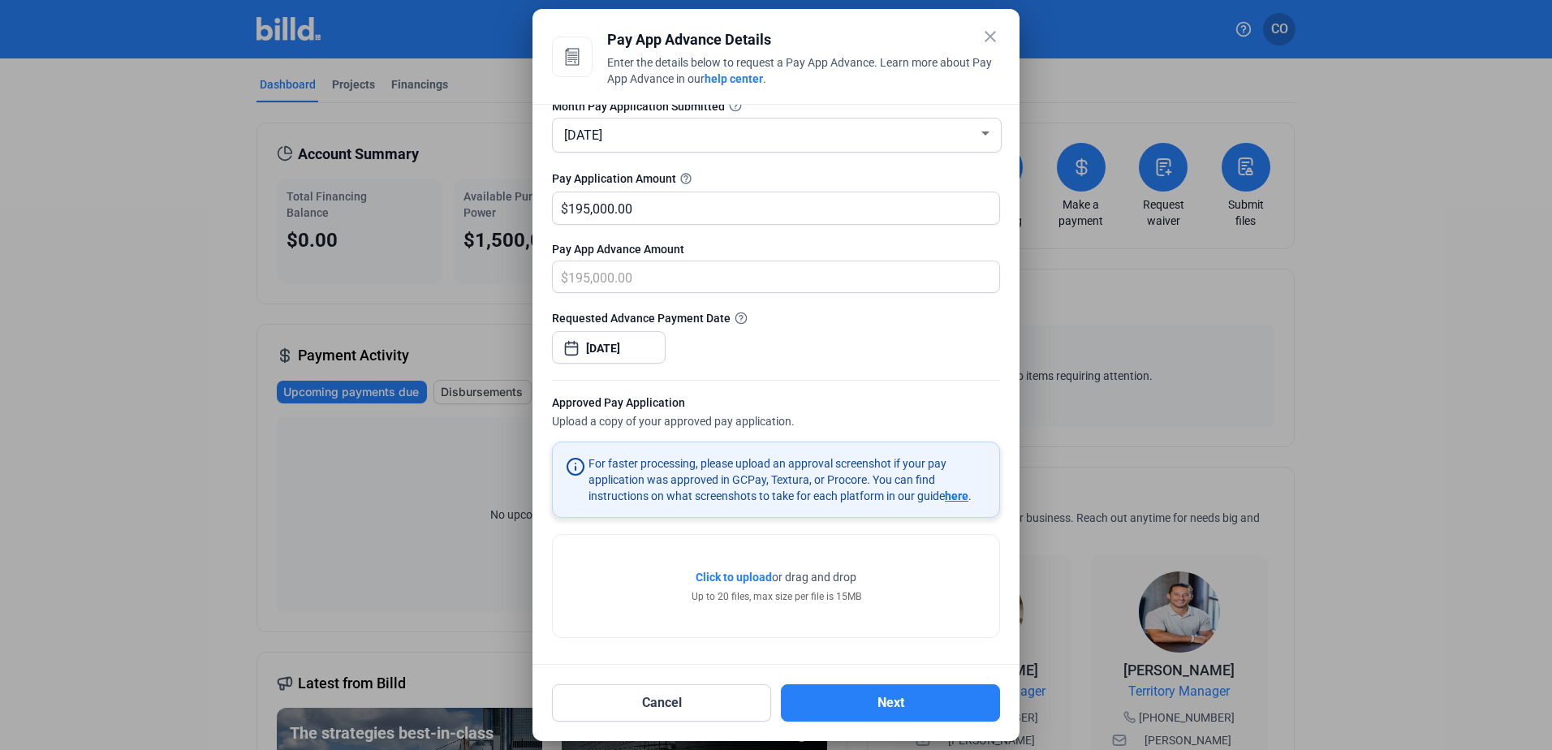
click at [734, 571] on span "Click to upload" at bounding box center [734, 577] width 76 height 13
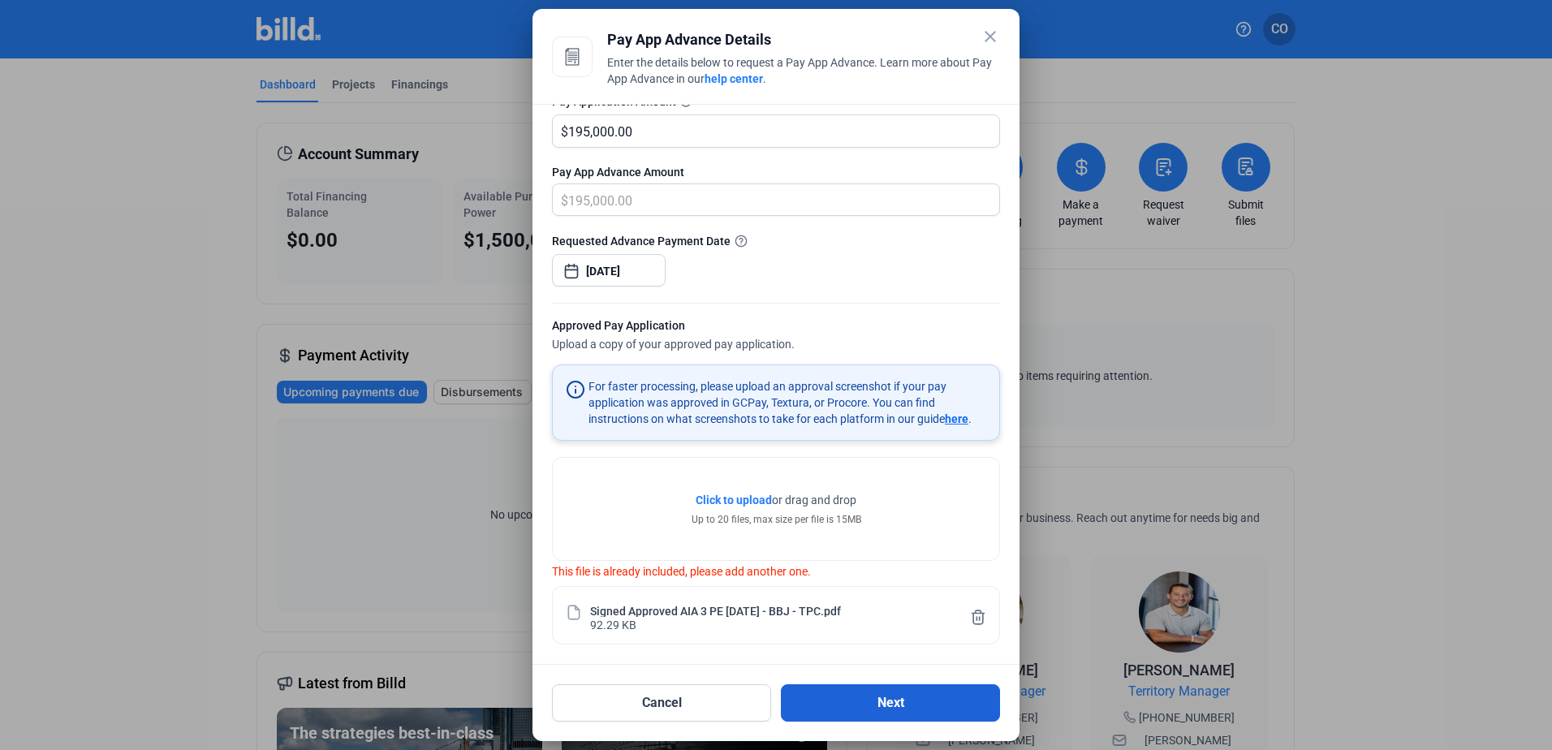
click at [848, 694] on button "Next" at bounding box center [890, 702] width 219 height 37
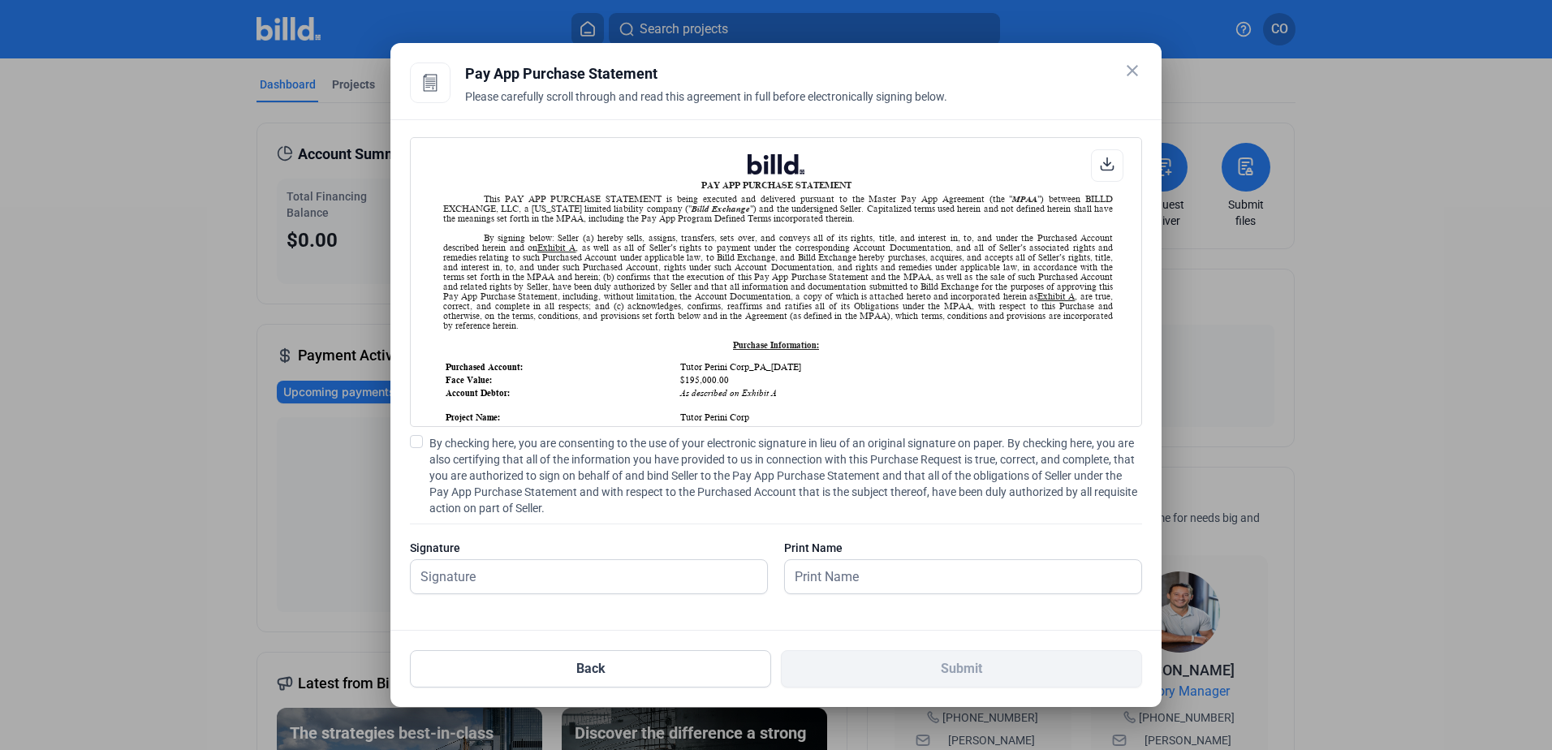
scroll to position [1, 0]
click at [554, 577] on input "text" at bounding box center [589, 576] width 356 height 33
type input "Pablo Perrone"
click at [419, 441] on span at bounding box center [416, 441] width 13 height 13
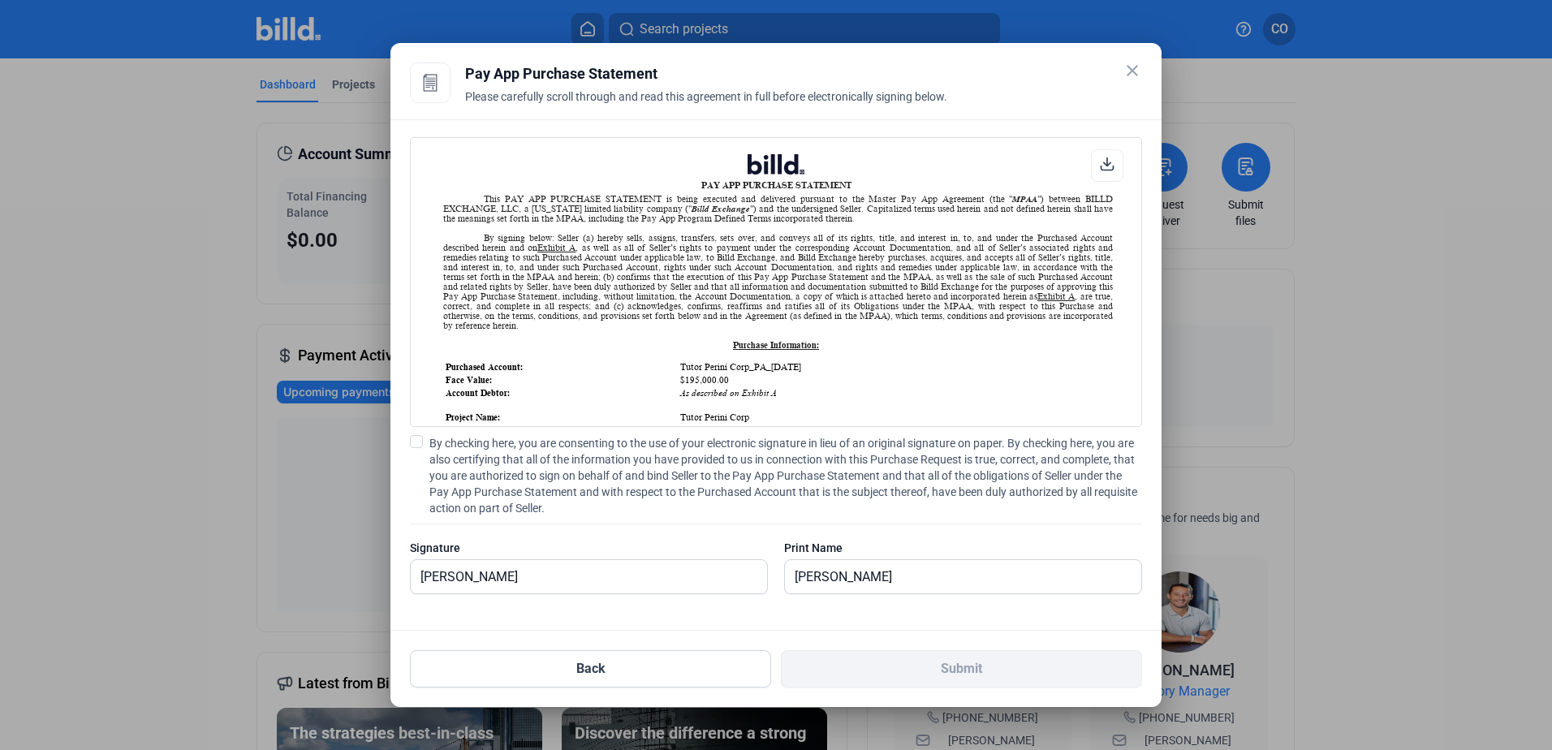
click at [0, 0] on input "By checking here, you are consenting to the use of your electronic signature in…" at bounding box center [0, 0] width 0 height 0
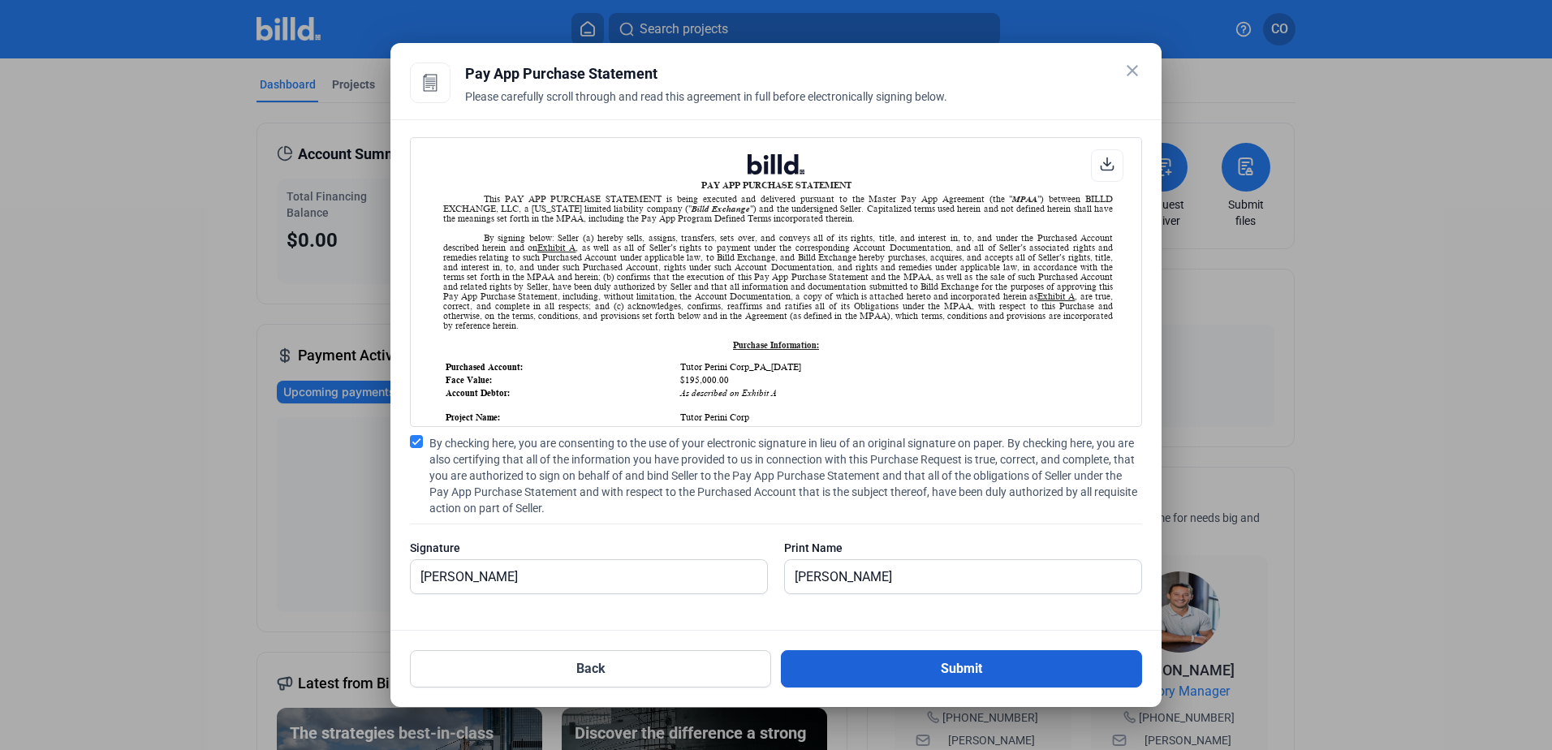
click at [1019, 669] on button "Submit" at bounding box center [961, 668] width 361 height 37
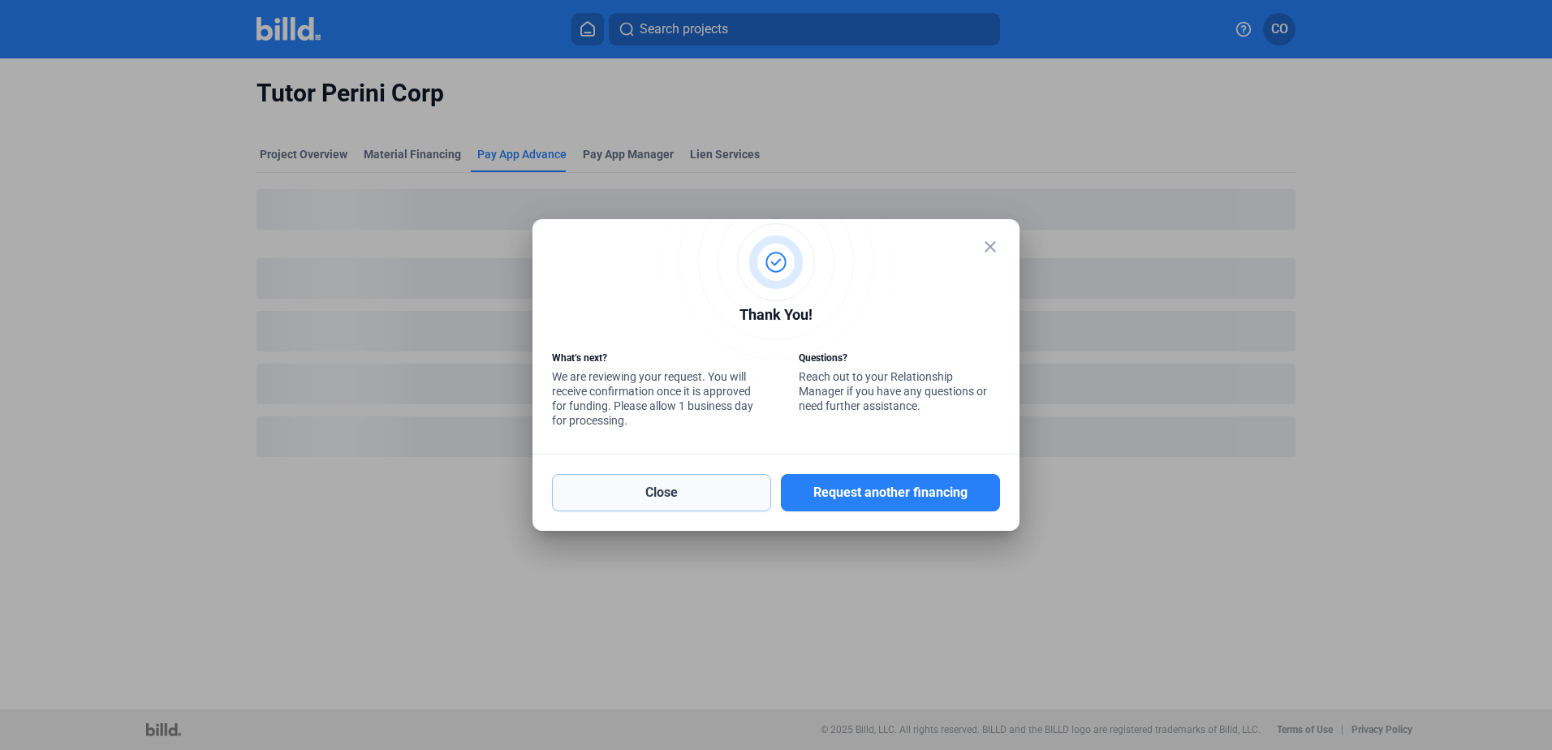
click at [674, 485] on button "Close" at bounding box center [661, 492] width 219 height 37
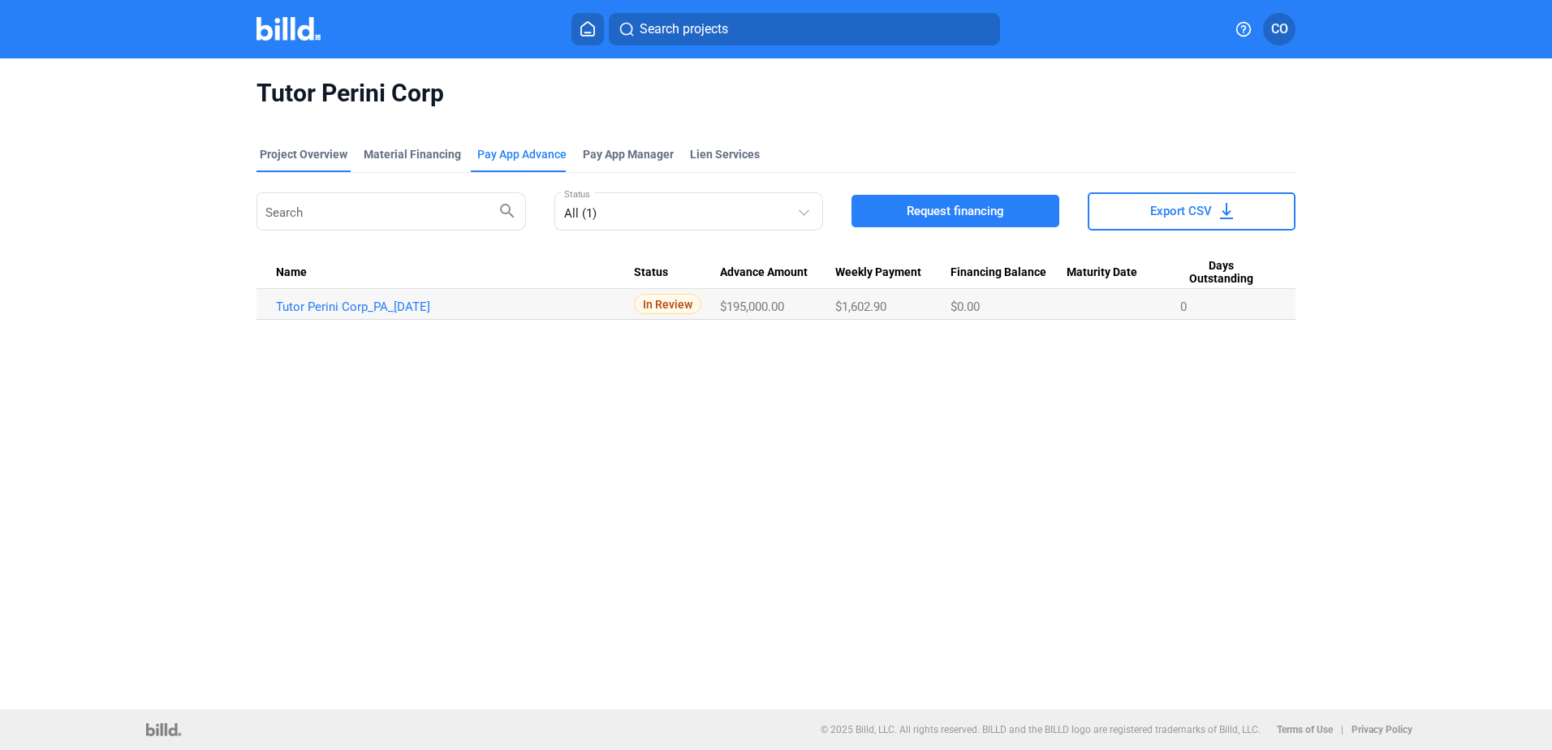
click at [310, 148] on div "Project Overview" at bounding box center [304, 154] width 88 height 16
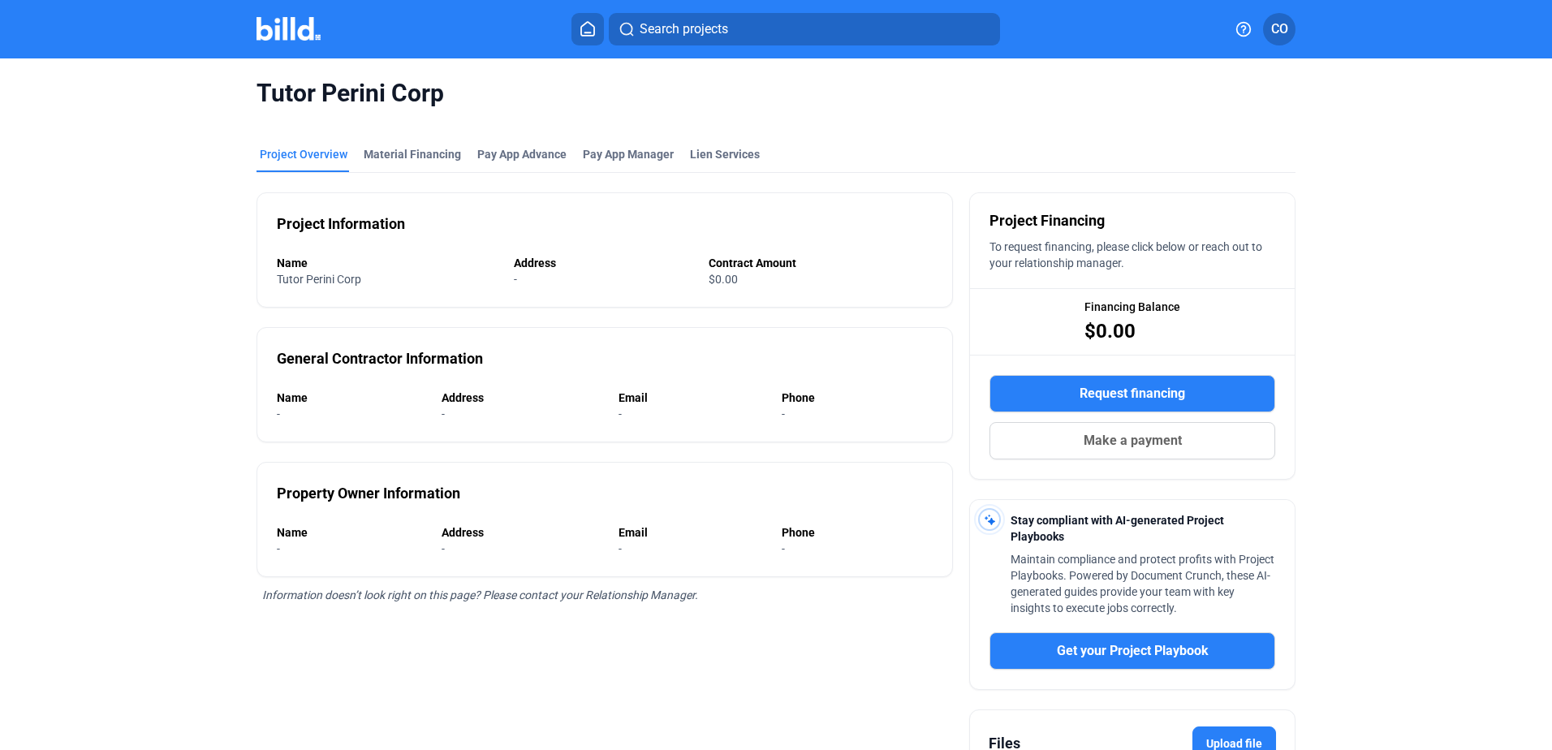
click at [594, 14] on button at bounding box center [587, 29] width 32 height 32
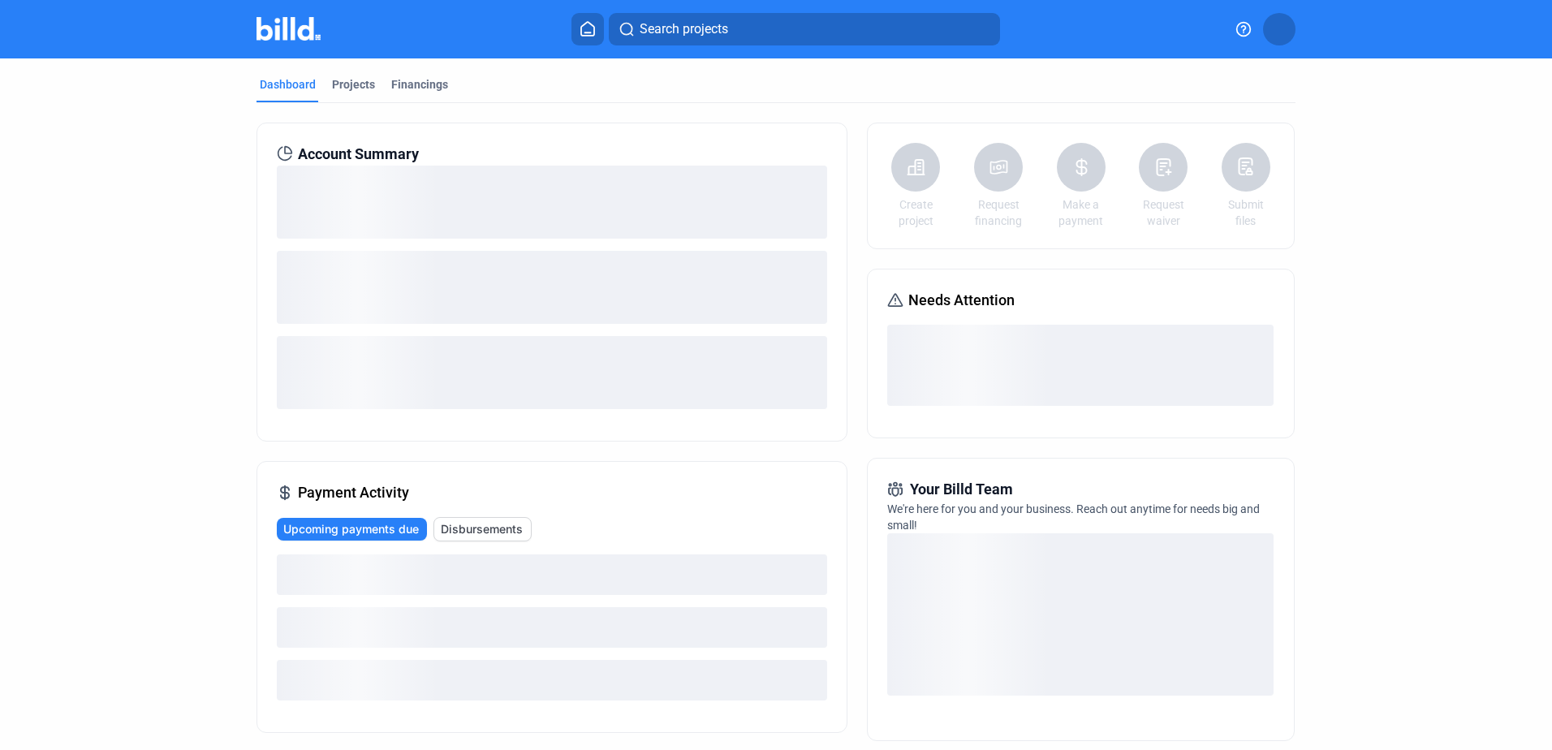
click at [587, 22] on icon at bounding box center [588, 28] width 16 height 15
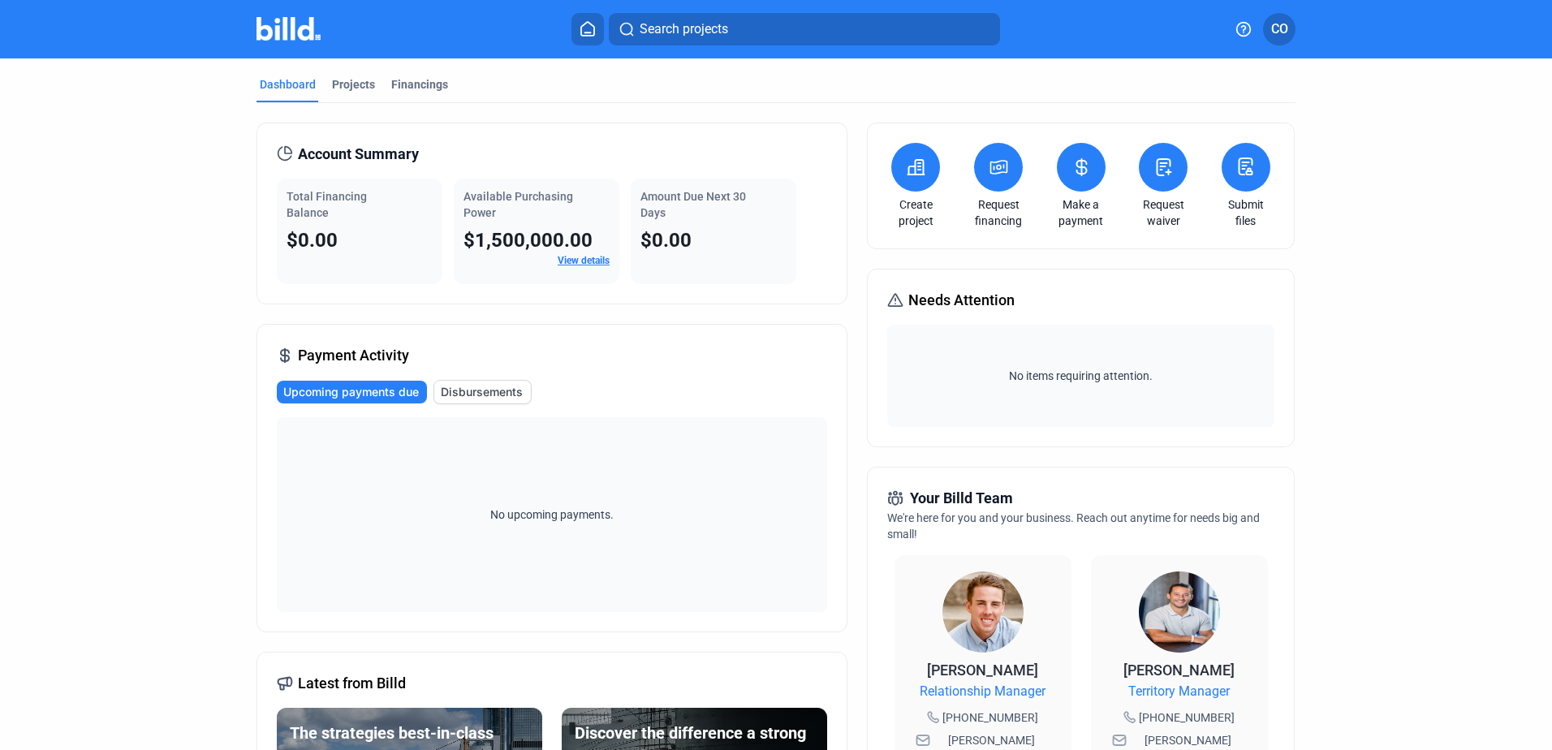
click at [420, 75] on mat-tab-group "Dashboard Projects Financings Account Summary Total Financing Balance $0.00 Ava…" at bounding box center [775, 625] width 1039 height 1135
click at [420, 81] on div "Financings" at bounding box center [419, 84] width 57 height 16
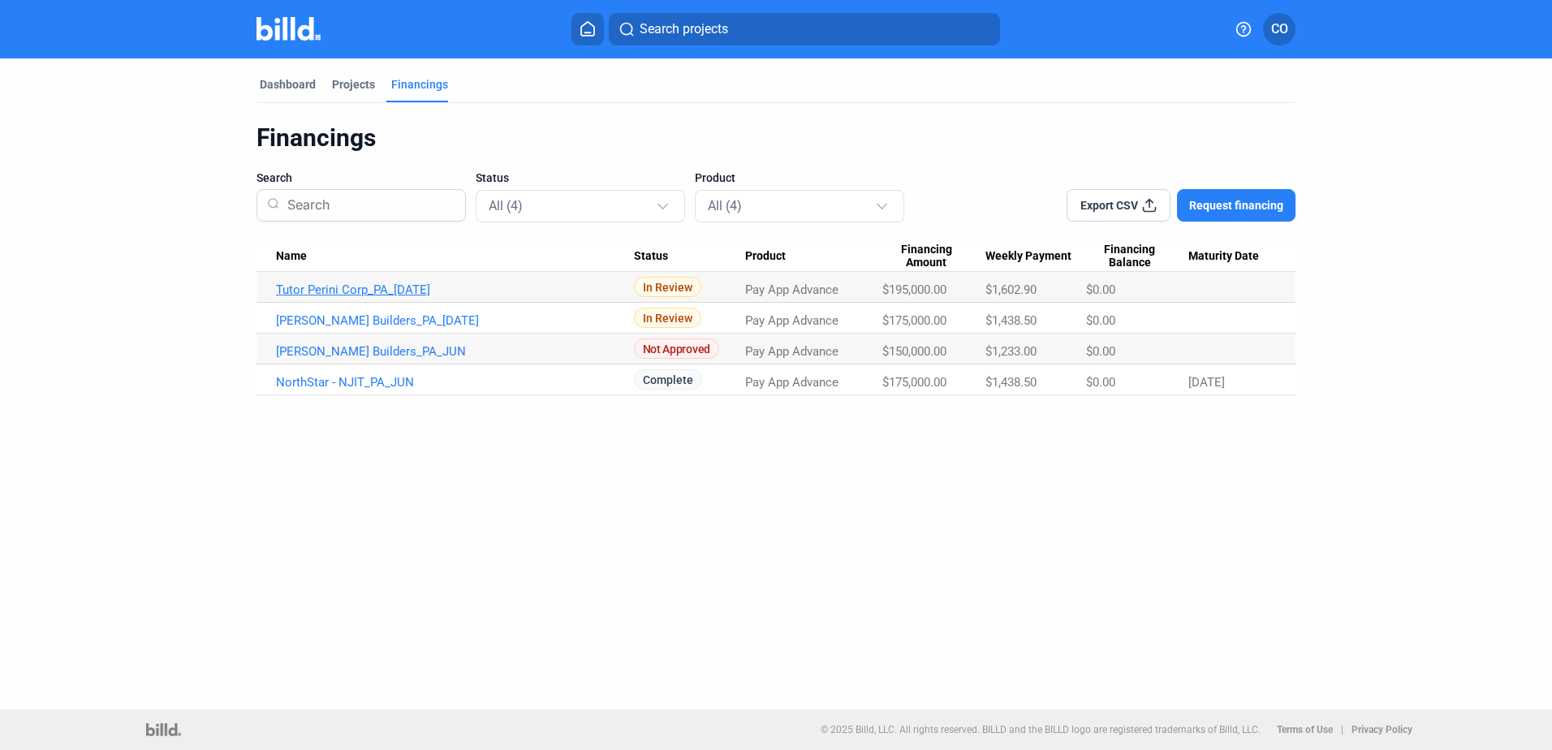
click at [377, 288] on link "Tutor Perini Corp_PA_JUL" at bounding box center [455, 289] width 358 height 15
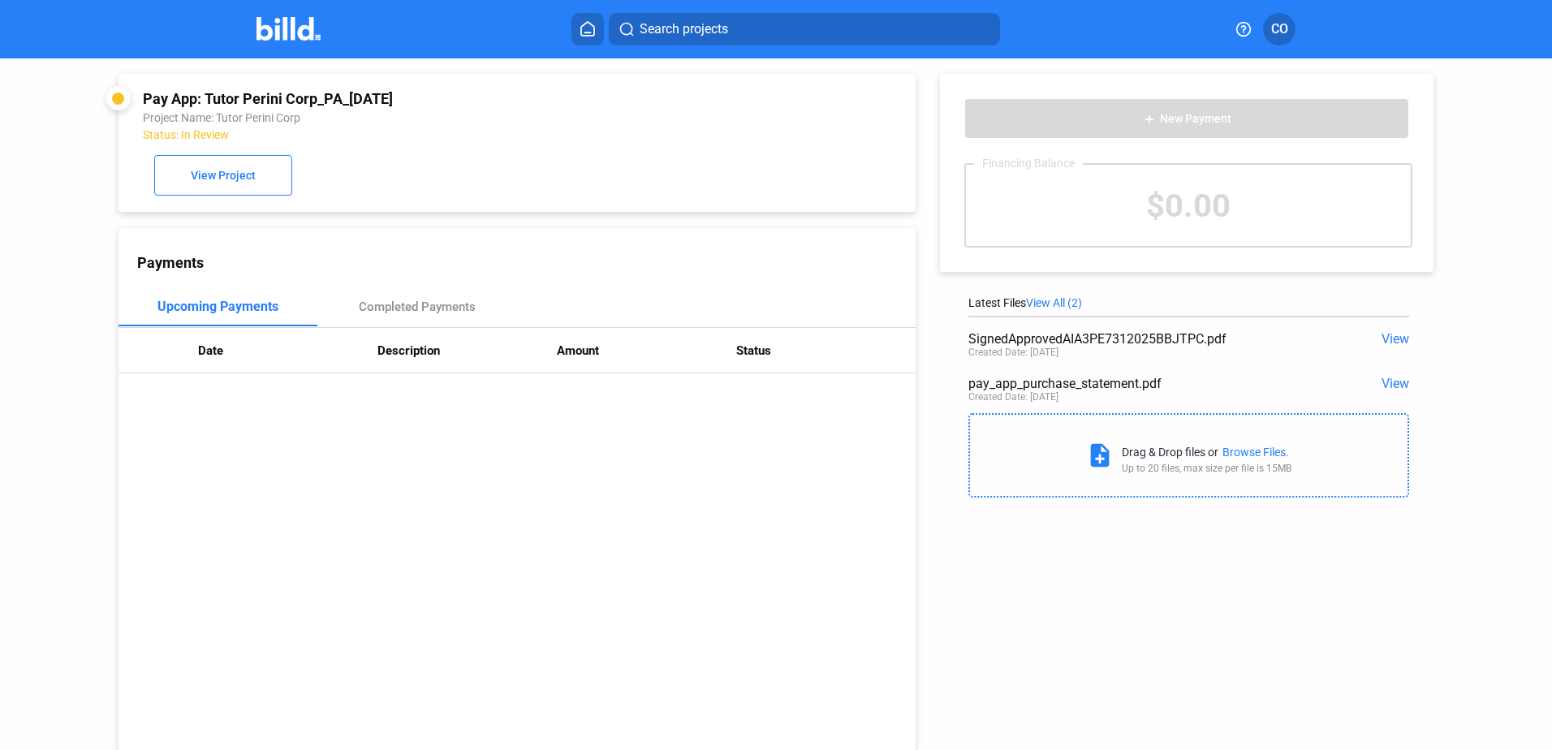
scroll to position [45, 0]
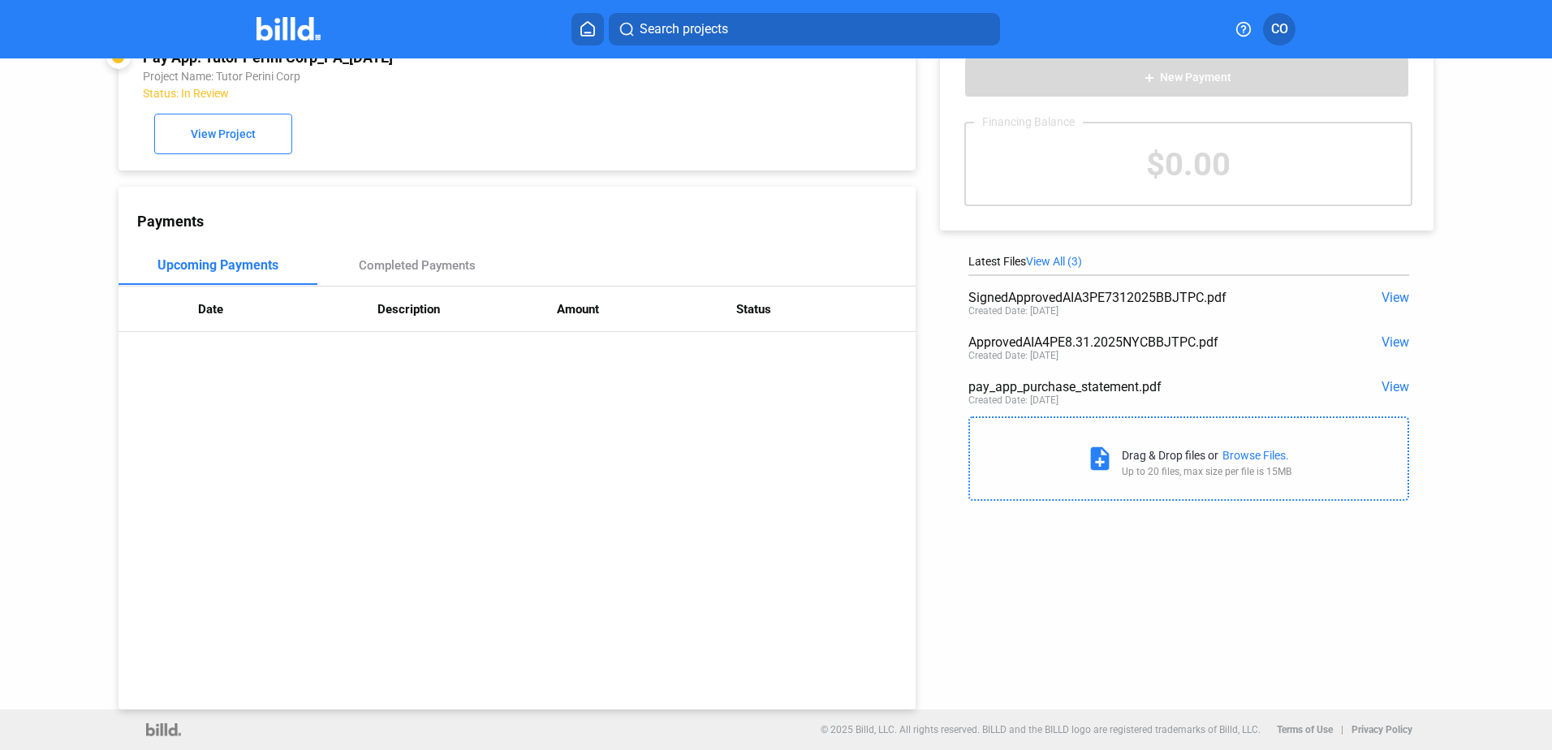
click at [756, 119] on div "Pay App: Tutor Perini Corp_PA_JUL Project Name: Tutor Perini Corp Status: In Re…" at bounding box center [517, 102] width 748 height 106
click at [581, 21] on icon at bounding box center [588, 28] width 16 height 15
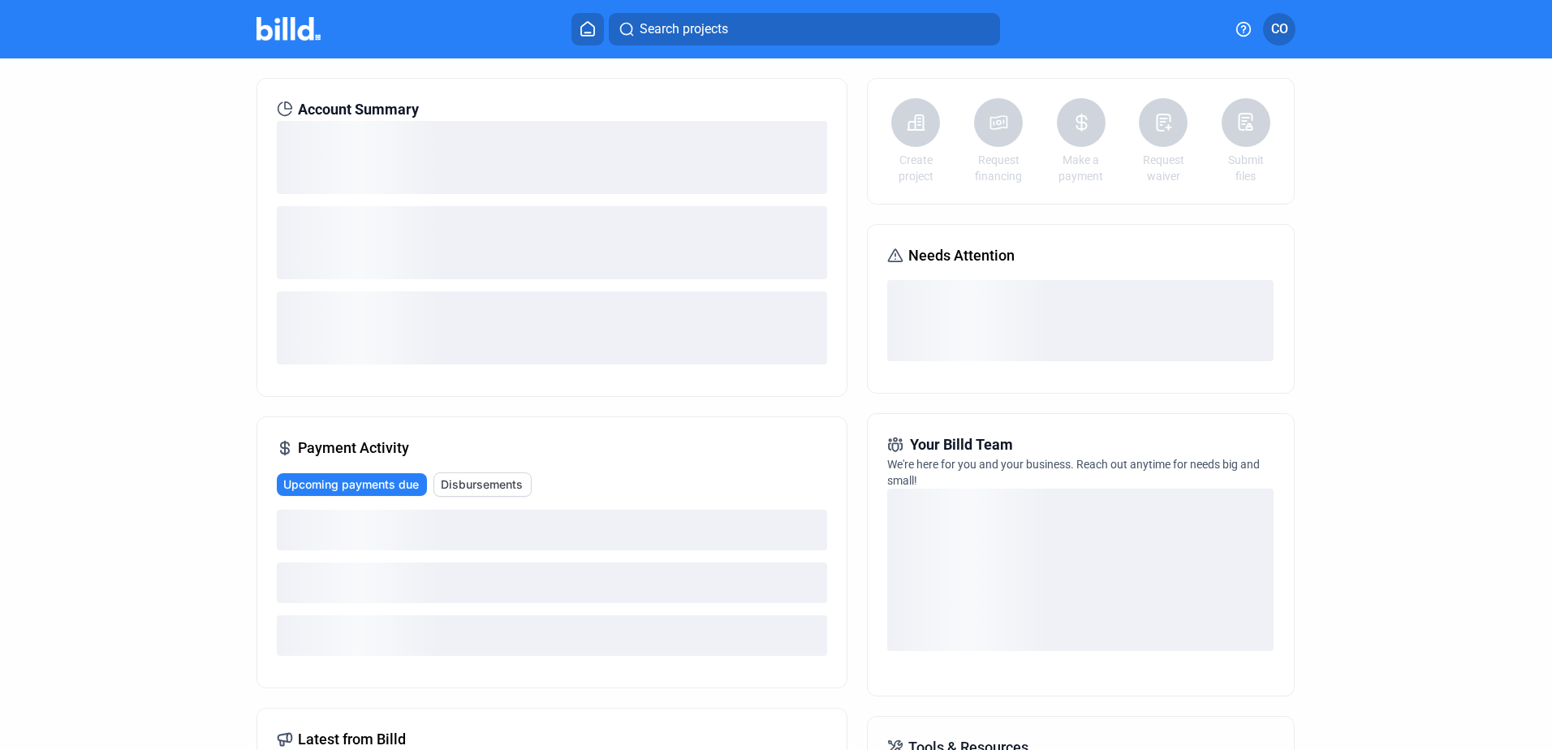
scroll to position [45, 0]
